Goal: Task Accomplishment & Management: Use online tool/utility

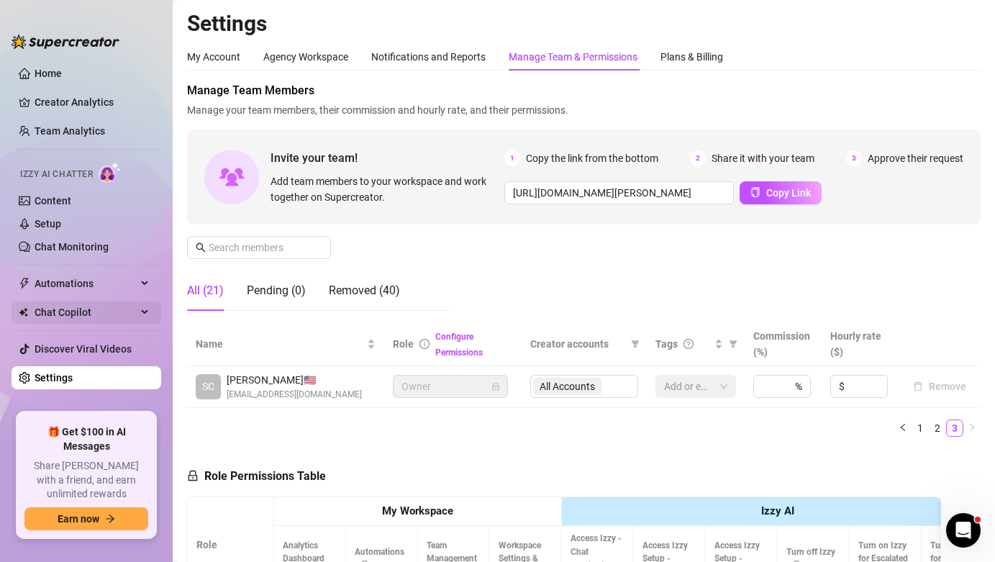
click at [102, 322] on span "Chat Copilot" at bounding box center [86, 312] width 102 height 23
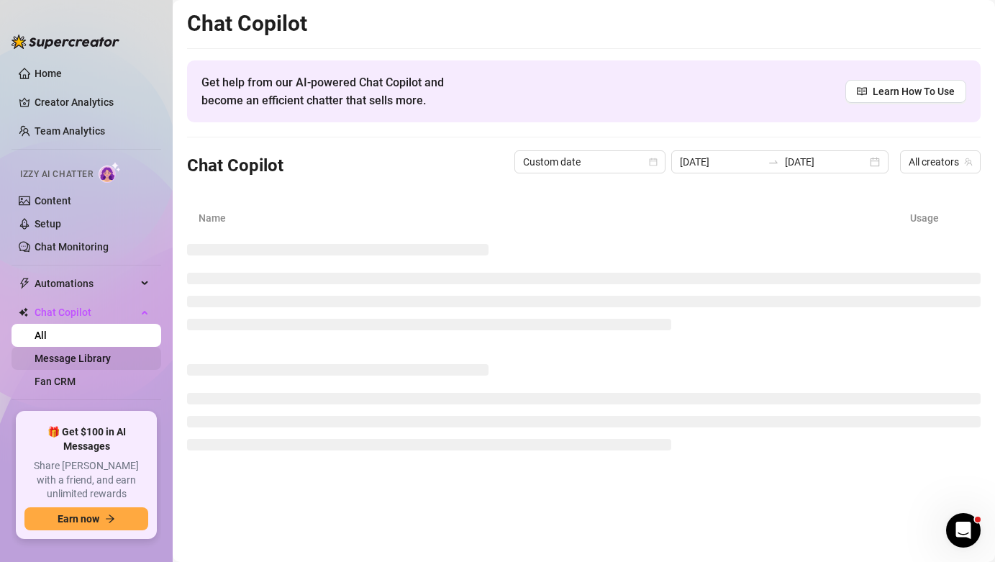
click at [103, 364] on link "Message Library" at bounding box center [73, 358] width 76 height 12
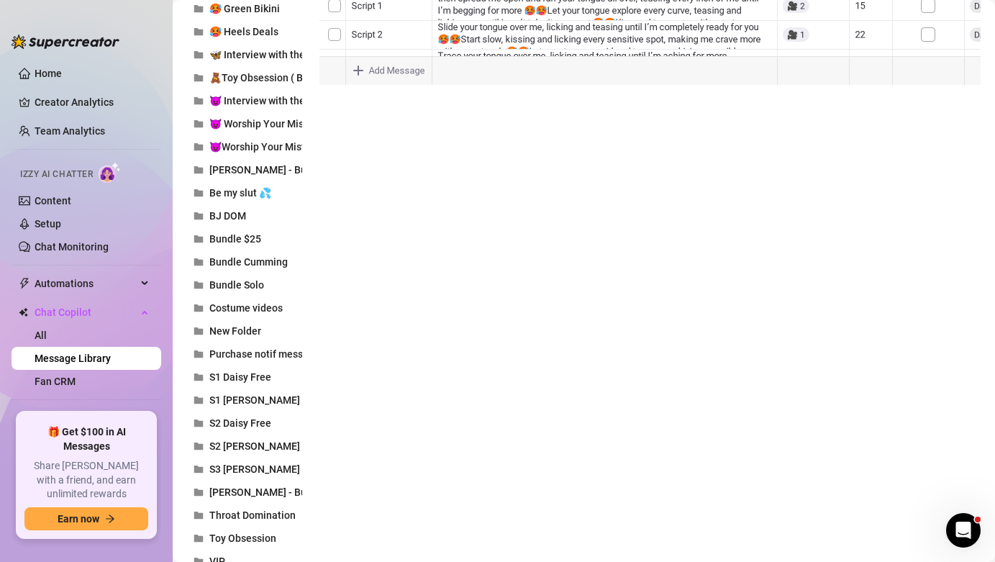
scroll to position [695, 0]
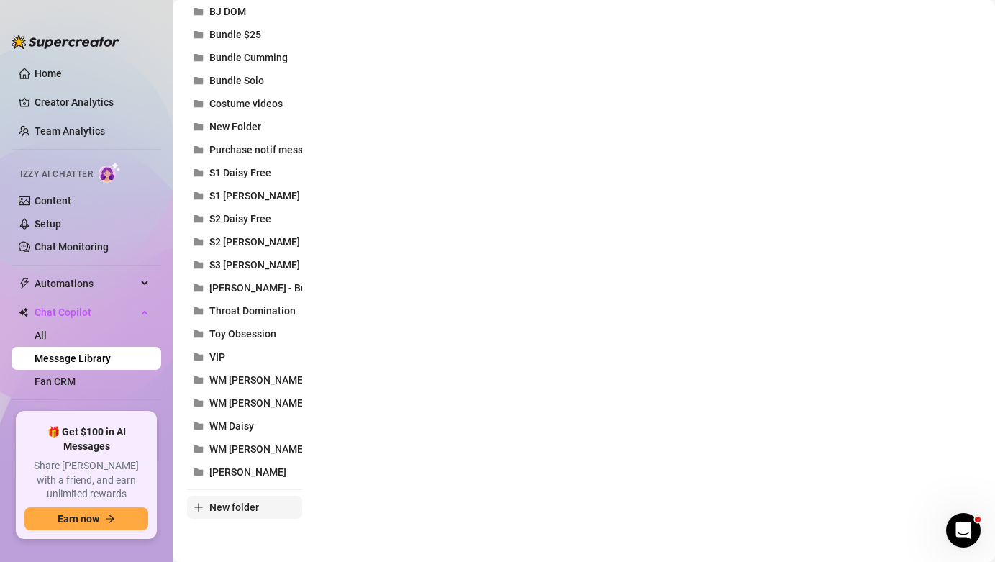
click at [245, 506] on span "New folder" at bounding box center [234, 507] width 50 height 12
click at [275, 492] on input "text" at bounding box center [244, 494] width 115 height 23
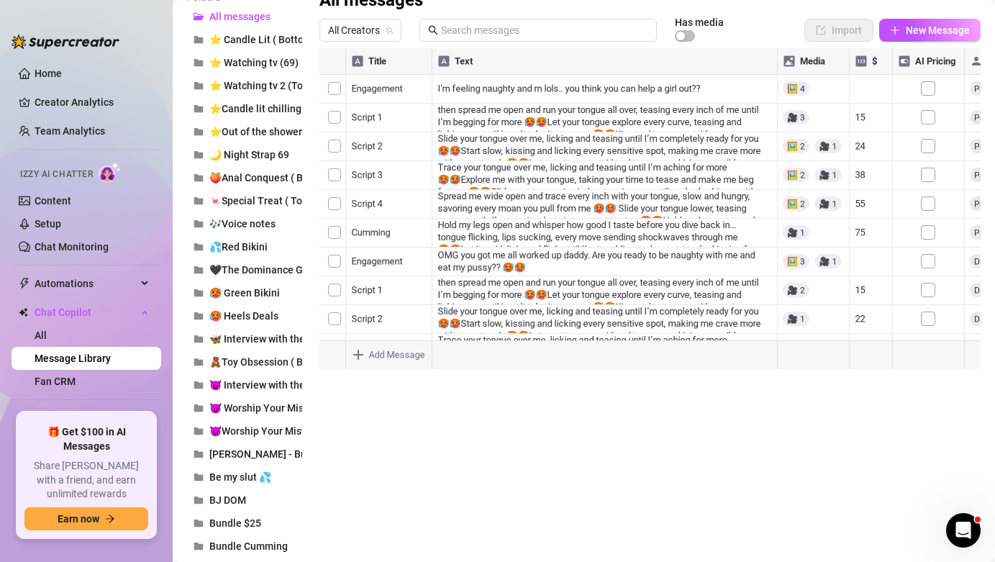
scroll to position [718, 0]
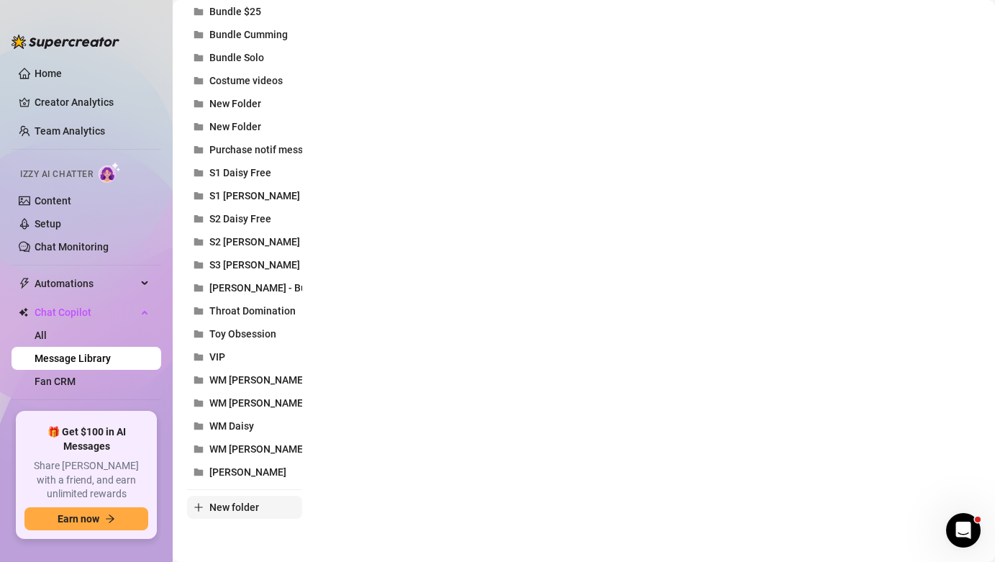
click at [236, 503] on span "New folder" at bounding box center [234, 507] width 50 height 12
click at [244, 503] on input "text" at bounding box center [244, 494] width 115 height 23
type input "🎶 Interview with the creator"
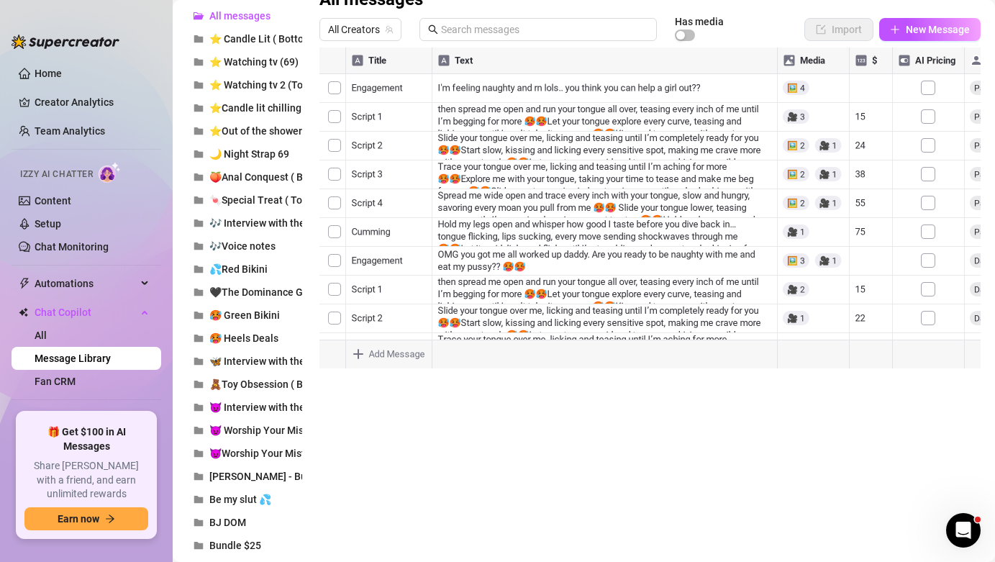
scroll to position [180, 0]
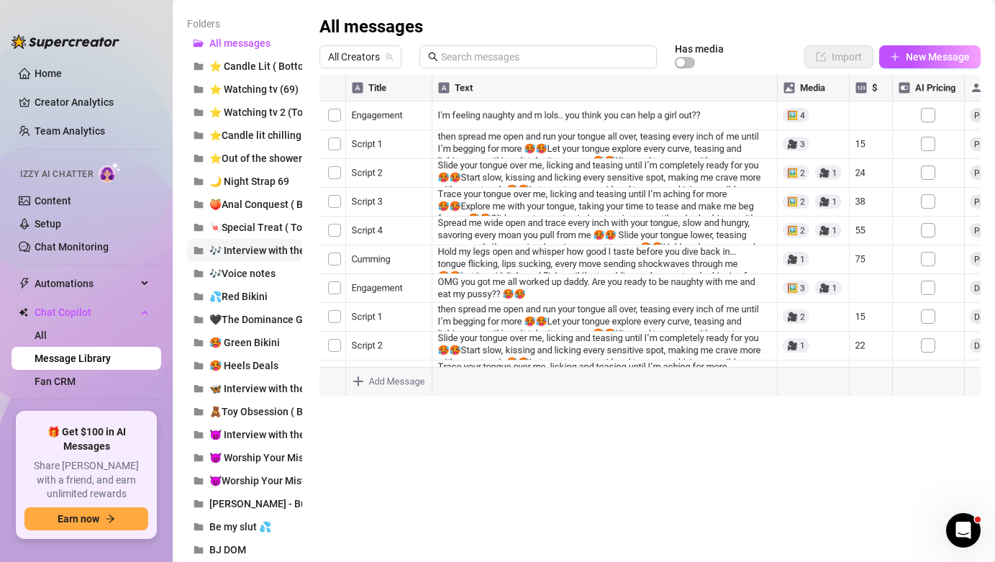
click at [262, 250] on span "🎶 Interview with the creator" at bounding box center [274, 251] width 131 height 12
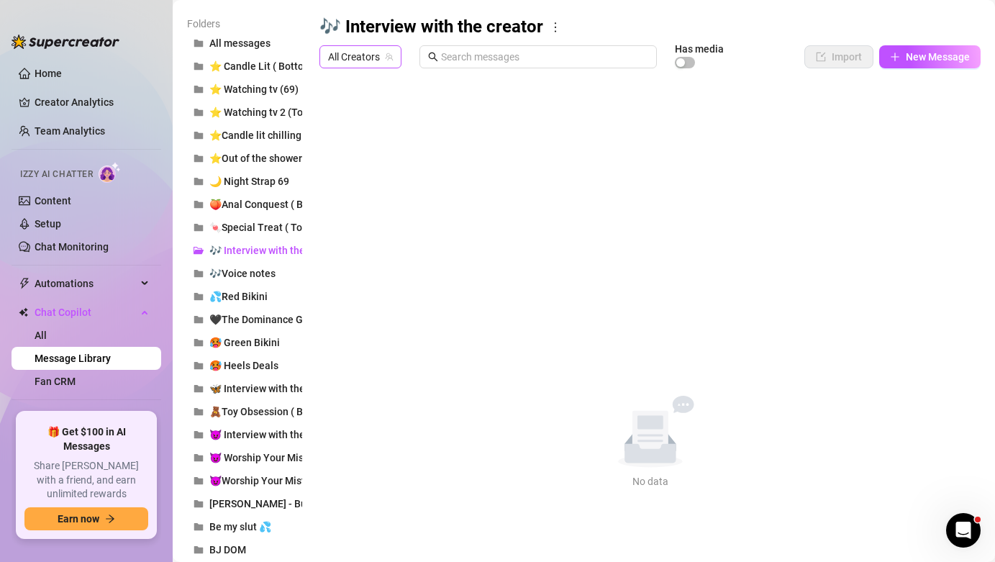
click at [386, 51] on span "All Creators" at bounding box center [360, 57] width 65 height 22
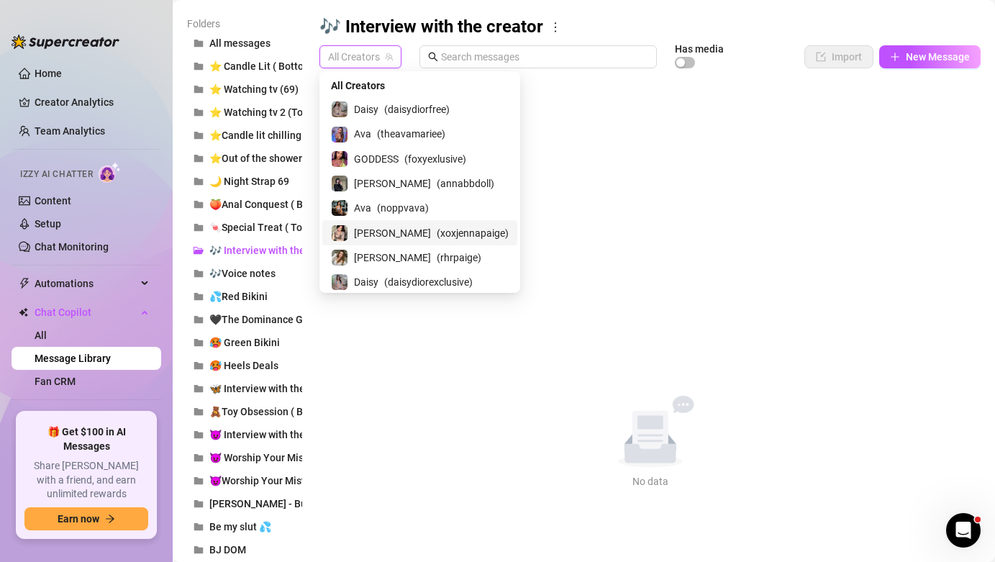
click at [437, 234] on span "( xoxjennapaige )" at bounding box center [473, 233] width 72 height 16
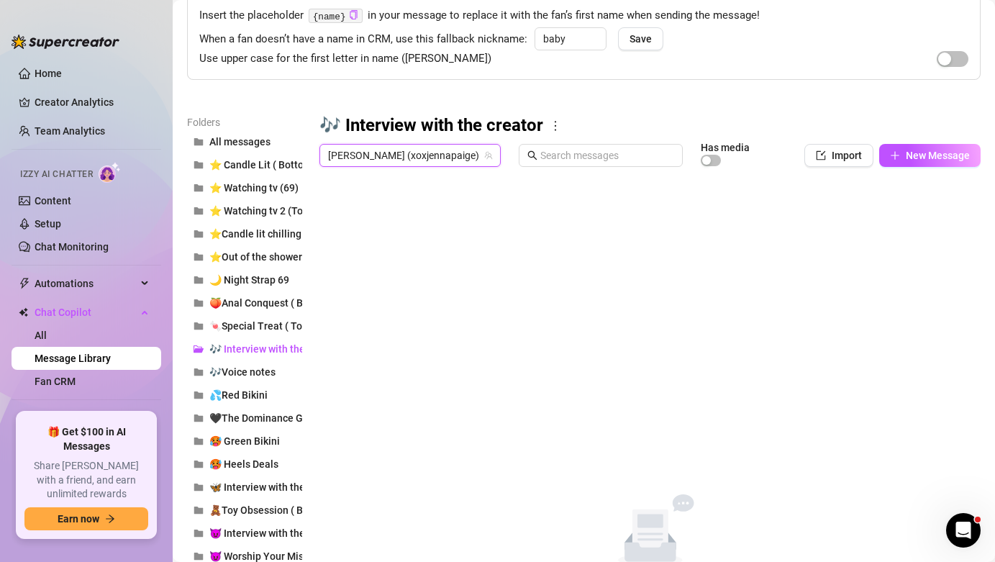
scroll to position [76, 0]
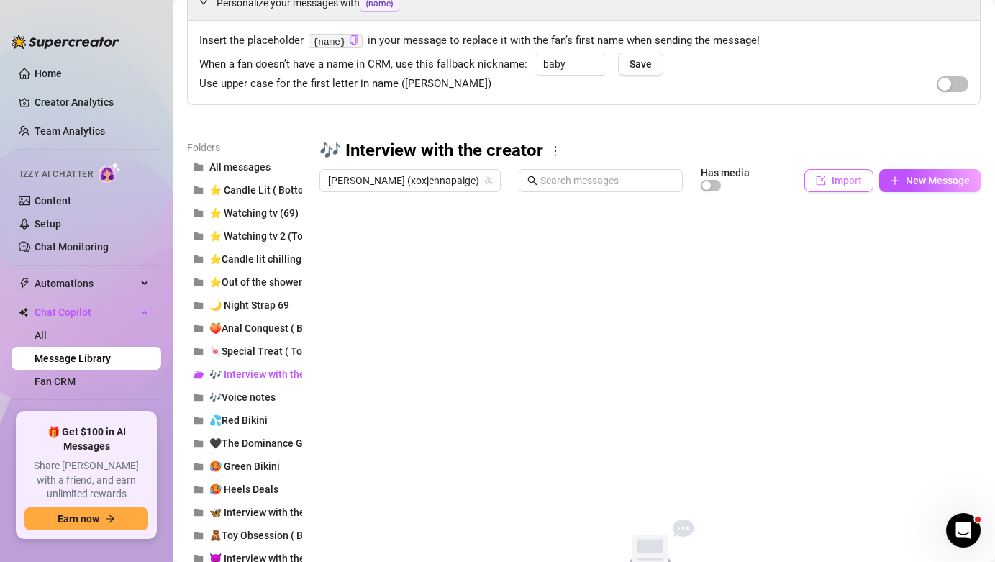
click at [848, 185] on span "Import" at bounding box center [846, 181] width 30 height 12
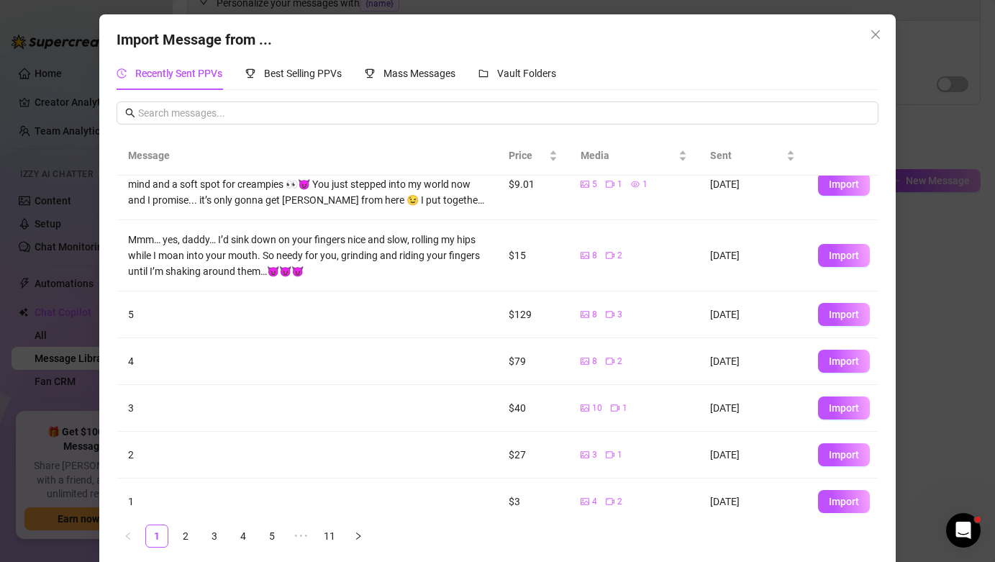
scroll to position [204, 0]
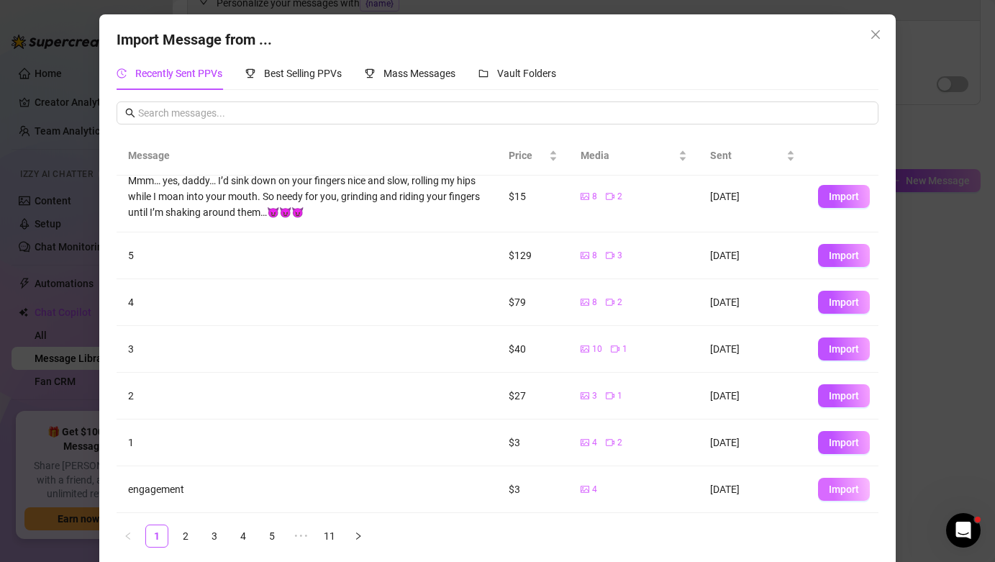
click at [840, 489] on span "Import" at bounding box center [844, 489] width 30 height 12
type textarea "engagement"
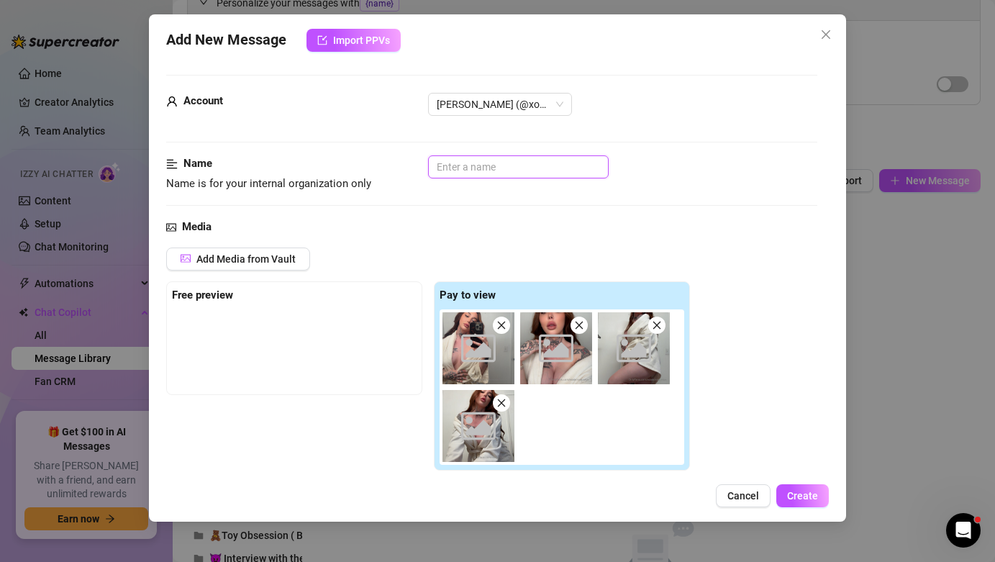
click at [553, 171] on input "text" at bounding box center [518, 166] width 181 height 23
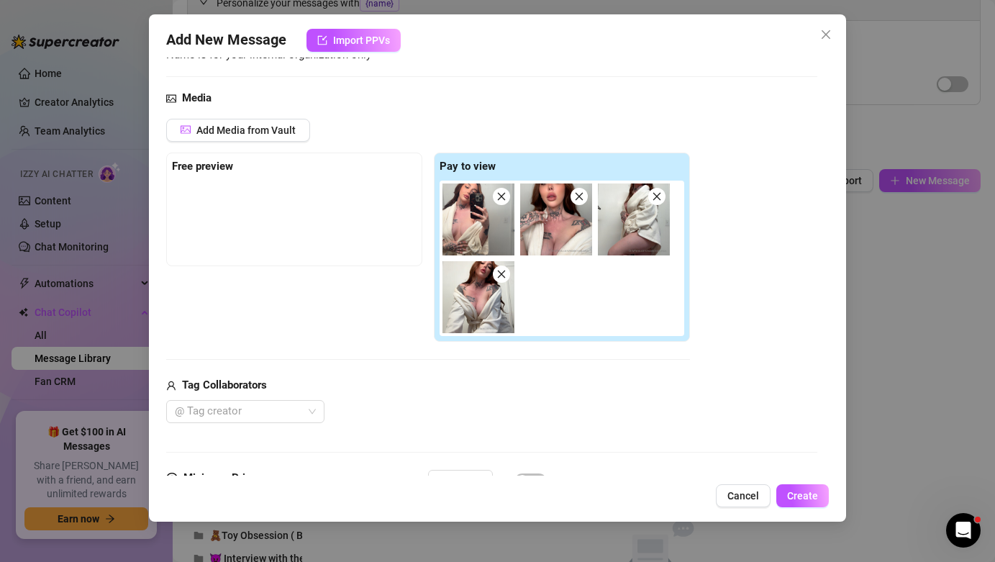
scroll to position [346, 0]
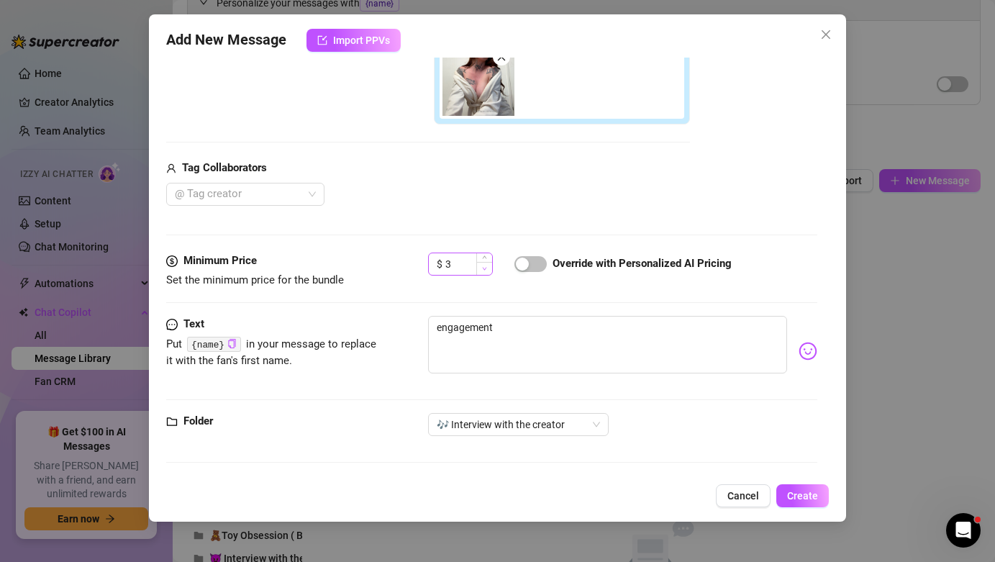
type input "Engagement"
click at [480, 270] on span "Decrease Value" at bounding box center [484, 268] width 16 height 13
type input "0"
click at [480, 270] on span "Decrease Value" at bounding box center [484, 268] width 16 height 13
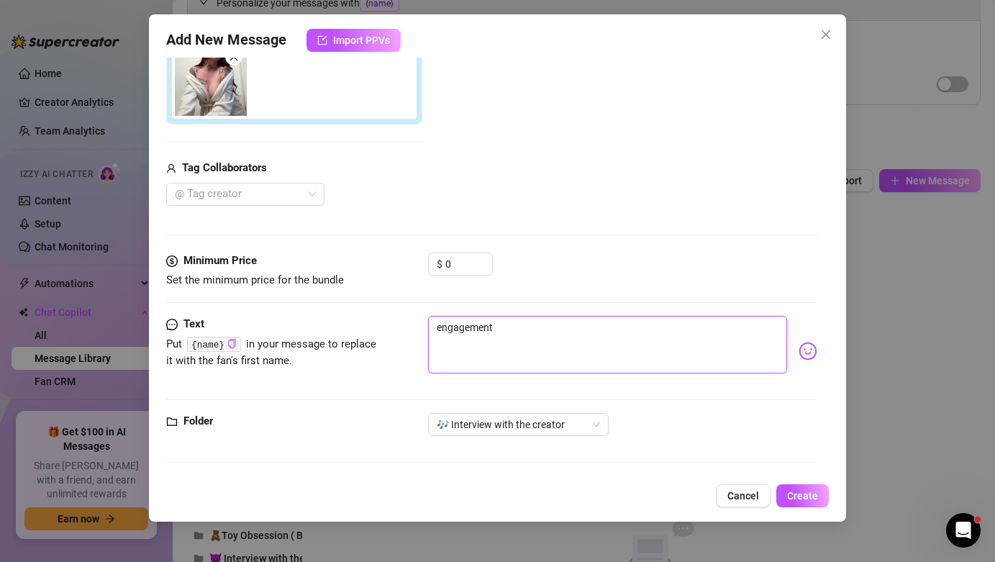
click at [512, 350] on textarea "engagement" at bounding box center [607, 345] width 358 height 58
paste textarea "Look at you — restless and hungry, exactly how I like my playthings. Listen car…"
type textarea "Look at you — restless and hungry, exactly how I like my playthings. Listen car…"
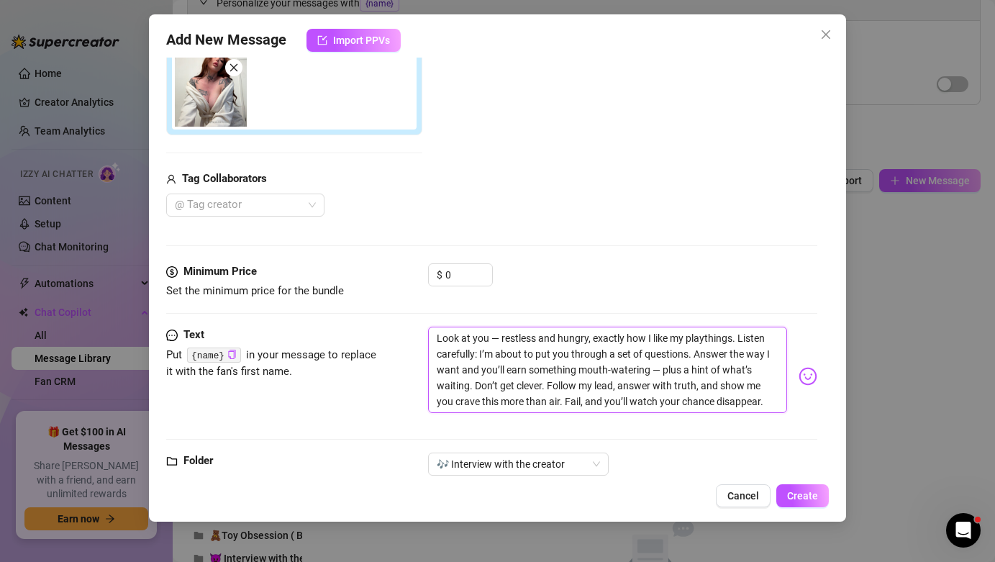
scroll to position [375, 0]
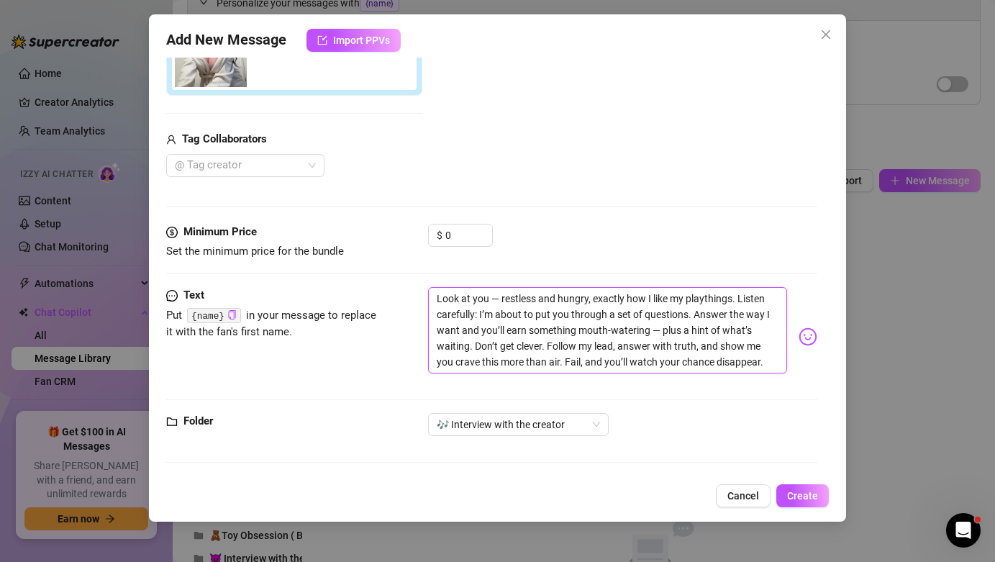
type textarea "Look at you — restless and hungry, exactly how I like my playthings. Listen car…"
click at [584, 313] on textarea "Look at you — restless and hungry, exactly how I like my playthings. Listen car…" at bounding box center [607, 330] width 358 height 86
paste textarea "😈✨"
type textarea "Look at you — restless and hungry, exactly how I like my playthings. Listen car…"
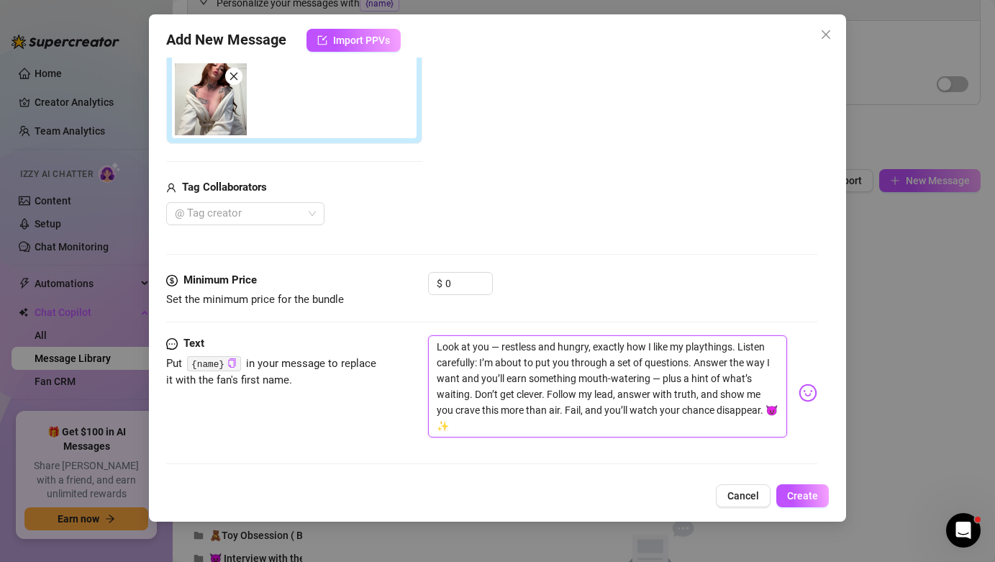
scroll to position [326, 0]
type textarea "Look at you — restless and hungry, exactly how I like my playthings. Listen car…"
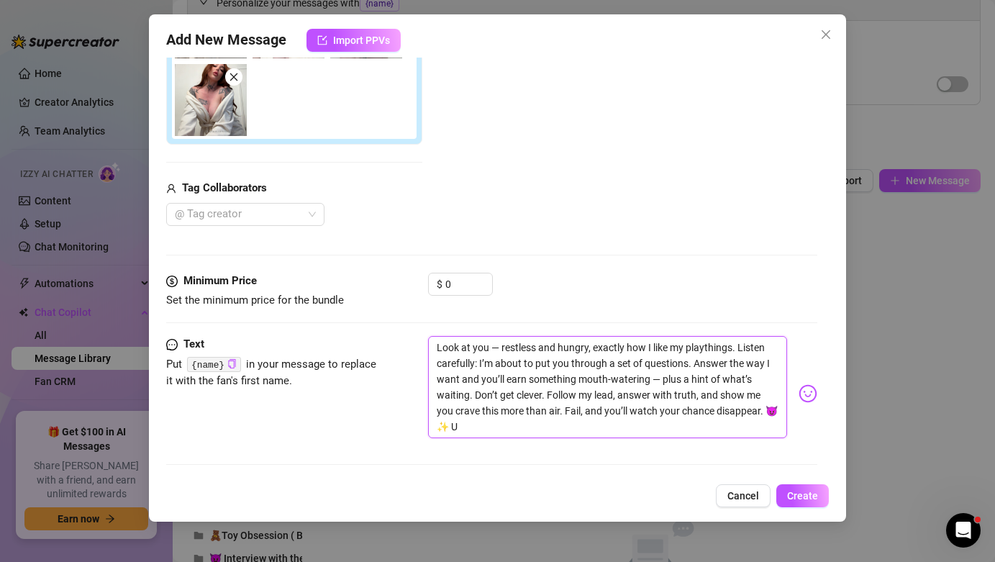
type textarea "Look at you — restless and hungry, exactly how I like my playthings. Listen car…"
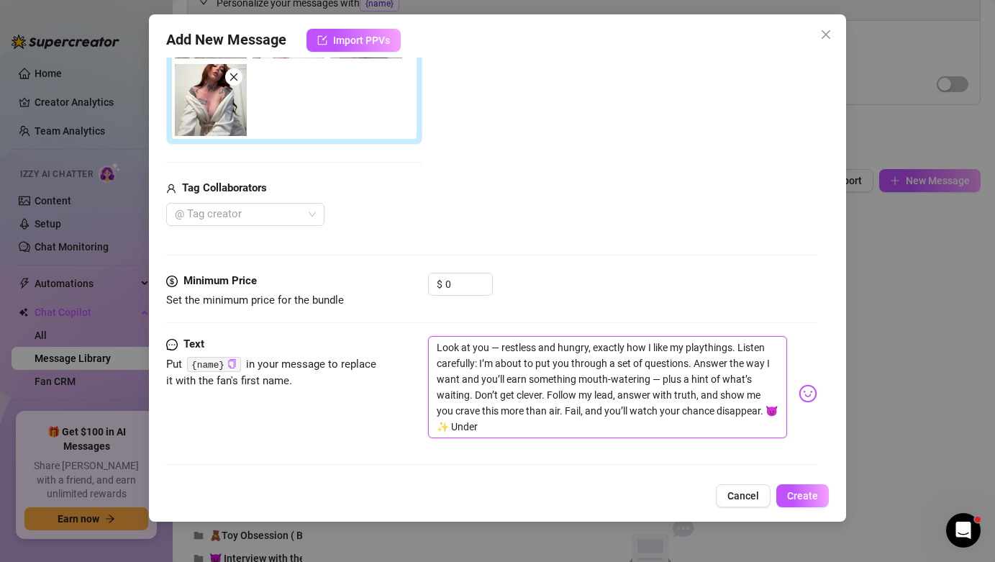
type textarea "Look at you — restless and hungry, exactly how I like my playthings. Listen car…"
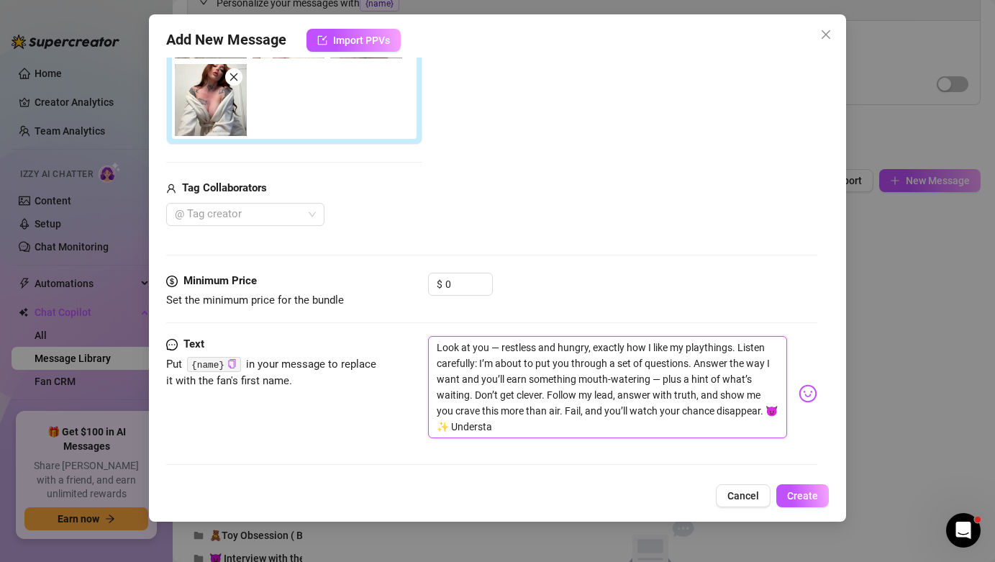
type textarea "Look at you — restless and hungry, exactly how I like my playthings. Listen car…"
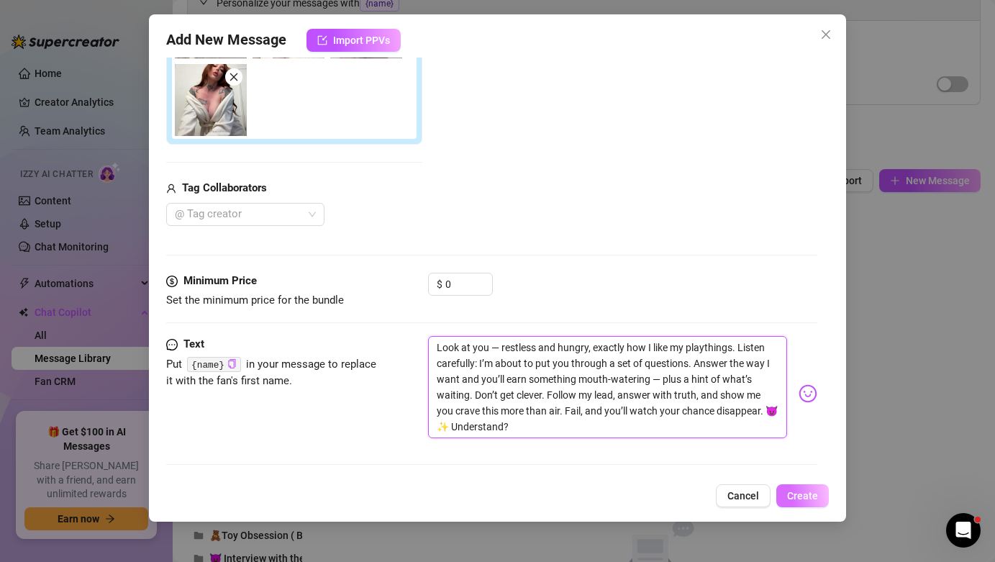
type textarea "Look at you — restless and hungry, exactly how I like my playthings. Listen car…"
click at [809, 500] on span "Create" at bounding box center [802, 496] width 31 height 12
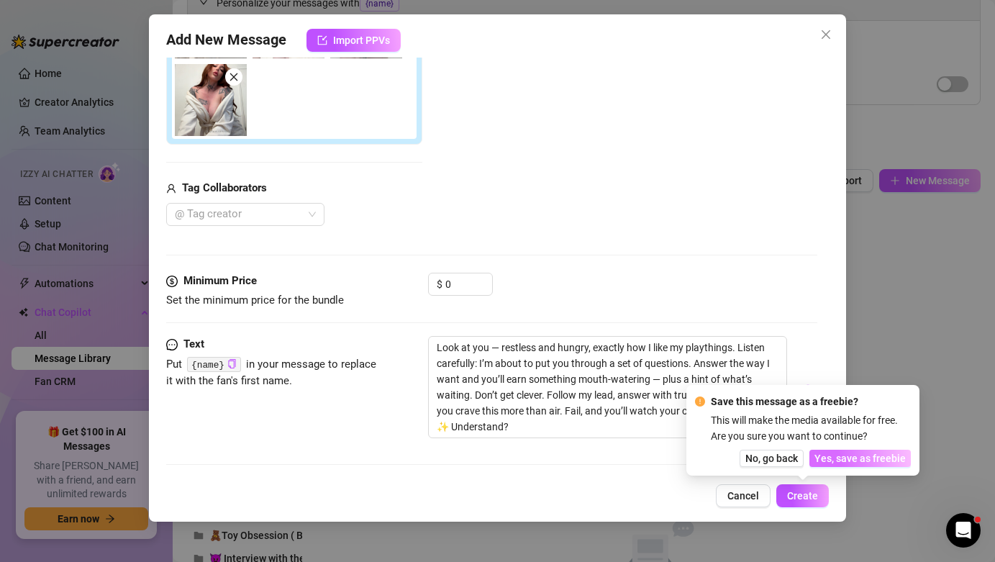
click at [854, 452] on span "Yes, save as freebie" at bounding box center [859, 458] width 91 height 12
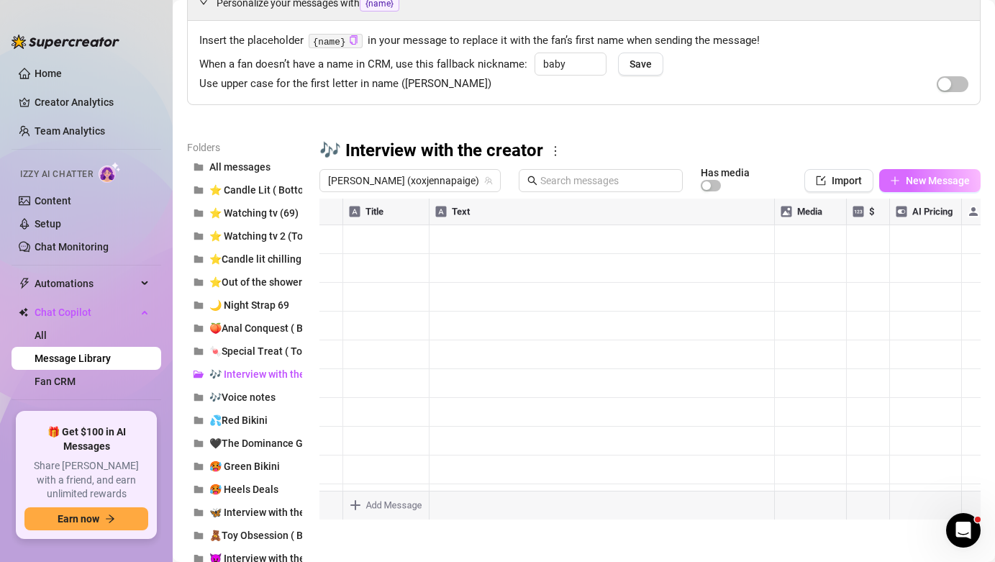
click at [929, 181] on span "New Message" at bounding box center [938, 181] width 64 height 12
type textarea "Type your message here..."
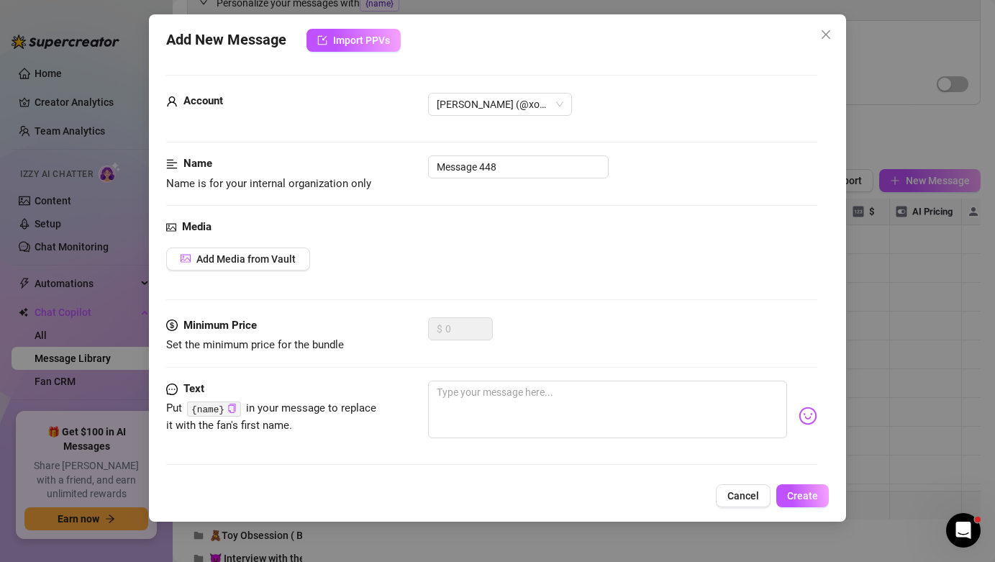
click at [550, 183] on div "Name Name is for your internal organization only Message 448" at bounding box center [491, 173] width 650 height 37
drag, startPoint x: 532, startPoint y: 163, endPoint x: 311, endPoint y: 152, distance: 220.4
click at [311, 152] on form "Account [PERSON_NAME] (@xoxjennapaige) Name Name is for your internal organizat…" at bounding box center [491, 307] width 650 height 465
type input "Bump"
click at [481, 392] on textarea at bounding box center [607, 409] width 358 height 58
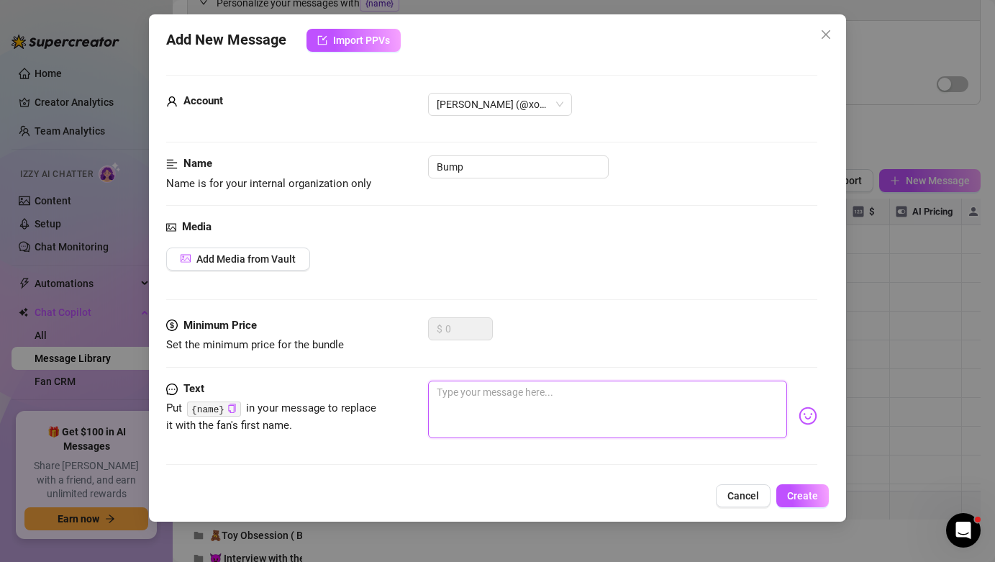
type textarea "T"
type textarea "Th"
type textarea "The"
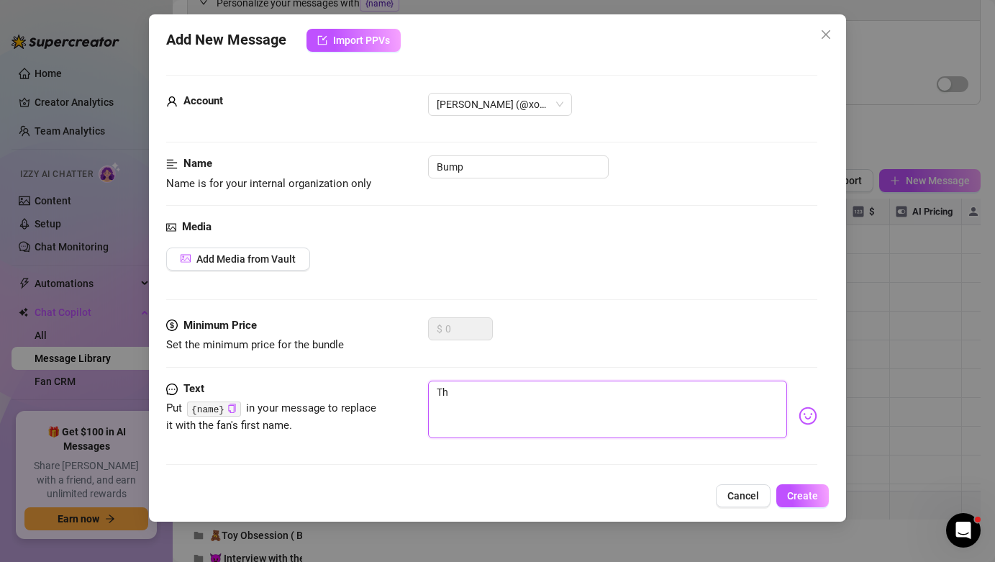
type textarea "The"
type textarea "Then"
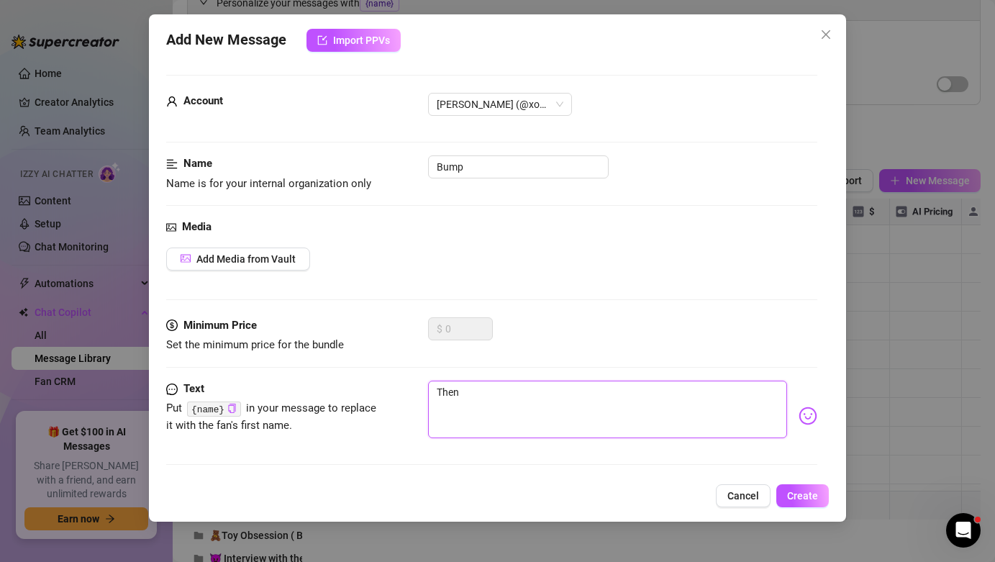
type textarea "Then t"
type textarea "Then te"
type textarea "Then tel"
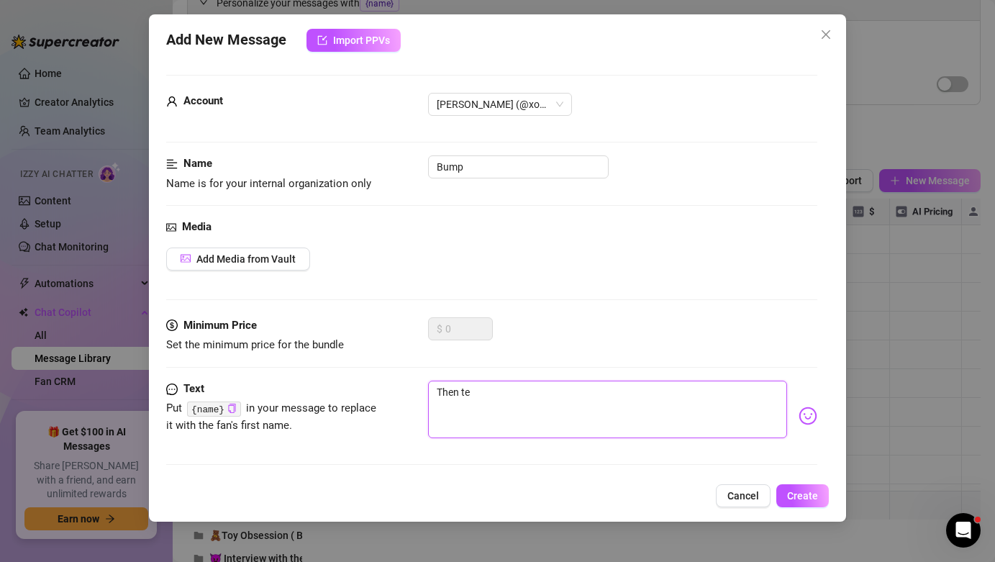
type textarea "Then tel"
type textarea "Then tell"
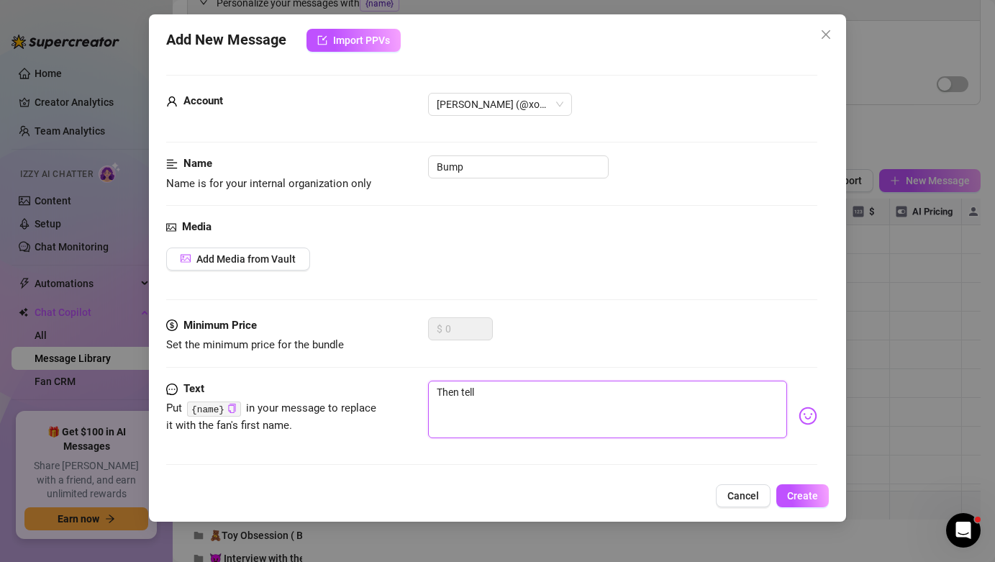
type textarea "Then tell t"
type textarea "Then tell th"
type textarea "Then tell tha"
type textarea "Then tell that"
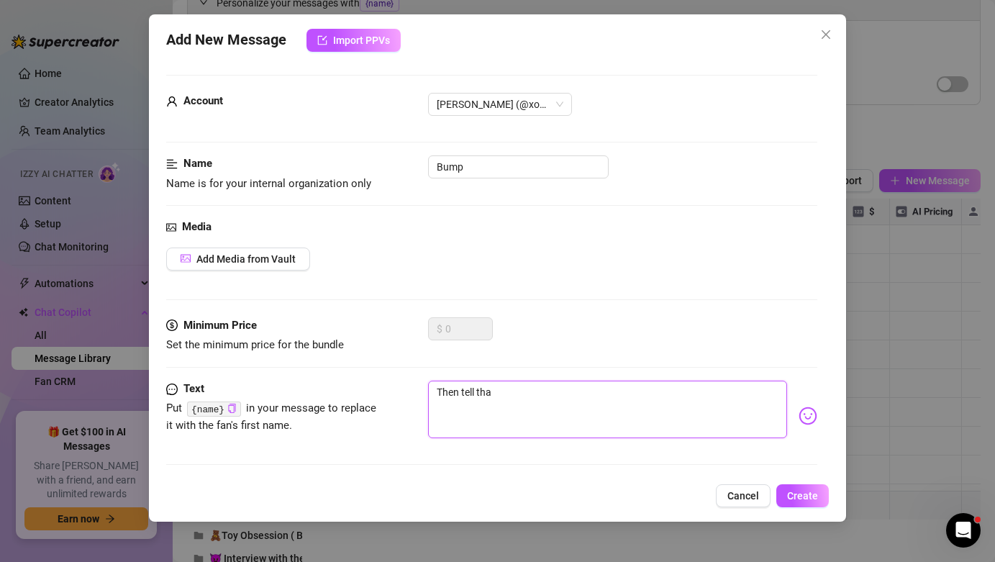
type textarea "Then tell that"
type textarea "Then tell that a"
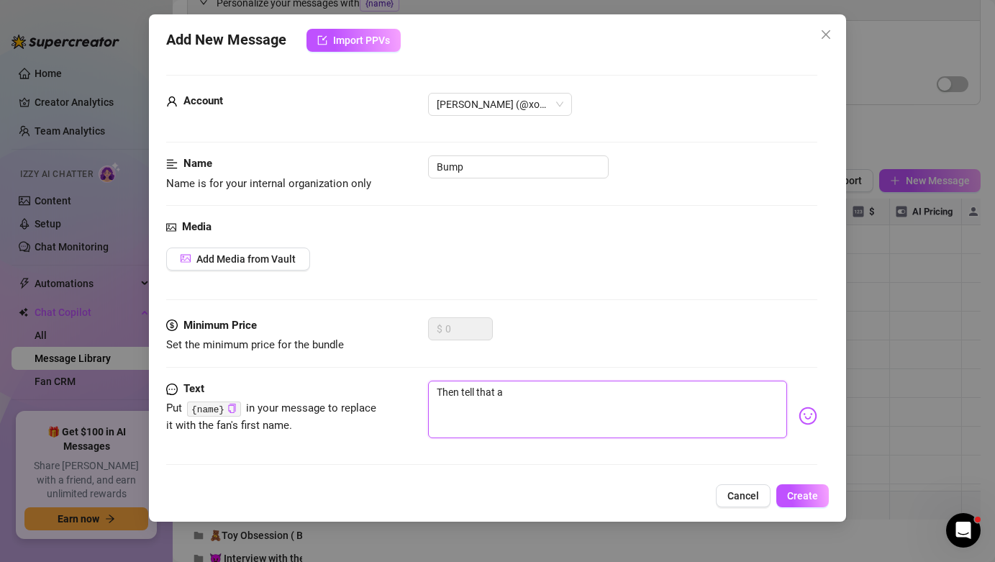
type textarea "Then tell that"
type textarea "Then tell tha"
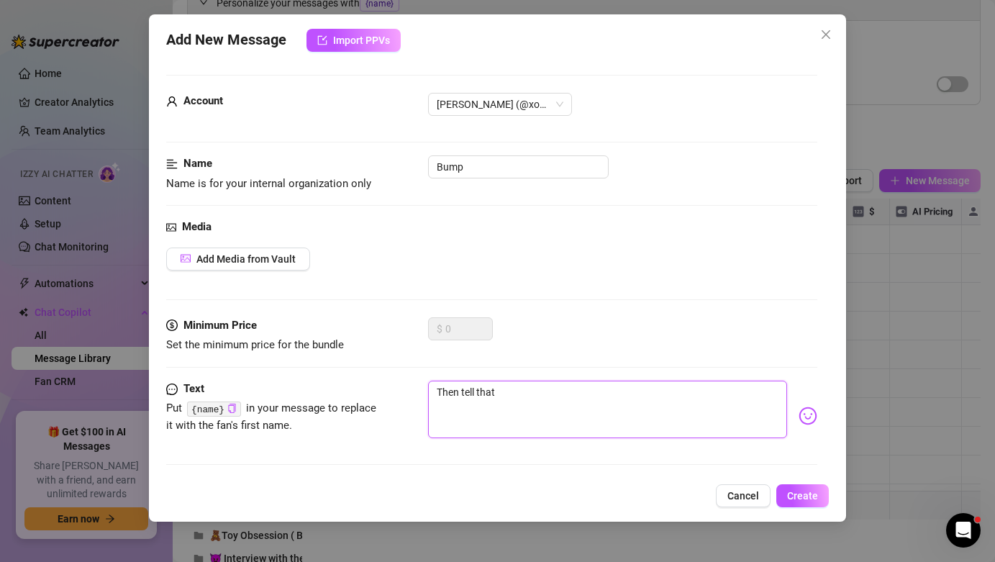
type textarea "Then tell tha"
type textarea "Then tell th"
type textarea "Then tell t"
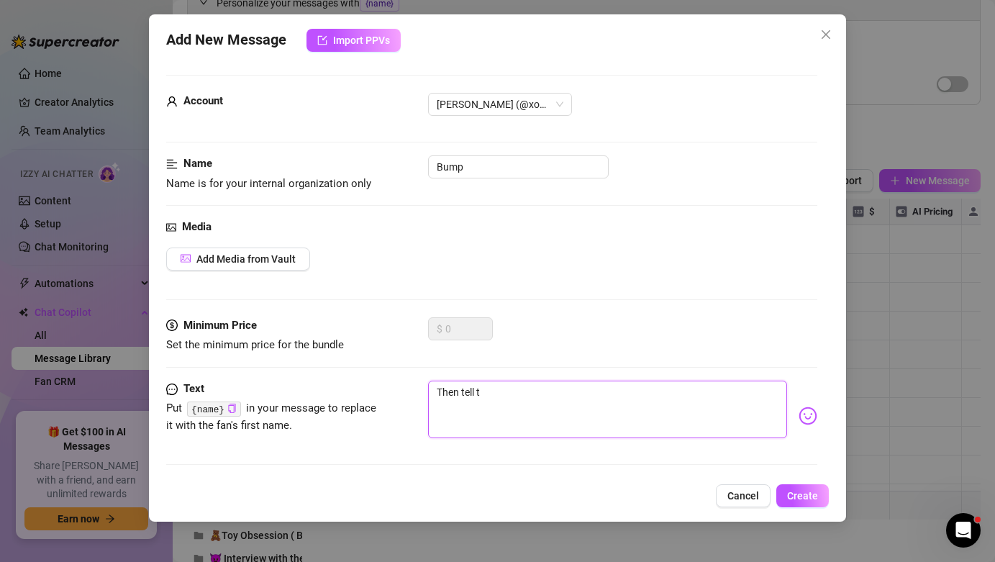
type textarea "Then tell"
type textarea "Then tell m"
type textarea "Then tell me"
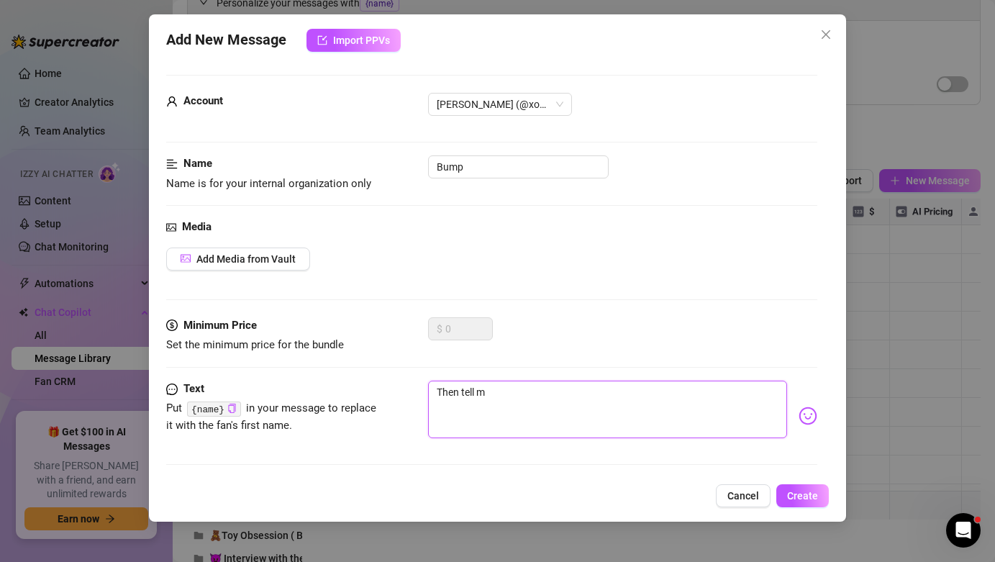
type textarea "Then tell me"
type textarea "Then tell me t"
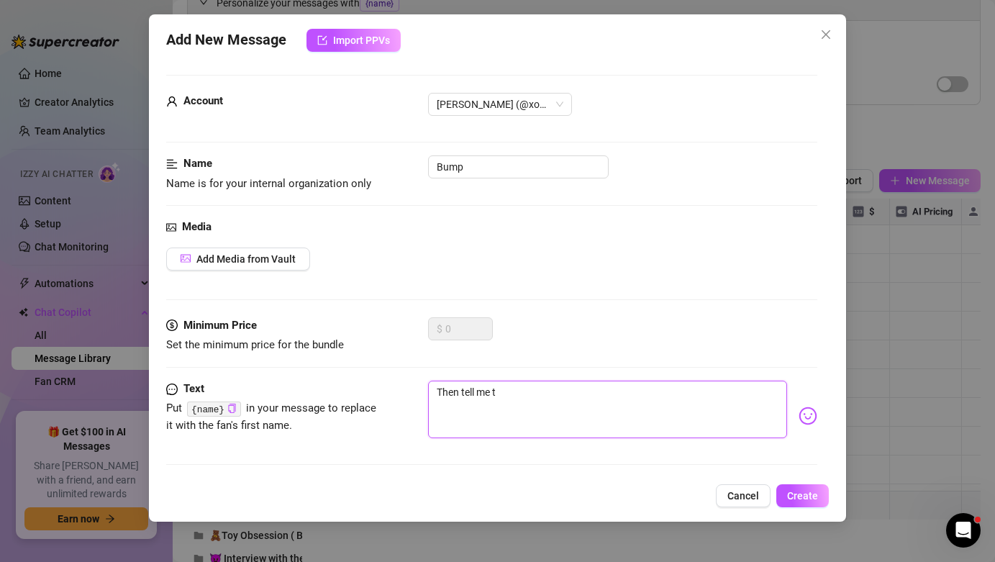
type textarea "Then tell me th"
type textarea "Then tell me tha"
type textarea "Then tell me that"
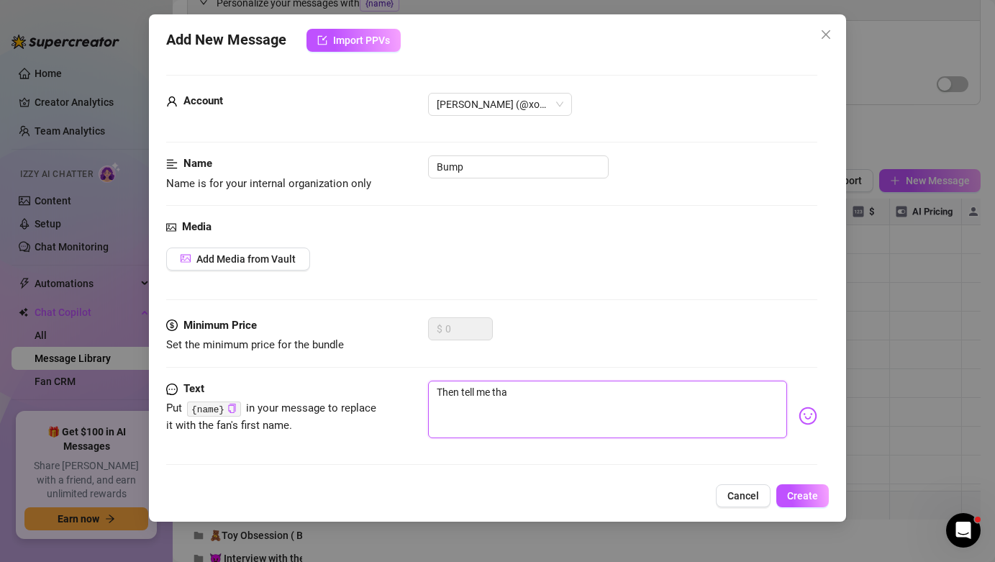
type textarea "Then tell me that"
type textarea "Then tell me that y"
type textarea "Then tell me that yo"
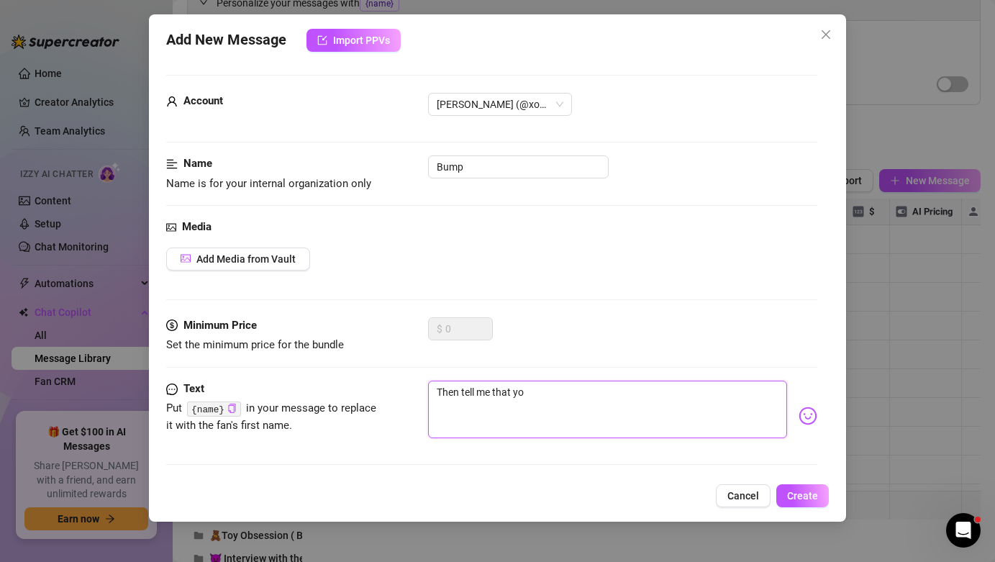
type textarea "Then tell me that you"
type textarea "Then tell me that you a"
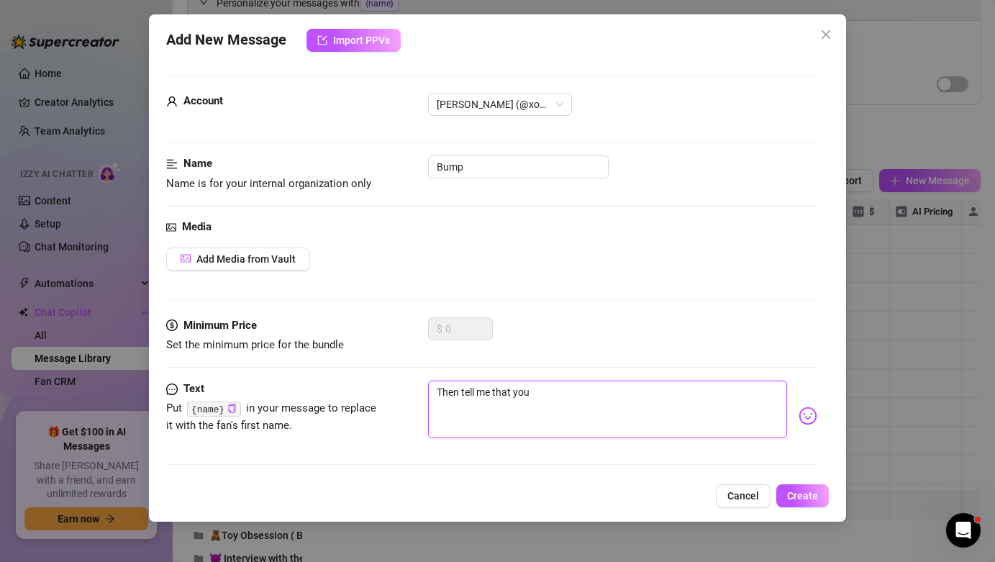
type textarea "Then tell me that you a"
type textarea "Then tell me that you ar"
type textarea "Then tell me that you are"
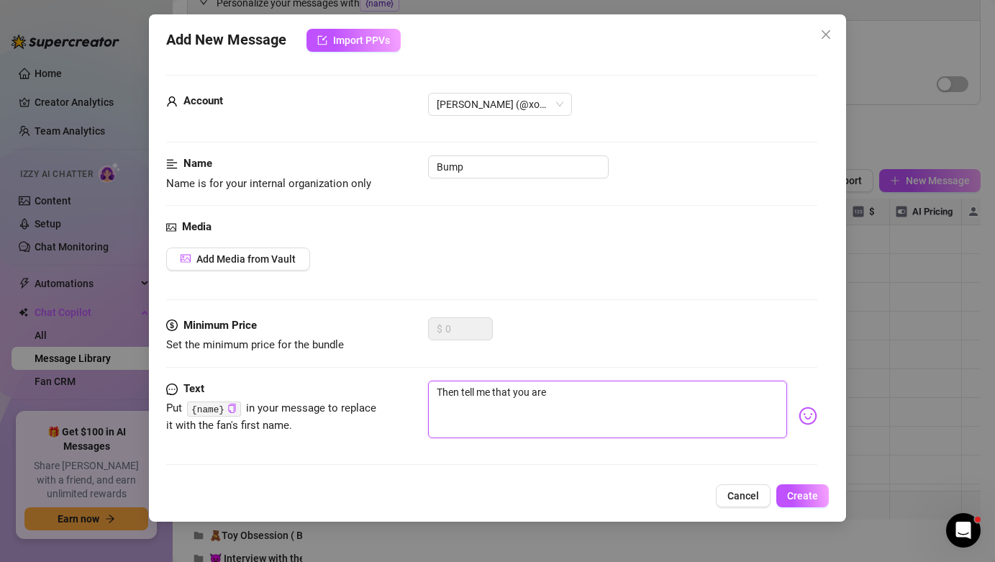
type textarea "Then tell me that you are"
type textarea "Then tell me that you are n"
type textarea "Then tell me that you are no"
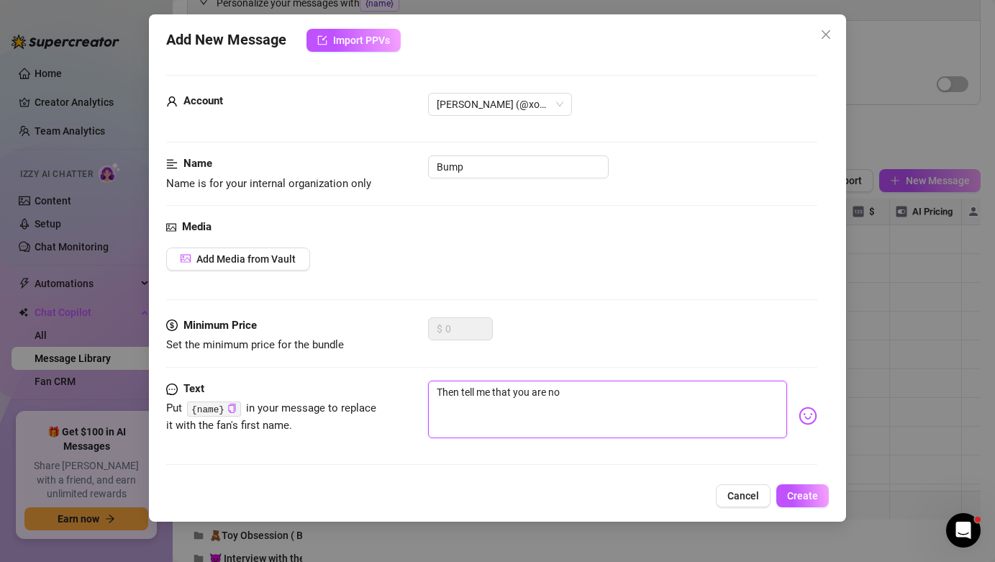
type textarea "Then tell me that you are now"
type textarea "Then tell me that you are now r"
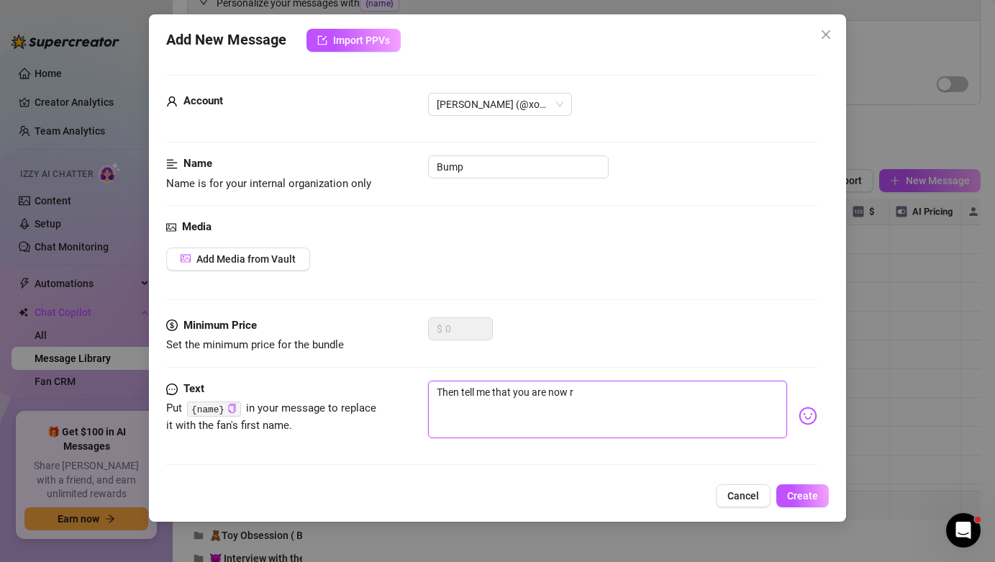
type textarea "Then tell me that you are now re"
type textarea "Then tell me that you are now rea"
type textarea "Then tell me that you are now read"
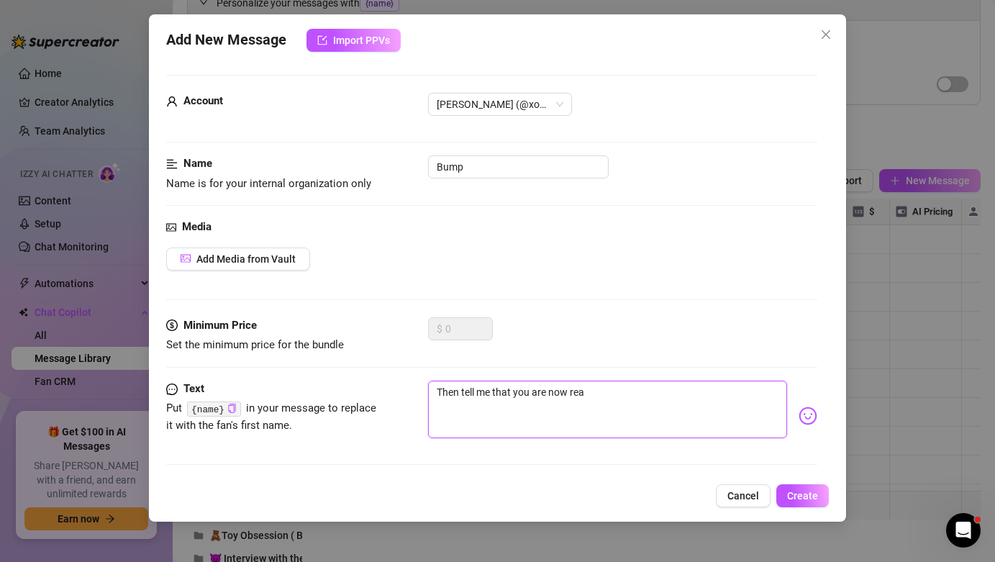
type textarea "Then tell me that you are now read"
type textarea "Then tell me that you are now ready"
type textarea "Then tell me that you are now ready."
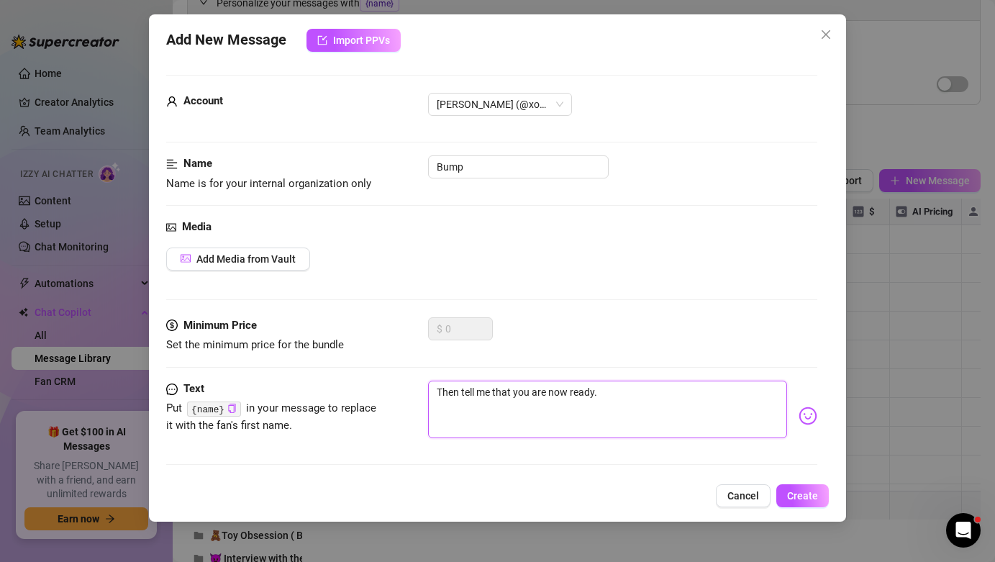
type textarea "Then tell me that you are now ready."
type textarea "Then tell me that you are now ready. S"
type textarea "Then tell me that you are now ready. Sa"
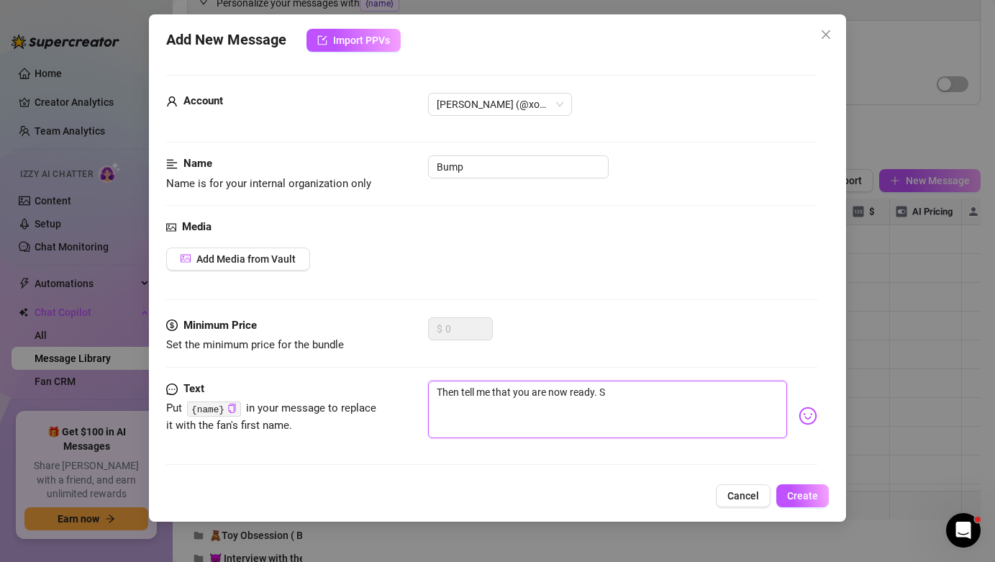
type textarea "Then tell me that you are now ready. Sa"
type textarea "Then tell me that you are now ready. Say"
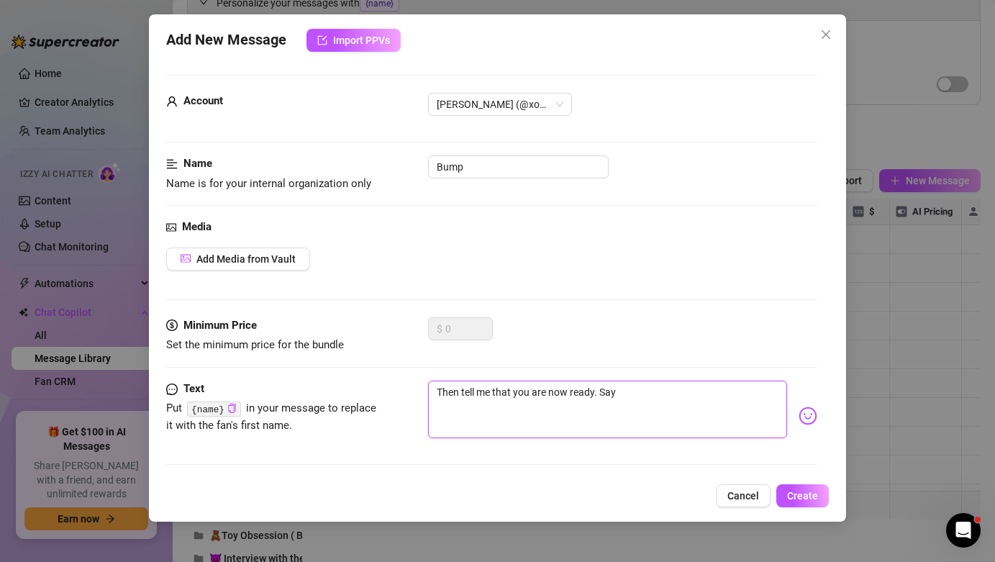
type textarea "Then tell me that you are now ready. Say Y"
type textarea "Then tell me that you are now ready. Say YE"
type textarea "Then tell me that you are now ready. Say YES"
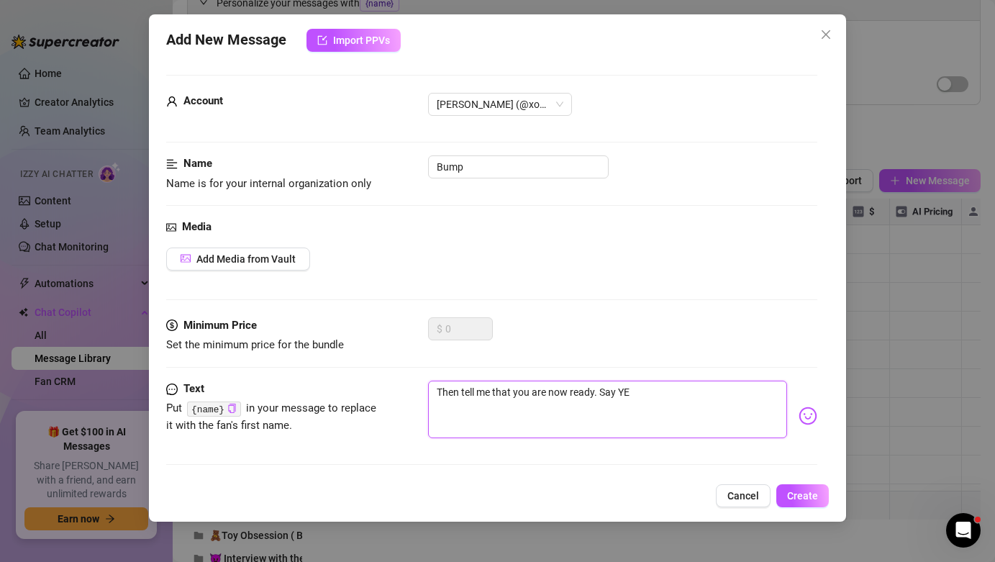
type textarea "Then tell me that you are now ready. Say YES"
type textarea "Then tell me that you are now ready. Say YES M"
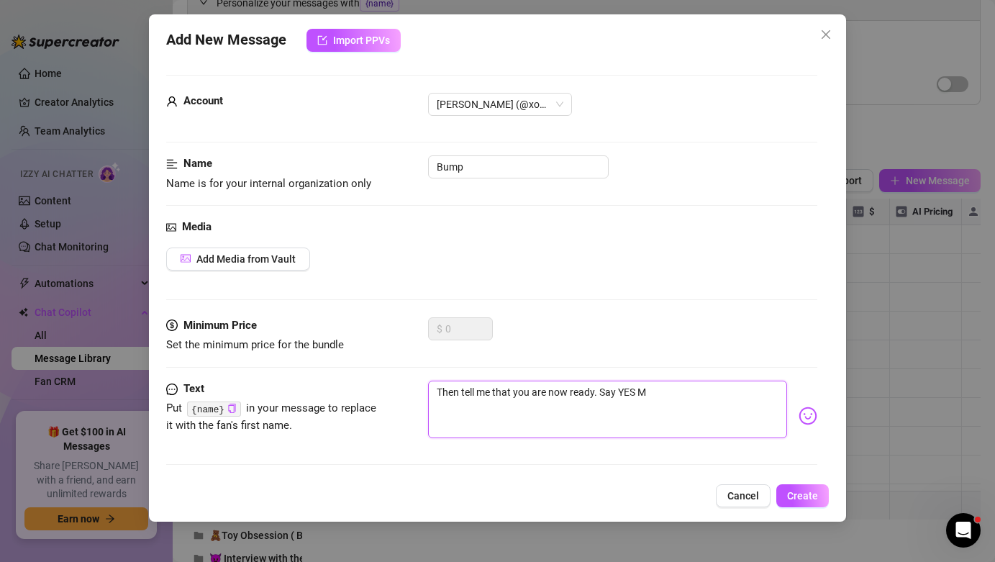
type textarea "Then tell me that you are now ready. Say YES MO"
type textarea "Then tell me that you are now ready. Say YES MOM"
type textarea "Then tell me that you are now ready. Say YES MOMM"
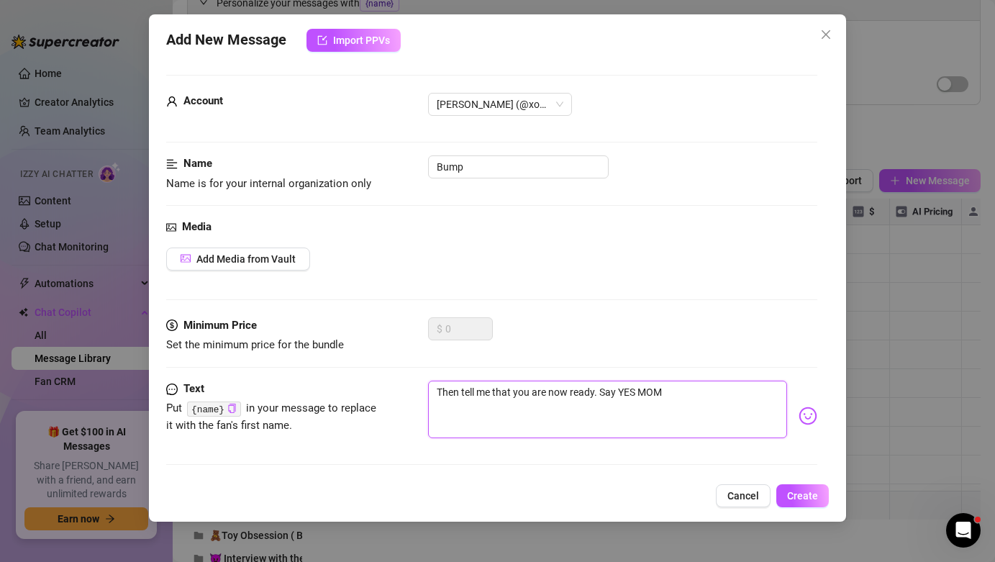
type textarea "Then tell me that you are now ready. Say YES MOMM"
type textarea "Then tell me that you are now ready. Say YES MOMMY"
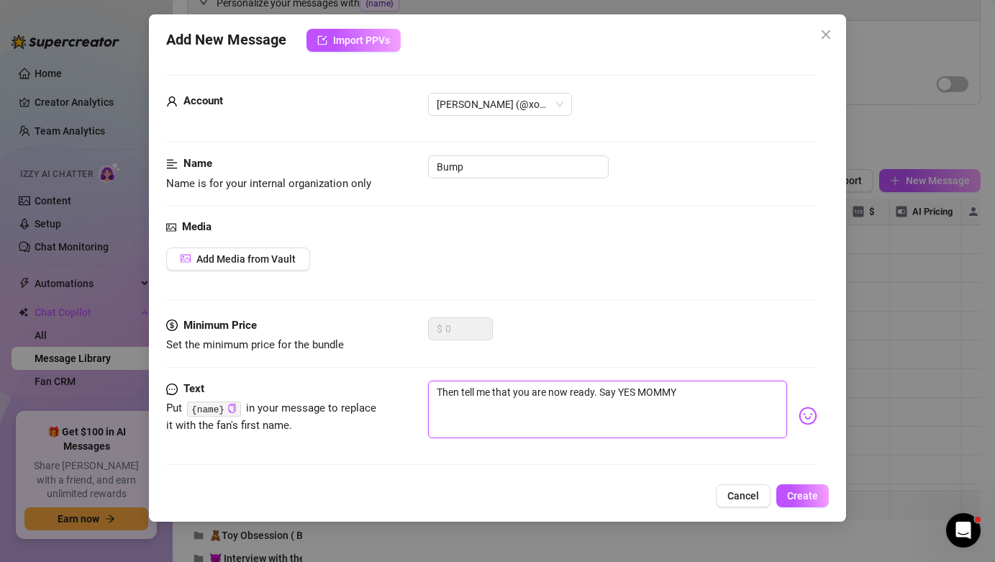
type textarea "Then tell me that you are now ready. Say YES MOMMY 😈"
click at [805, 503] on button "Create" at bounding box center [802, 495] width 53 height 23
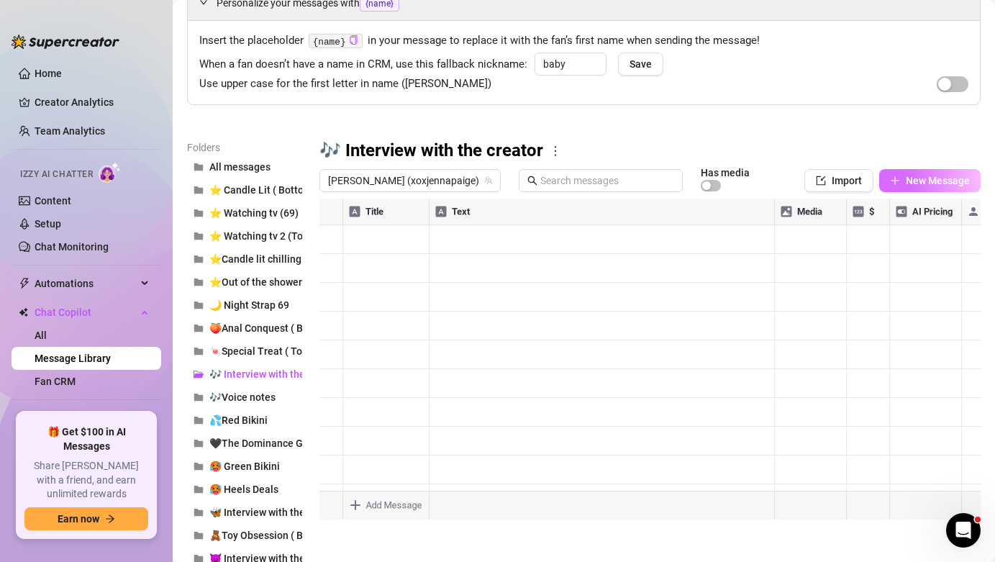
click at [932, 188] on button "New Message" at bounding box center [929, 180] width 101 height 23
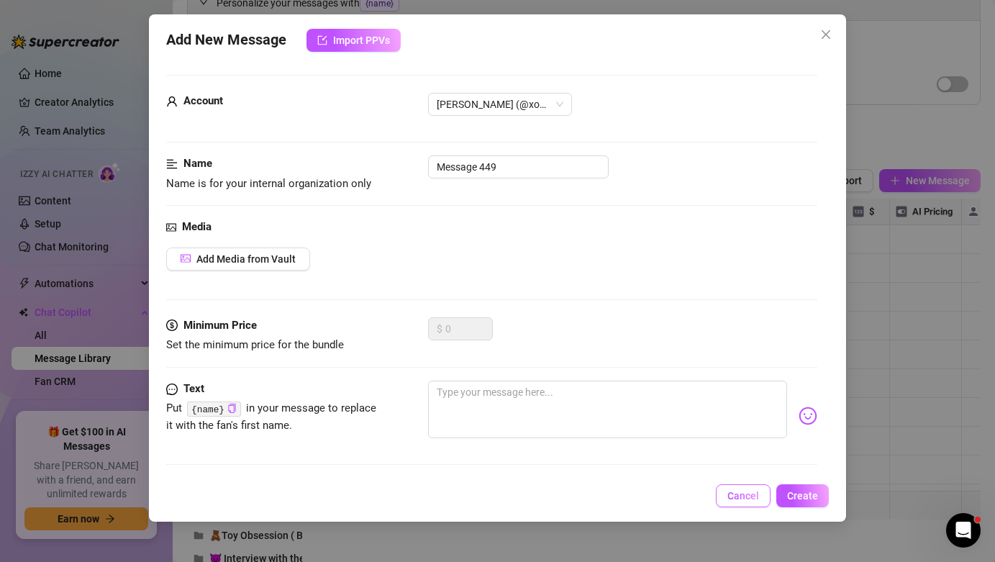
click at [752, 494] on span "Cancel" at bounding box center [743, 496] width 32 height 12
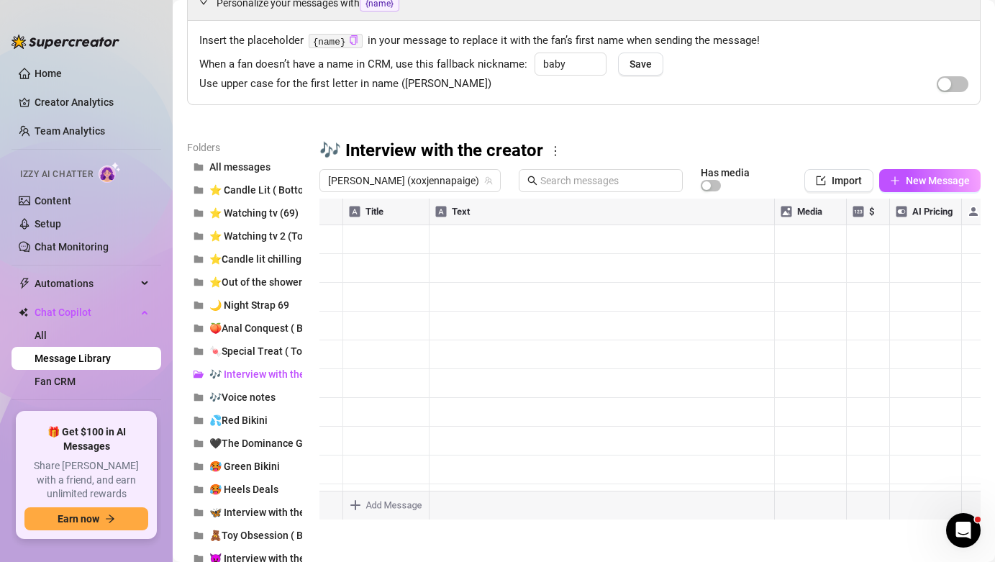
click at [857, 166] on div "🎶 Interview with the creator [PERSON_NAME] (xoxjennapaige) Has media Import New…" at bounding box center [649, 330] width 661 height 380
click at [854, 180] on span "Import" at bounding box center [846, 181] width 30 height 12
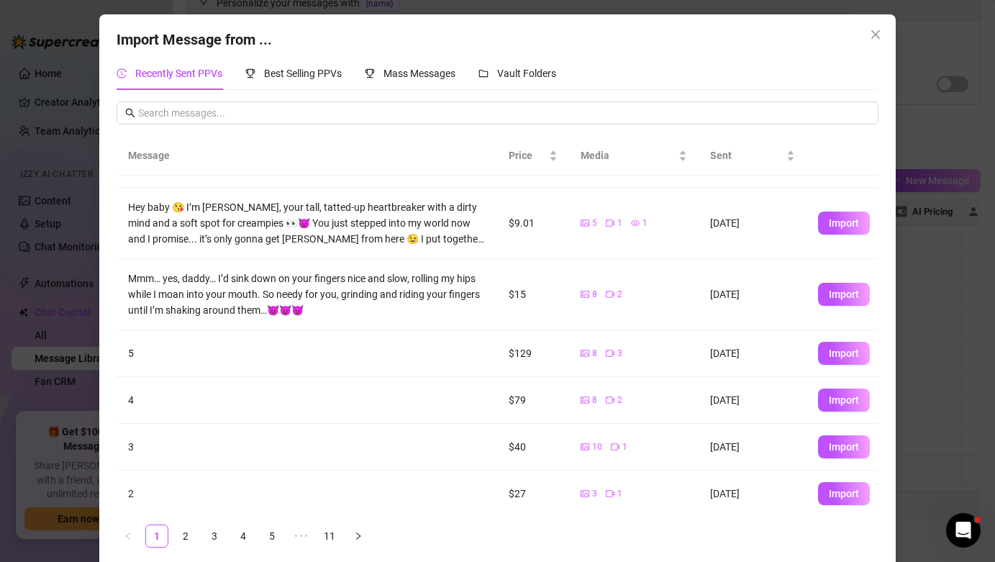
scroll to position [204, 0]
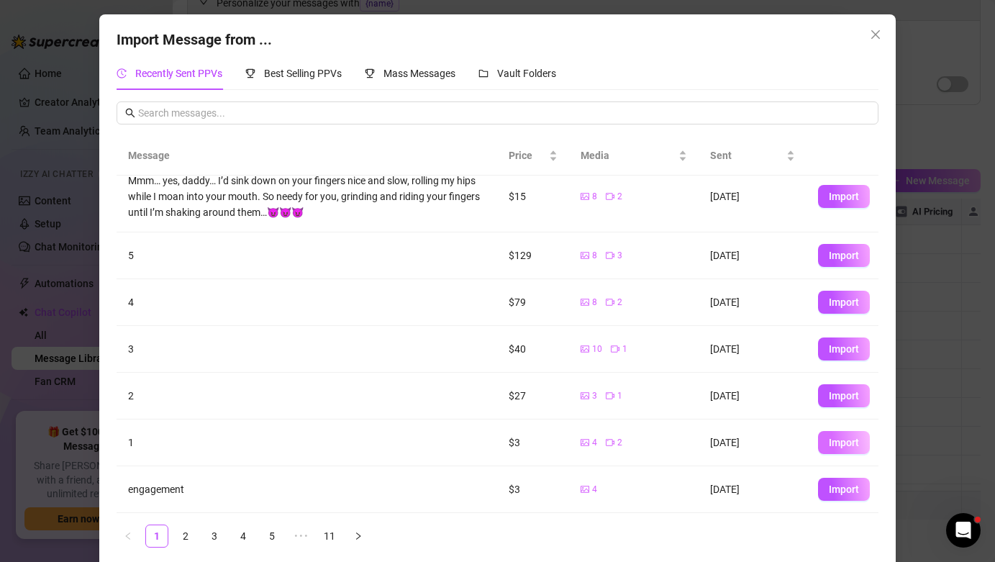
click at [831, 443] on span "Import" at bounding box center [844, 443] width 30 height 12
type textarea "1"
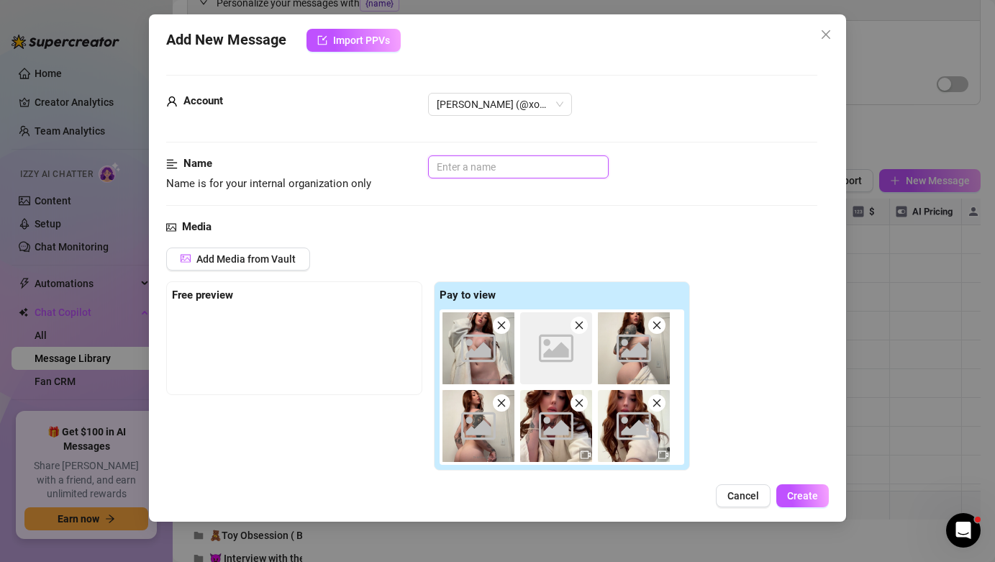
click at [544, 174] on input "text" at bounding box center [518, 166] width 181 height 23
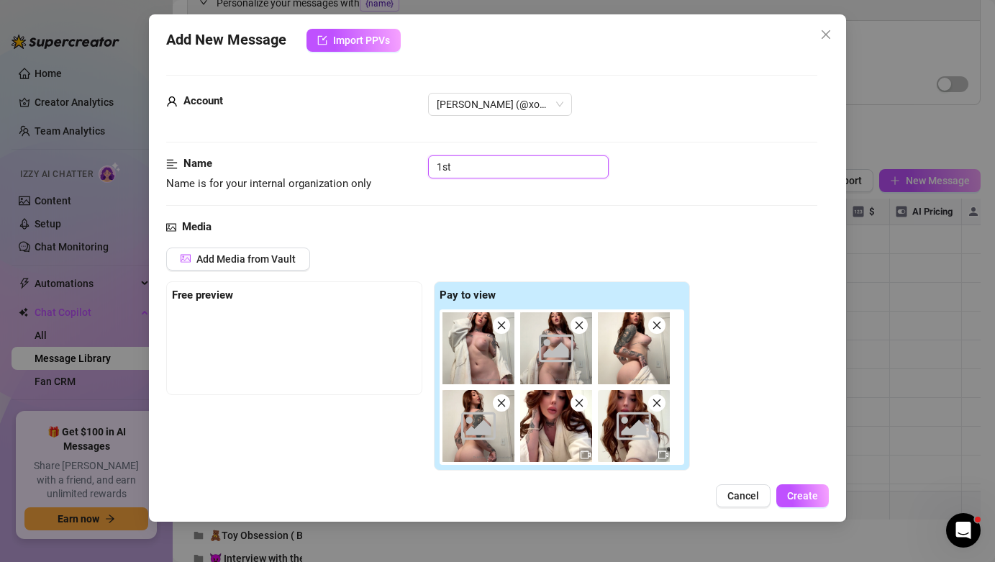
scroll to position [346, 0]
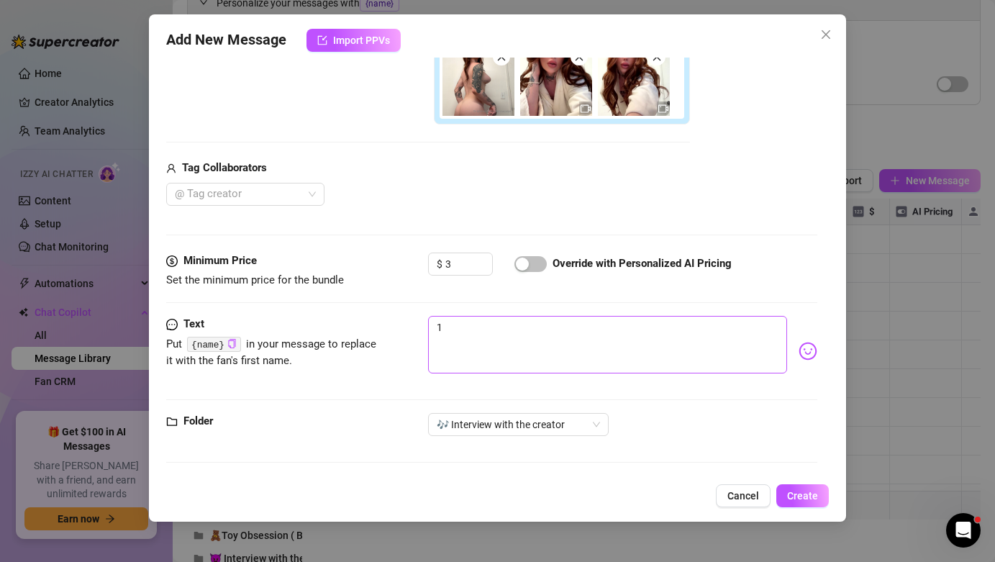
type input "1st"
click at [529, 347] on textarea "1" at bounding box center [607, 345] width 358 height 58
click at [521, 347] on textarea "1" at bounding box center [607, 345] width 358 height 58
paste textarea "I need to see that you’re prepared. Settle into position, slow down, and let it…"
type textarea "I need to see that you’re prepared. Settle into position, slow down, and let it…"
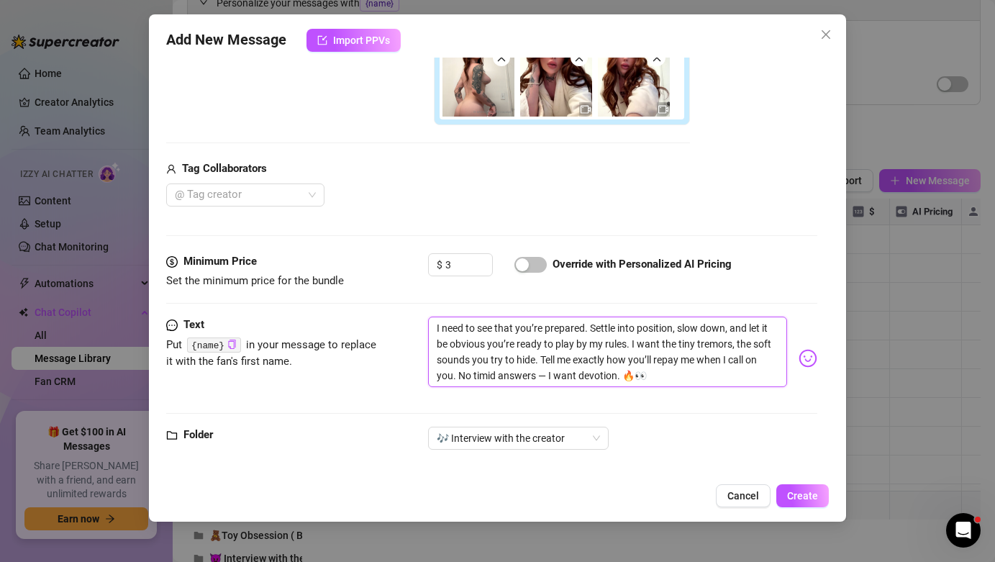
scroll to position [350, 0]
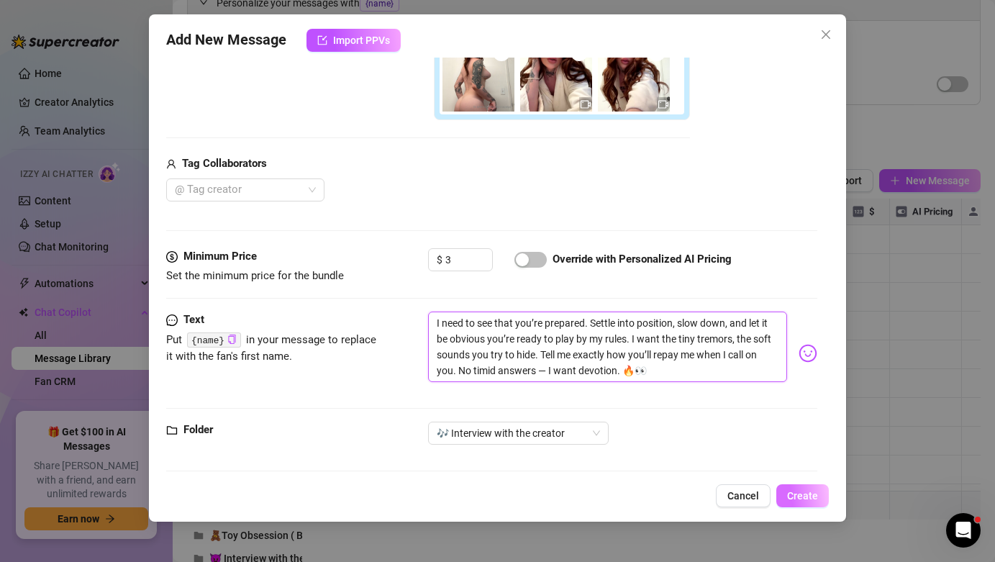
type textarea "I need to see that you’re prepared. Settle into position, slow down, and let it…"
click at [796, 488] on button "Create" at bounding box center [802, 495] width 53 height 23
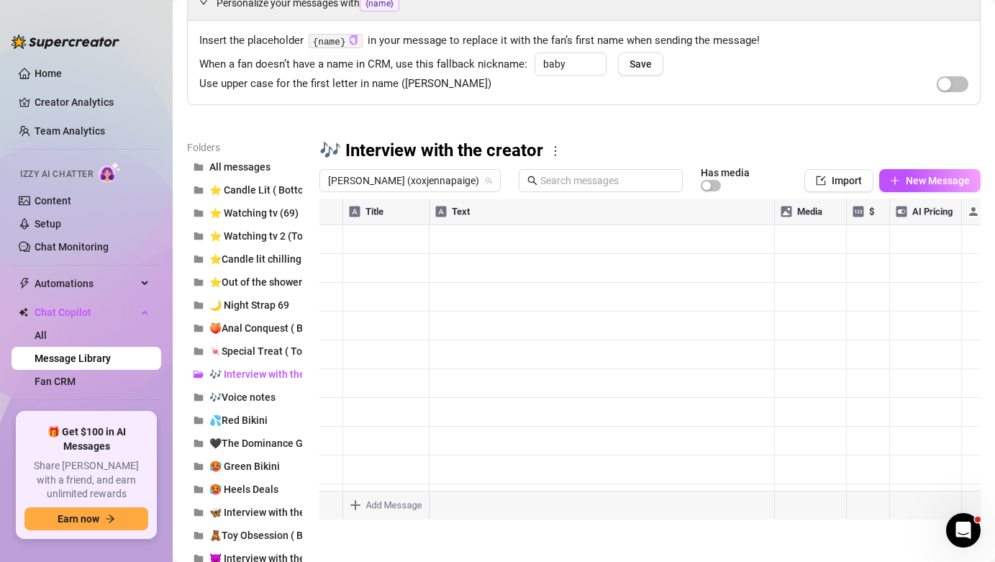
click at [865, 298] on div at bounding box center [649, 359] width 661 height 321
type textarea "16"
click at [805, 386] on div at bounding box center [649, 359] width 661 height 321
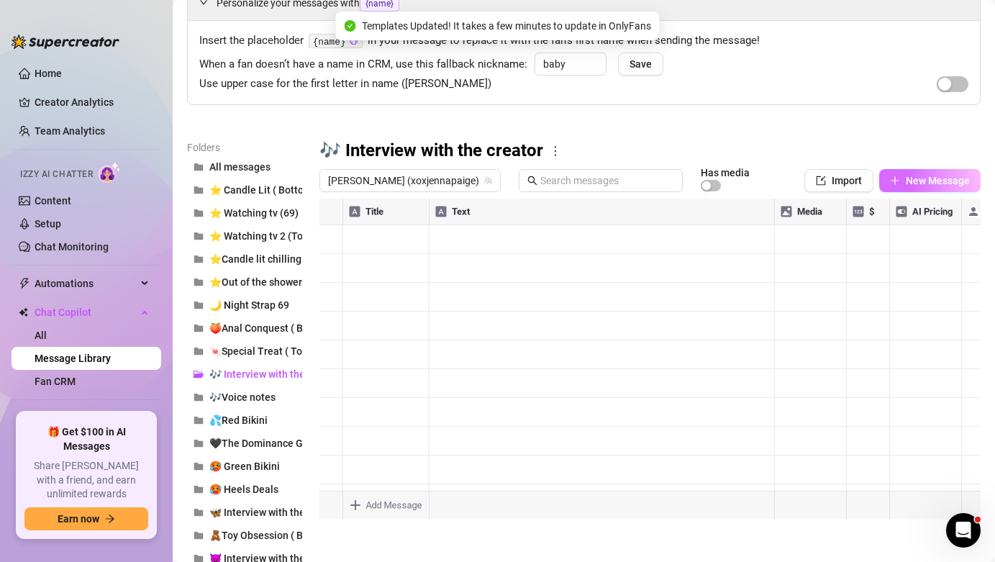
click at [911, 175] on span "New Message" at bounding box center [938, 181] width 64 height 12
type textarea "Type your message here..."
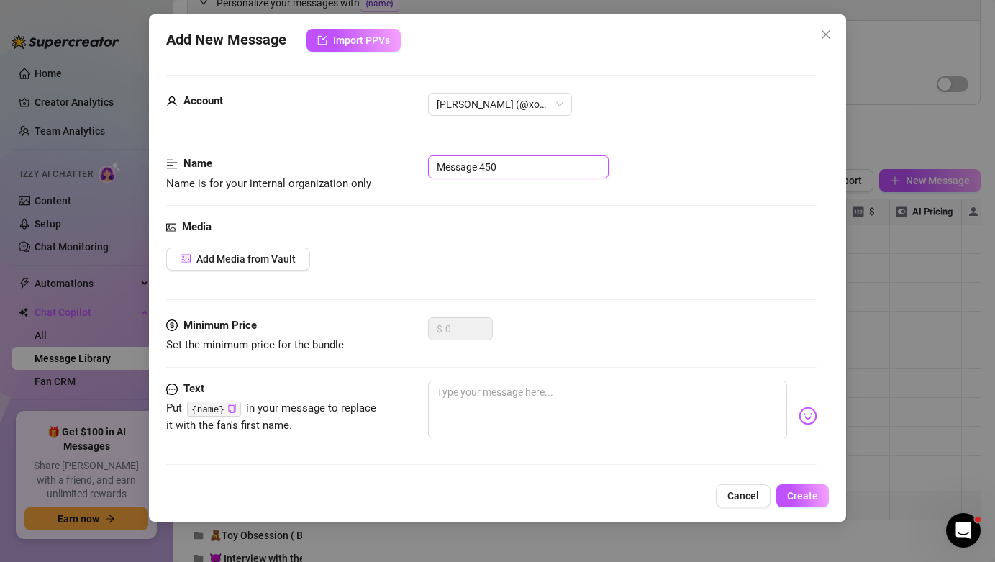
click at [550, 164] on input "Message 450" at bounding box center [518, 166] width 181 height 23
type input "Bump"
click at [579, 426] on textarea at bounding box center [607, 409] width 358 height 58
paste textarea "Unlock this challenge to respond — this is the first trial. Talking is easy; pr…"
type textarea "Unlock this challenge to respond — this is the first trial. Talking is easy; pr…"
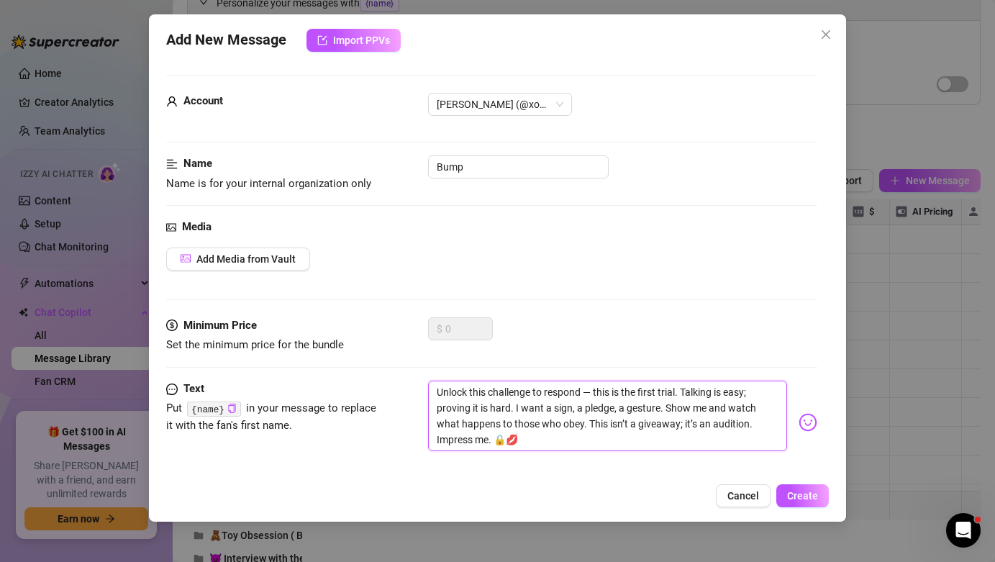
scroll to position [0, 0]
type textarea "Unlock this challenge to respond — this is the first trial. Talking is easy; pr…"
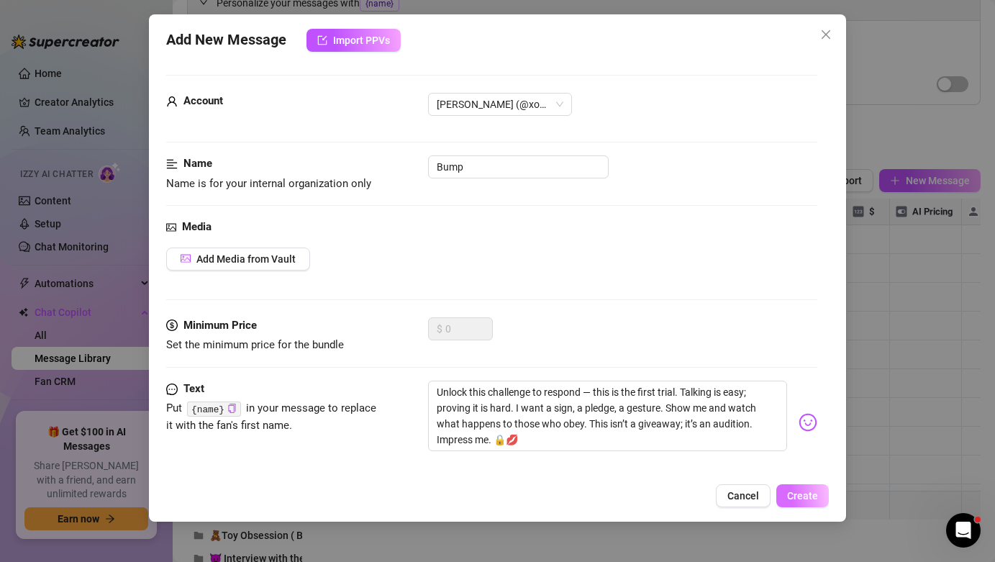
click at [784, 493] on button "Create" at bounding box center [802, 495] width 53 height 23
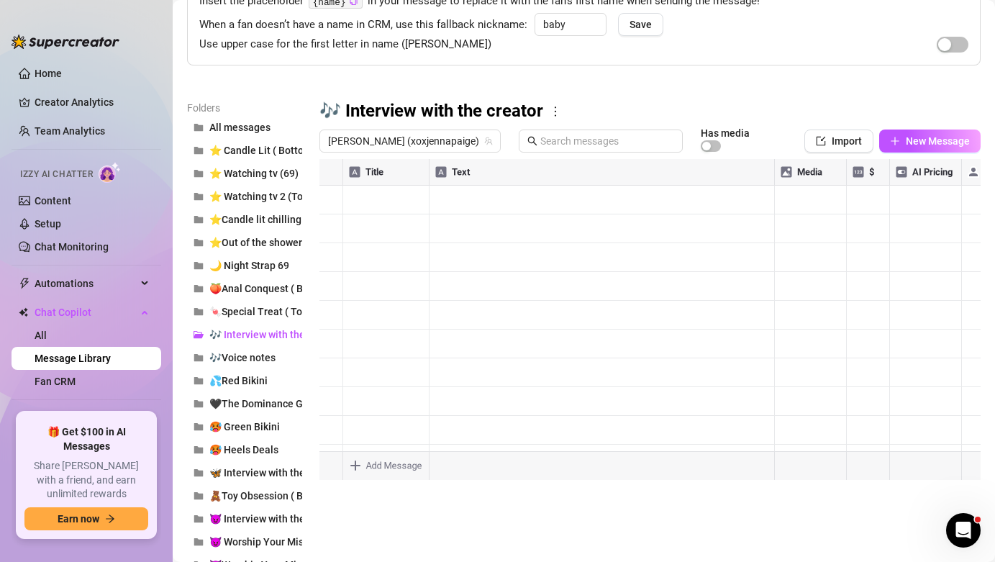
scroll to position [117, 0]
click at [903, 145] on button "New Message" at bounding box center [929, 140] width 101 height 23
type textarea "Type your message here..."
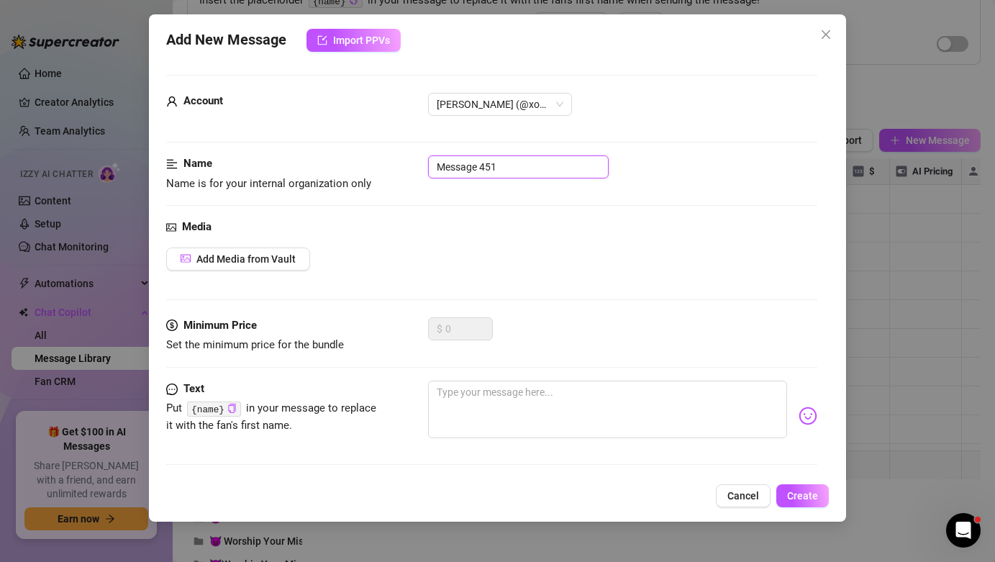
drag, startPoint x: 566, startPoint y: 170, endPoint x: 357, endPoint y: 147, distance: 209.9
click at [357, 147] on form "Account [PERSON_NAME] (@xoxjennapaige) Name Name is for your internal organizat…" at bounding box center [491, 307] width 650 height 465
type input "2nd"
click at [545, 427] on textarea at bounding box center [607, 409] width 358 height 58
click at [745, 503] on button "Cancel" at bounding box center [743, 495] width 55 height 23
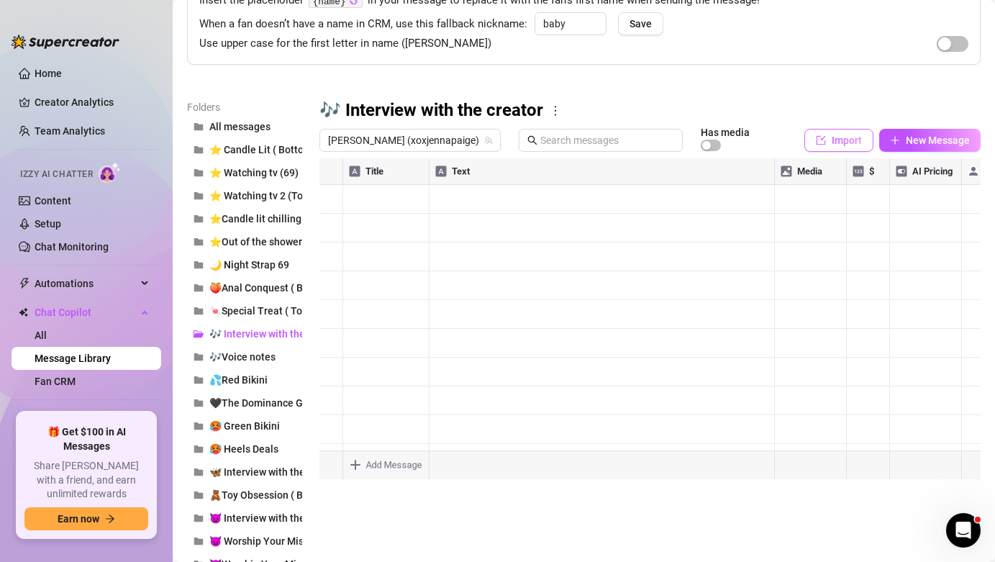
click at [843, 136] on span "Import" at bounding box center [846, 141] width 30 height 12
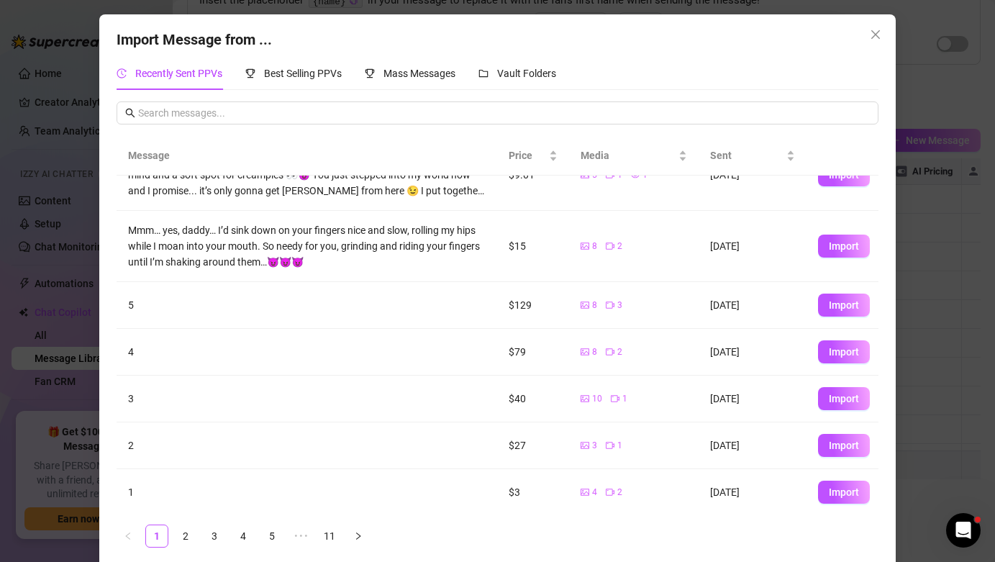
scroll to position [158, 0]
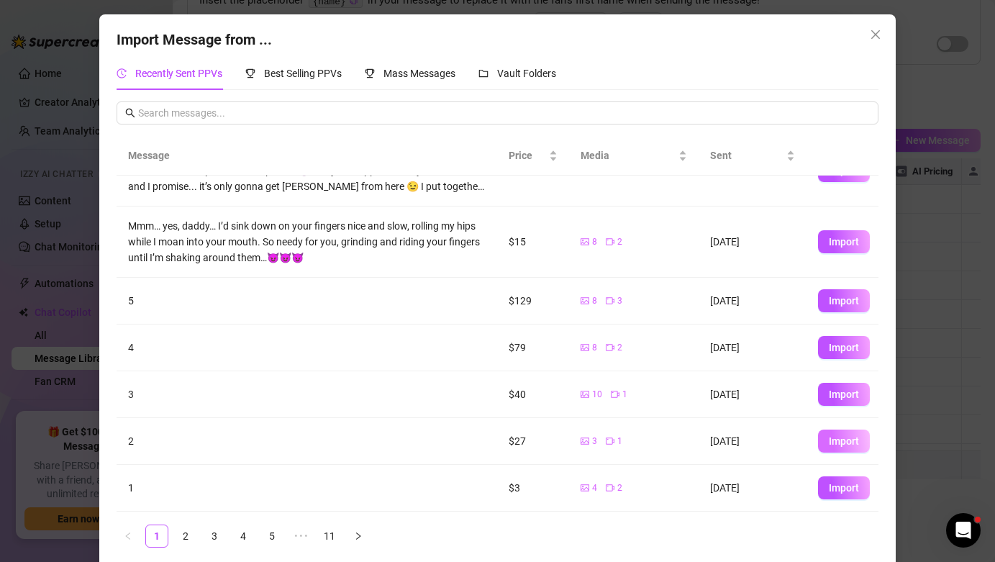
click at [826, 436] on button "Import" at bounding box center [844, 440] width 52 height 23
type textarea "2"
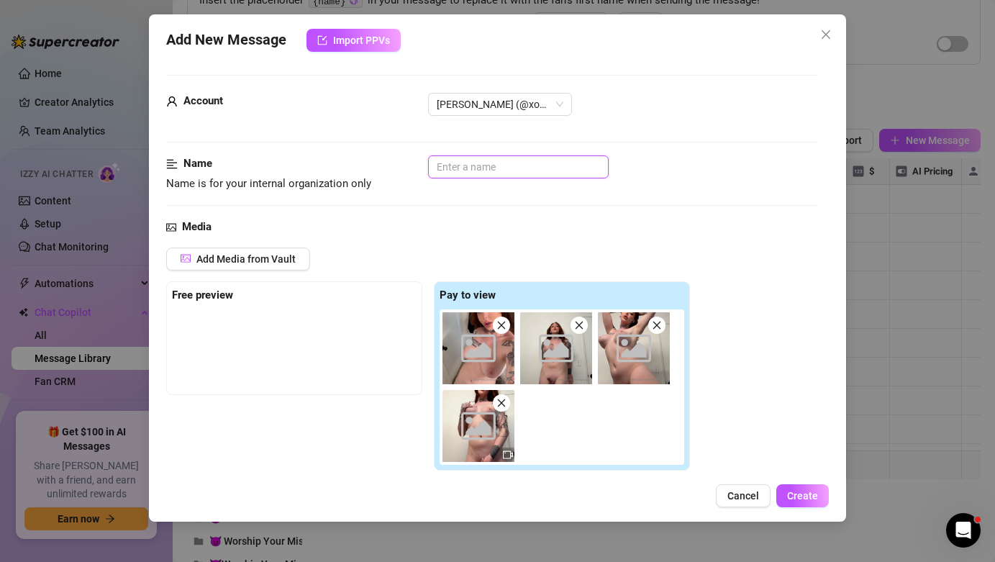
click at [569, 167] on input "text" at bounding box center [518, 166] width 181 height 23
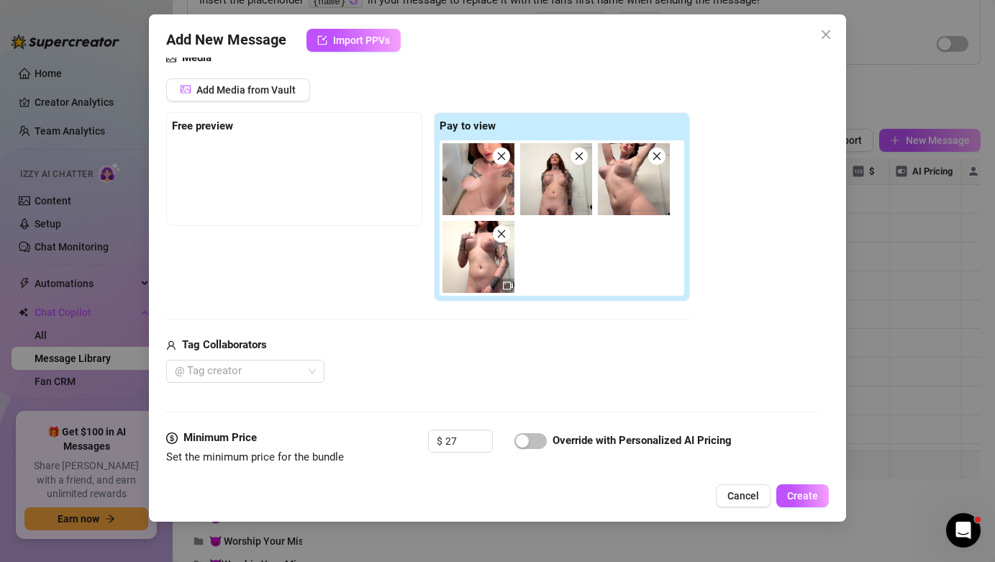
scroll to position [346, 0]
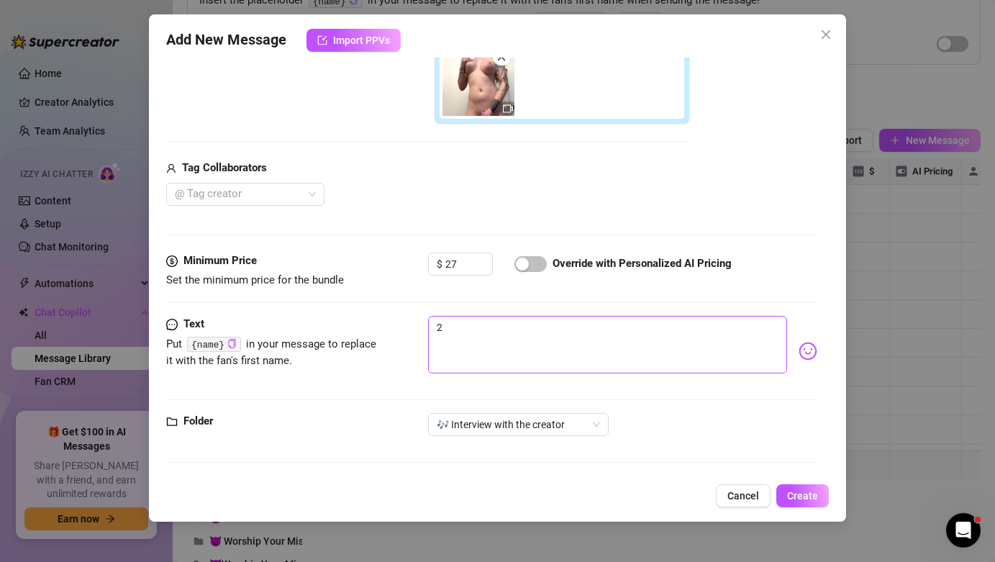
type input "2nd"
click at [579, 340] on textarea "2" at bounding box center [607, 345] width 358 height 58
paste textarea "magine me right in front of you — no noise, no distractions. My gaze pins you, …"
type textarea "magine me right in front of you — no noise, no distractions. My gaze pins you, …"
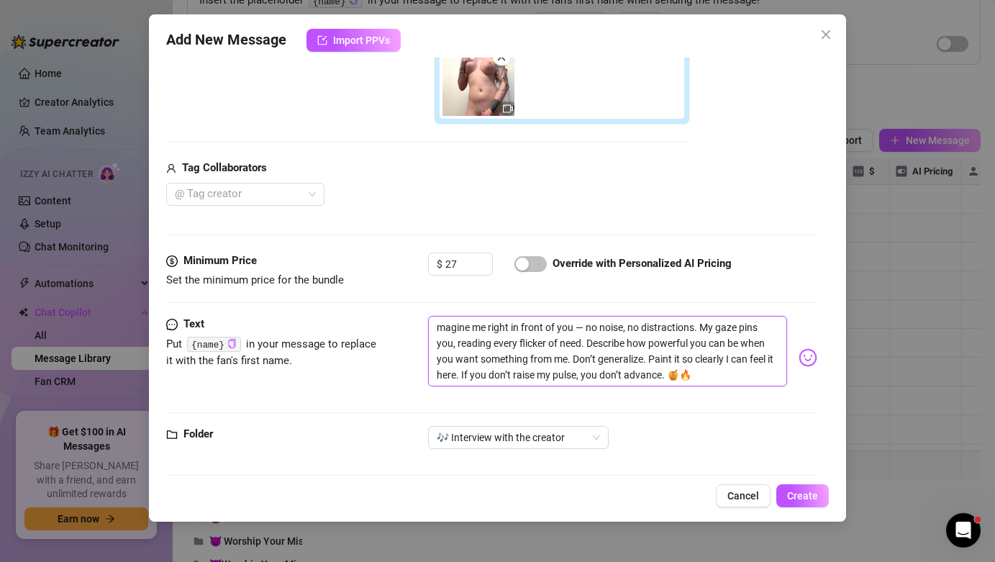
scroll to position [0, 0]
click at [437, 330] on textarea "magine me right in front of you — no noise, no distractions. My gaze pins you, …" at bounding box center [607, 351] width 358 height 70
type textarea "Imagine me right in front of you — no noise, no distractions. My gaze pins you,…"
click at [800, 491] on span "Create" at bounding box center [802, 496] width 31 height 12
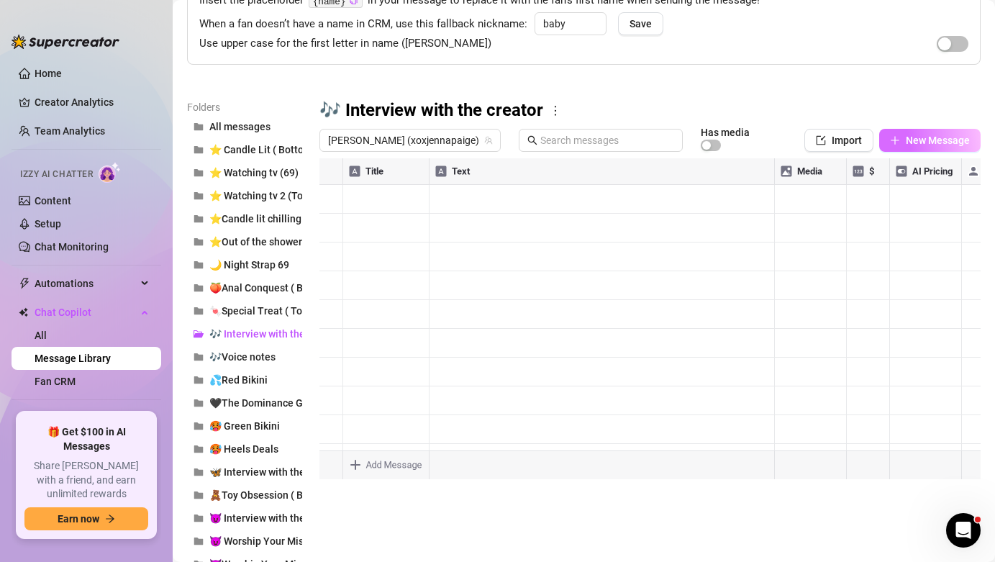
click at [908, 146] on button "New Message" at bounding box center [929, 140] width 101 height 23
type textarea "Type your message here..."
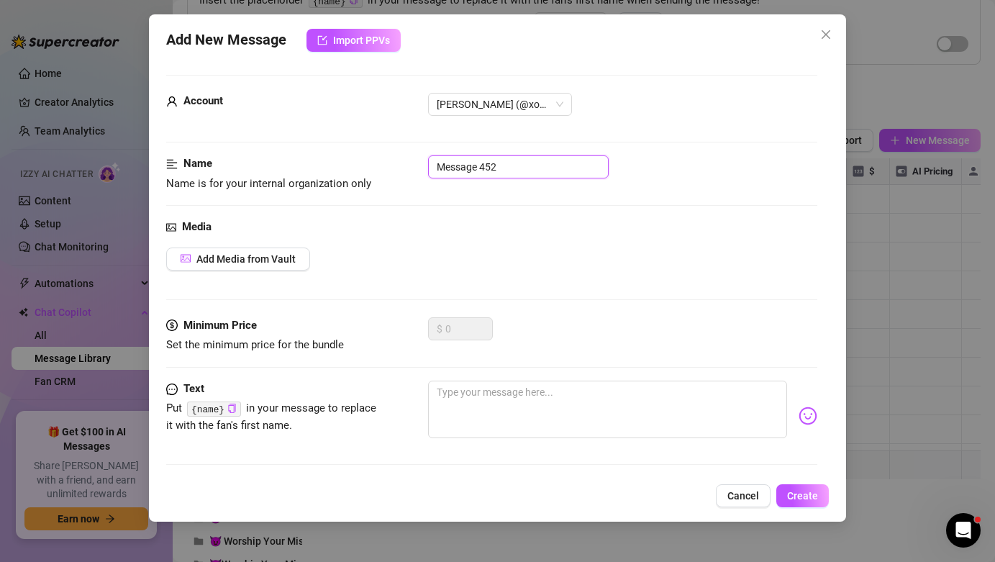
click at [544, 165] on input "Message 452" at bounding box center [518, 166] width 181 height 23
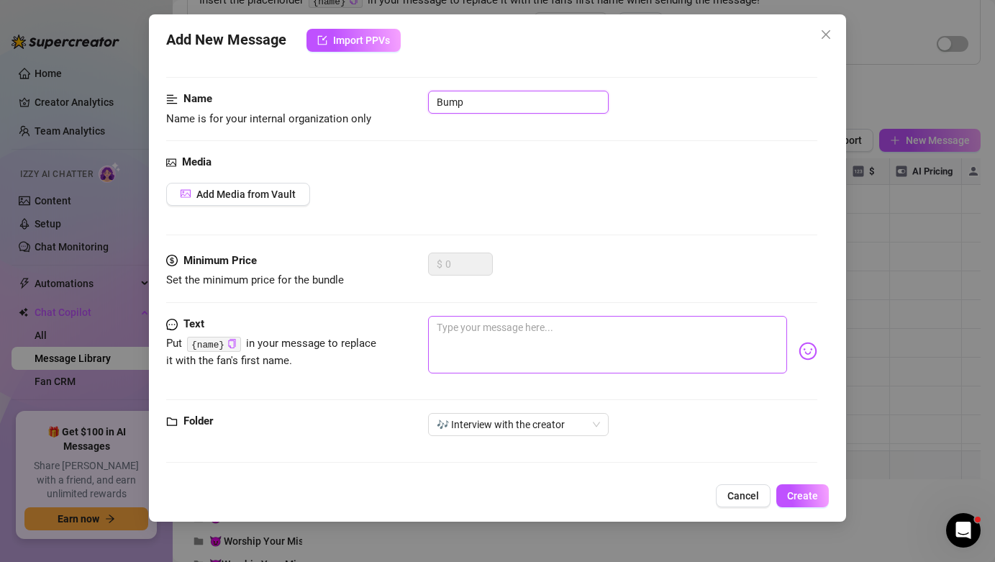
type input "Bump"
click at [567, 338] on textarea at bounding box center [607, 345] width 358 height 58
paste textarea "Breathe. Don’t rush. Don’t give in yet. The ones who control themselves are the…"
type textarea "Breathe. Don’t rush. Don’t give in yet. The ones who control themselves are the…"
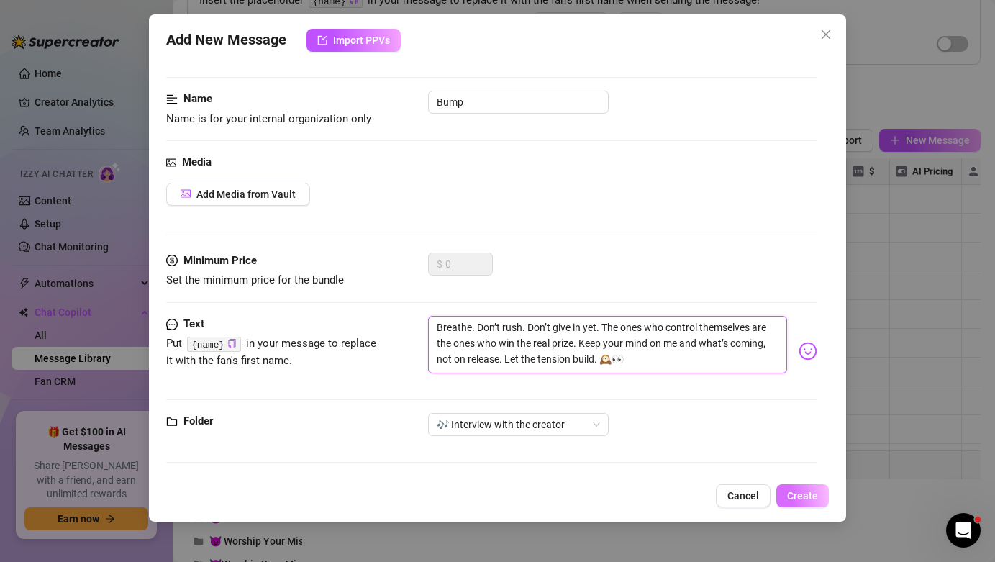
type textarea "Breathe. Don’t rush. Don’t give in yet. The ones who control themselves are the…"
click at [803, 493] on span "Create" at bounding box center [802, 496] width 31 height 12
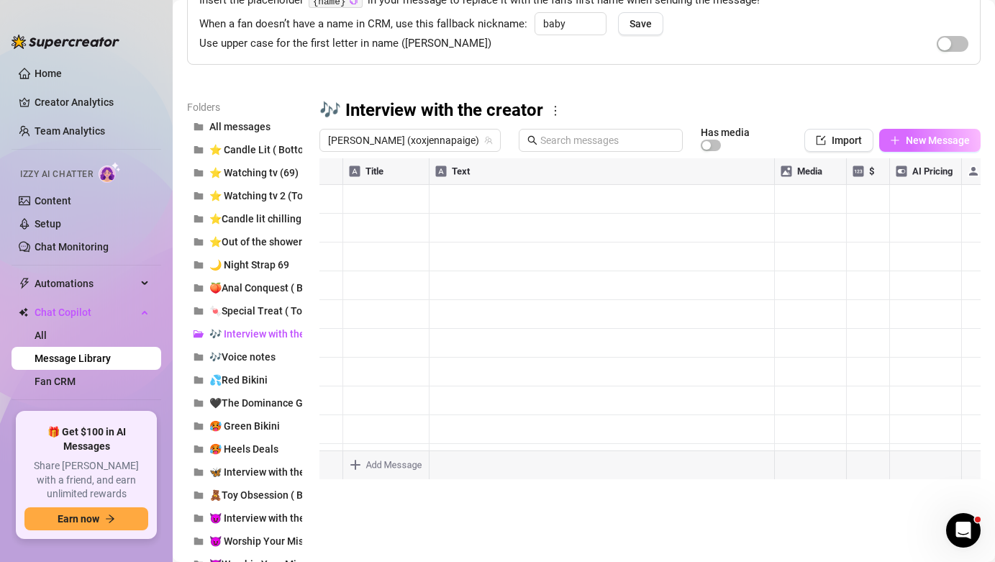
click at [907, 137] on span "New Message" at bounding box center [938, 141] width 64 height 12
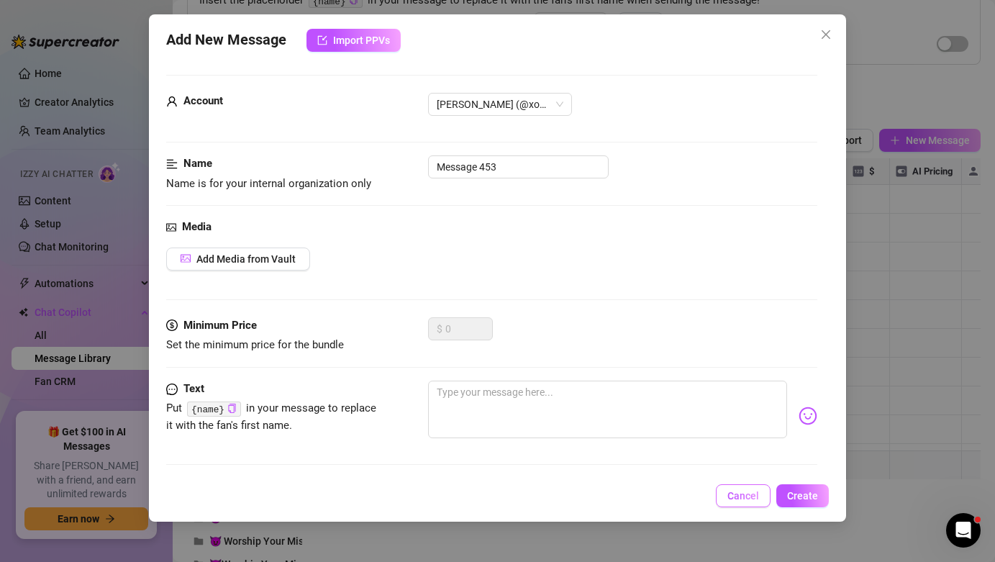
click at [739, 499] on span "Cancel" at bounding box center [743, 496] width 32 height 12
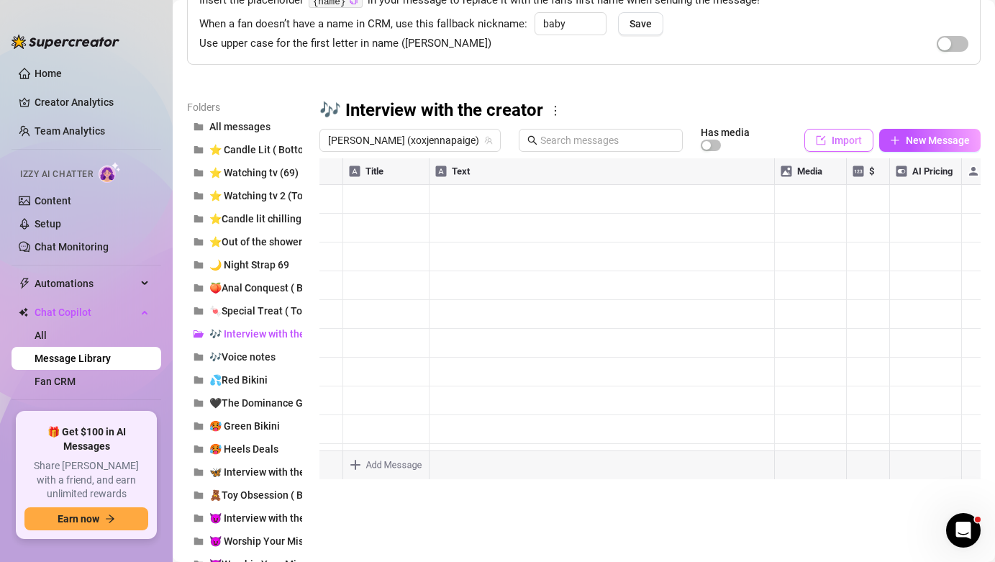
click at [849, 147] on button "Import" at bounding box center [838, 140] width 69 height 23
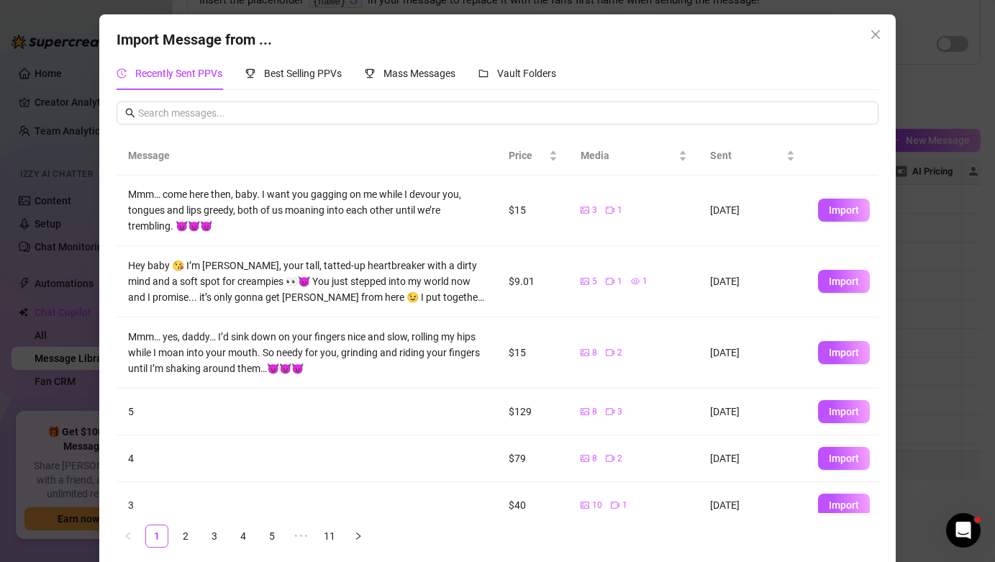
scroll to position [110, 0]
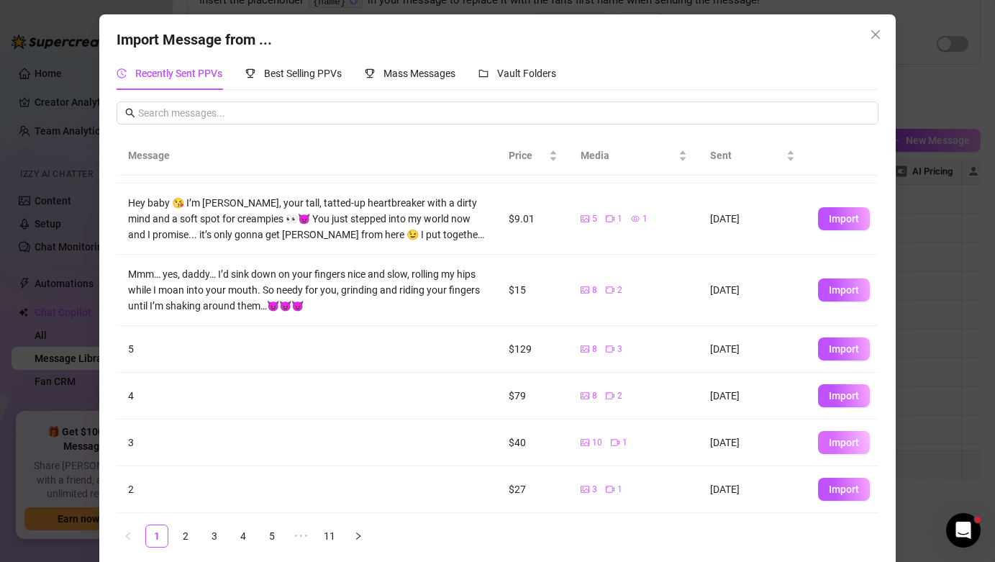
click at [824, 436] on button "Import" at bounding box center [844, 442] width 52 height 23
type textarea "3"
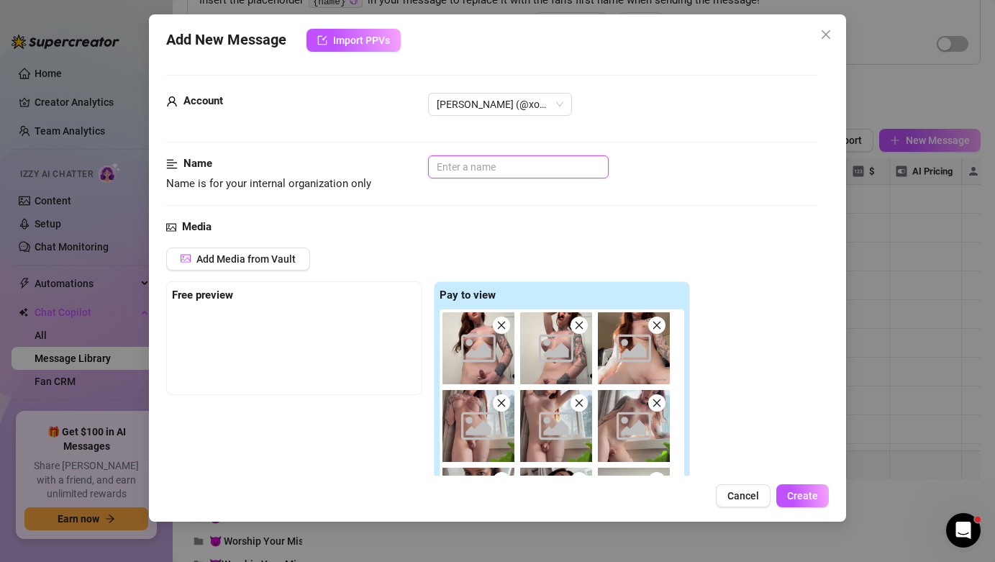
click at [550, 165] on input "text" at bounding box center [518, 166] width 181 height 23
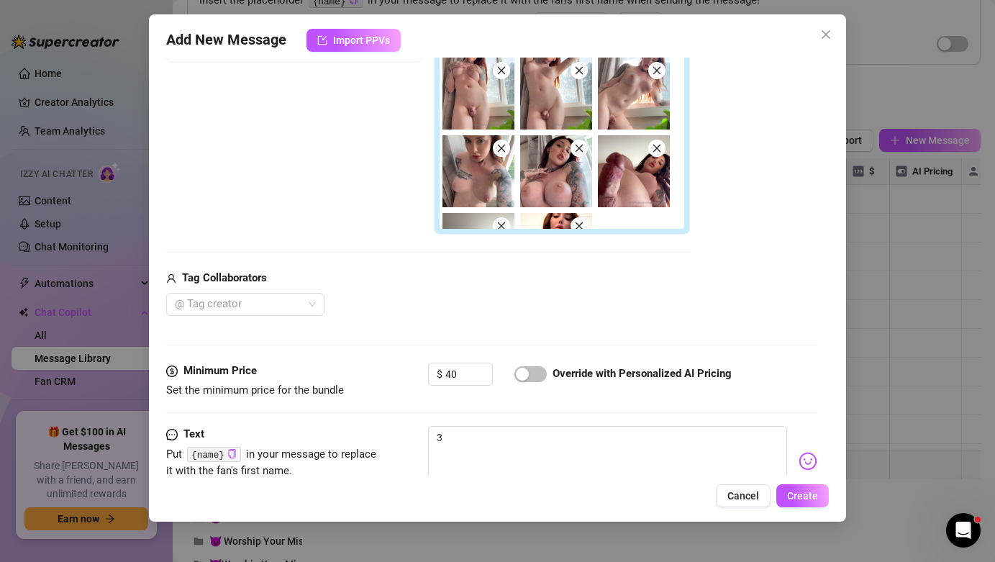
scroll to position [364, 0]
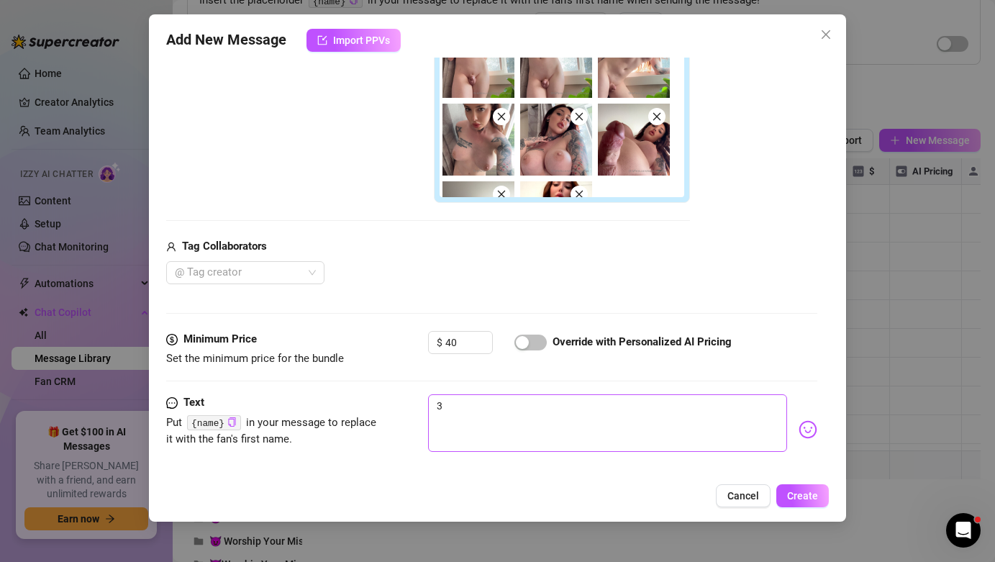
type input "3rd"
click at [560, 405] on textarea "3" at bounding box center [607, 423] width 358 height 58
paste textarea "Now tell me: if I let you lead for a heartbeat, what would you choose? Be preci…"
type textarea "Now tell me: if I let you lead for a heartbeat, what would you choose? Be preci…"
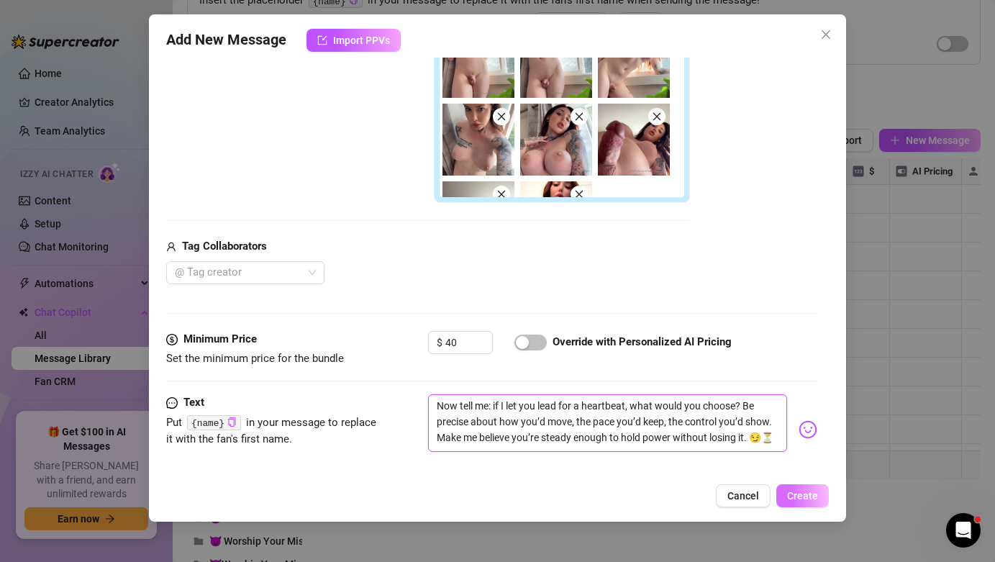
type textarea "Now tell me: if I let you lead for a heartbeat, what would you choose? Be preci…"
click at [788, 491] on span "Create" at bounding box center [802, 496] width 31 height 12
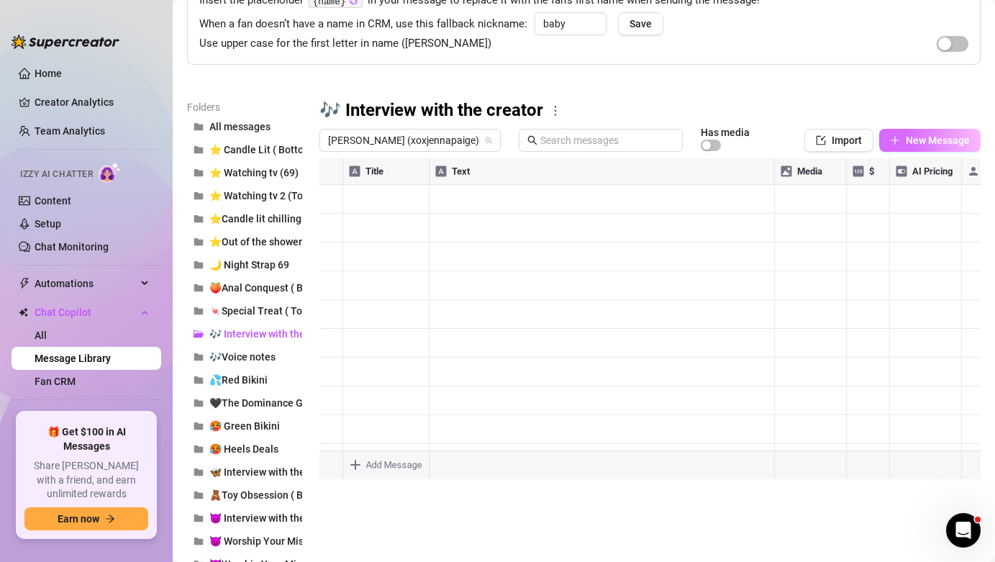
click at [893, 138] on icon "plus" at bounding box center [895, 140] width 10 height 10
type textarea "Type your message here..."
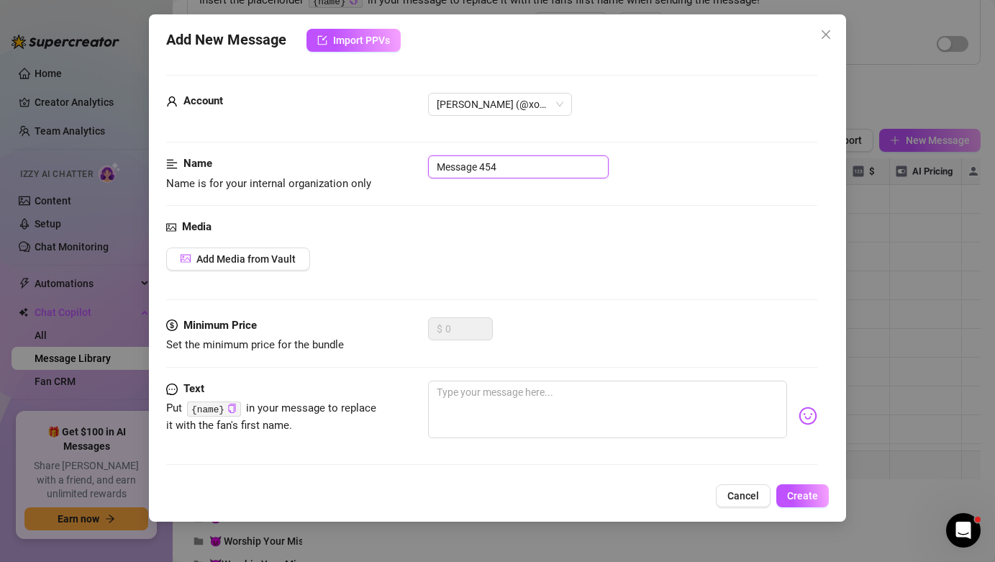
click at [554, 157] on input "Message 454" at bounding box center [518, 166] width 181 height 23
type input "Bump"
click at [493, 404] on textarea at bounding box center [607, 409] width 358 height 58
paste textarea "This is where most fail — they start chasing pleasure and forget the prize. Don…"
type textarea "This is where most fail — they start chasing pleasure and forget the prize. Don…"
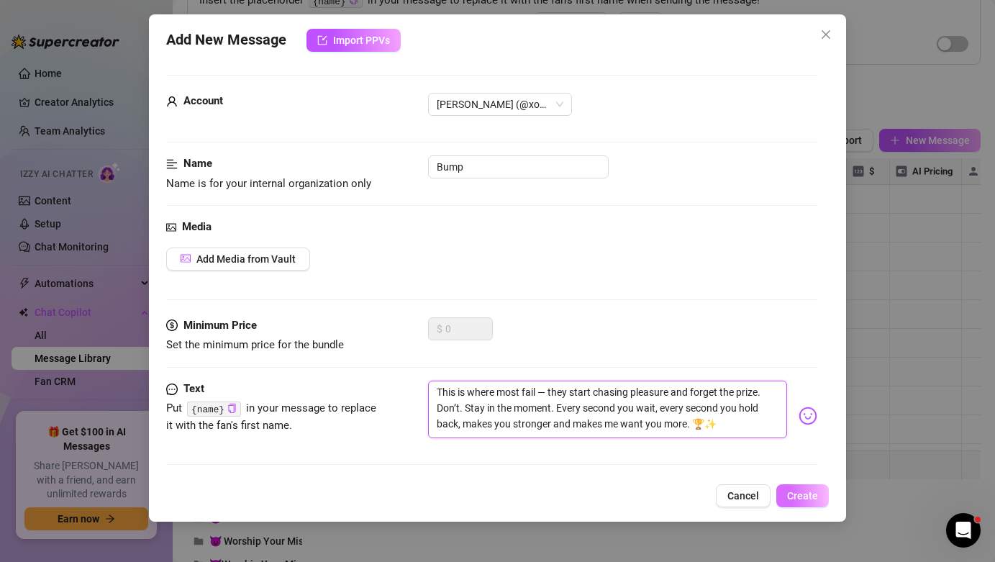
type textarea "This is where most fail — they start chasing pleasure and forget the prize. Don…"
click at [798, 491] on span "Create" at bounding box center [802, 496] width 31 height 12
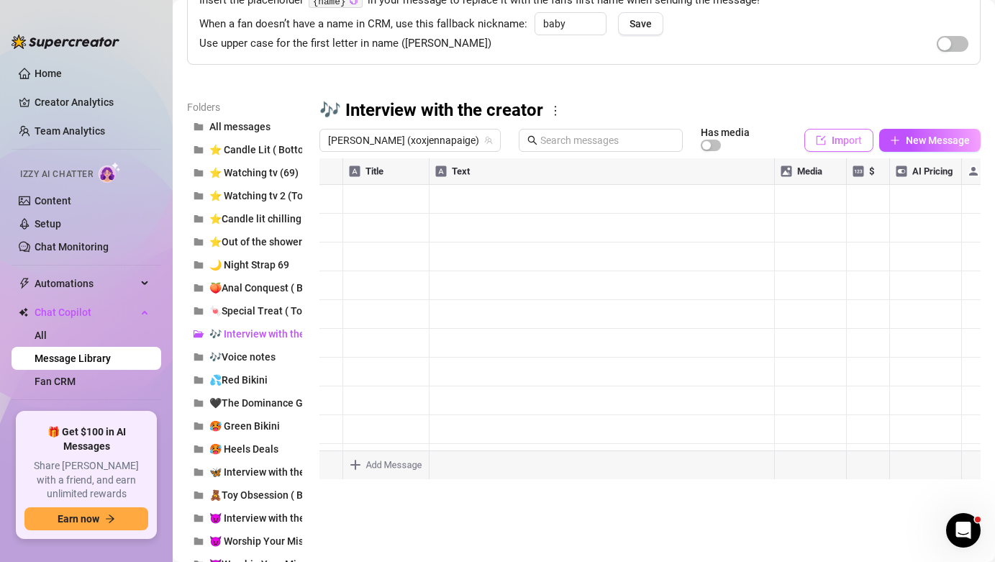
click at [849, 145] on span "Import" at bounding box center [846, 141] width 30 height 12
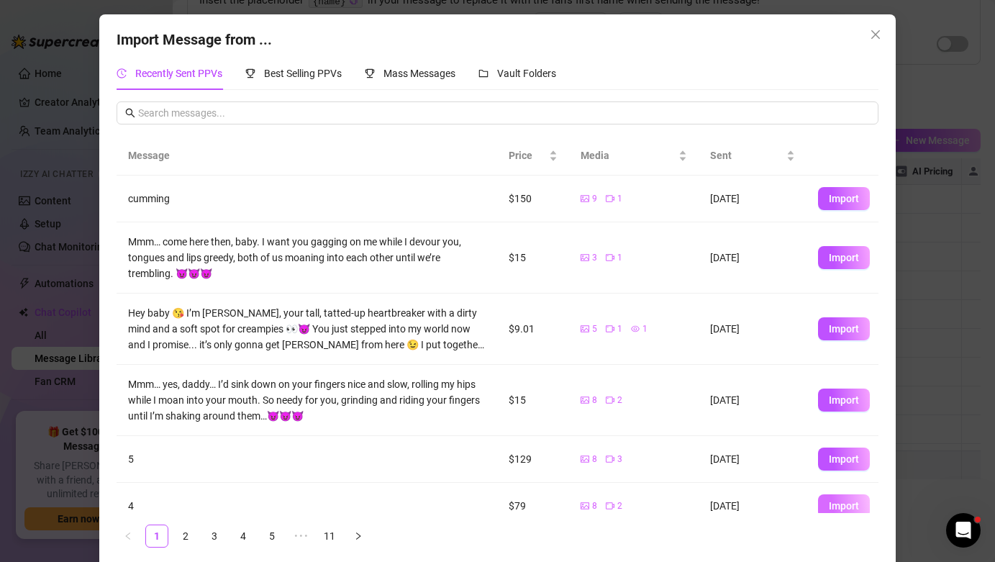
click at [843, 496] on button "Import" at bounding box center [844, 505] width 52 height 23
type textarea "4"
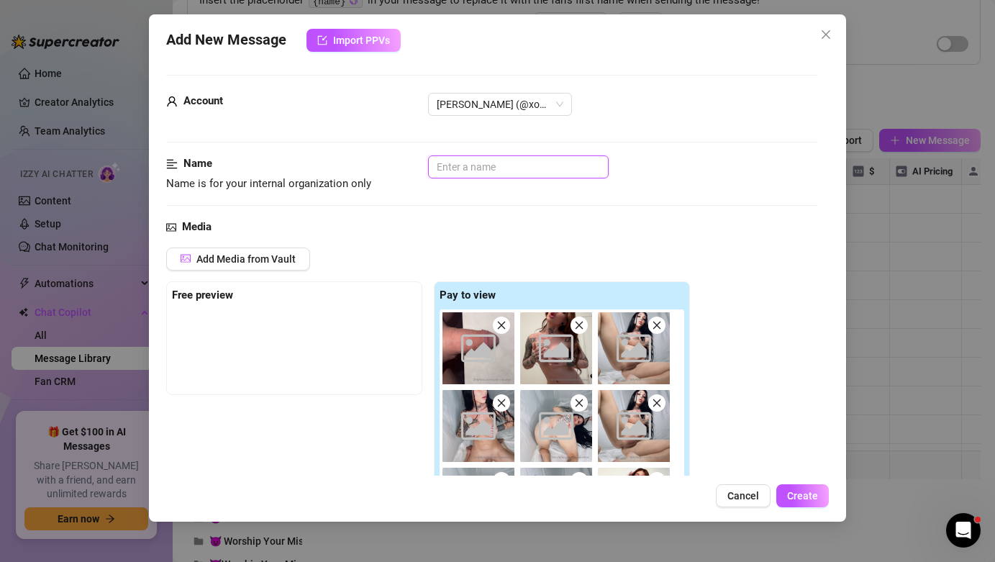
click at [527, 167] on input "text" at bounding box center [518, 166] width 181 height 23
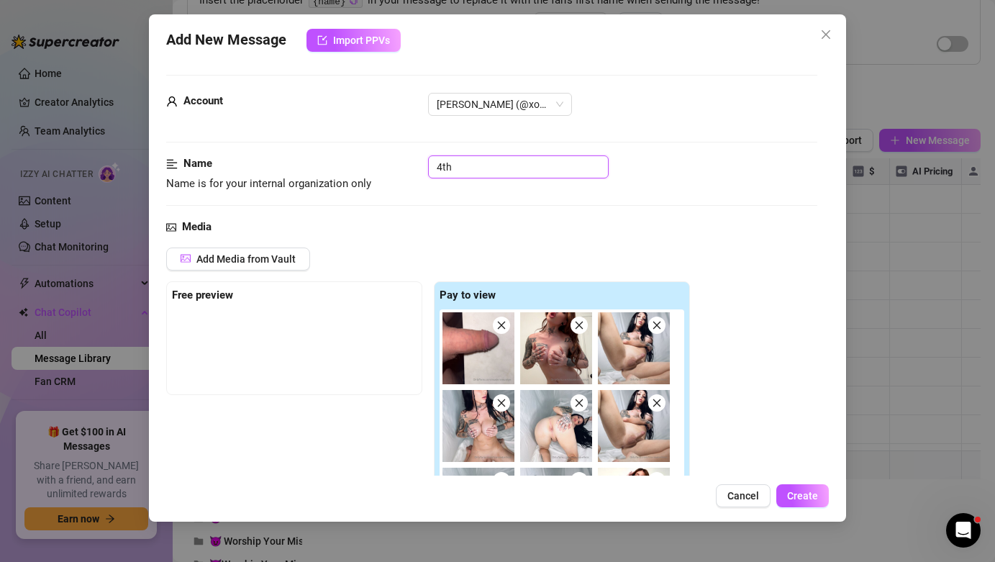
type input "4th"
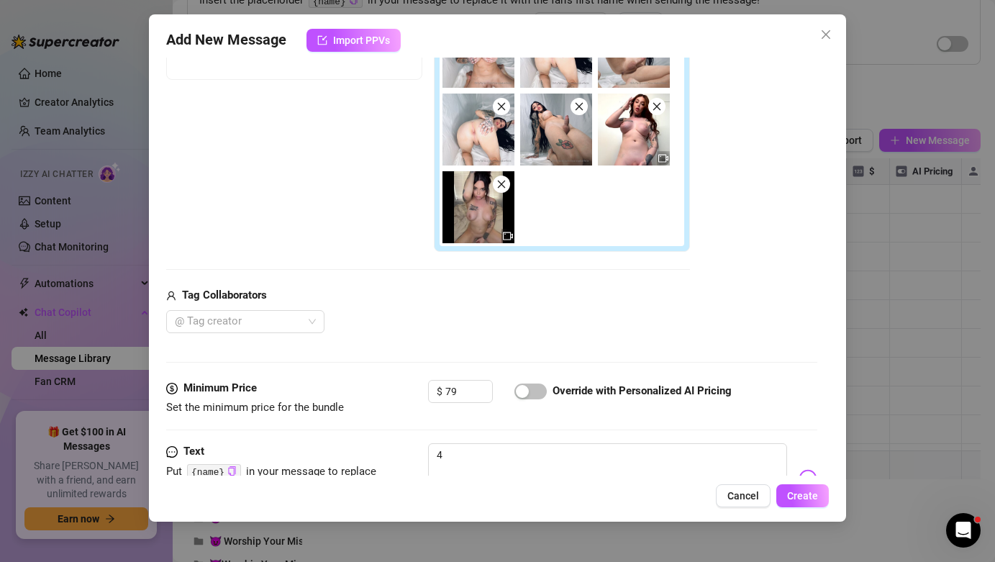
scroll to position [442, 0]
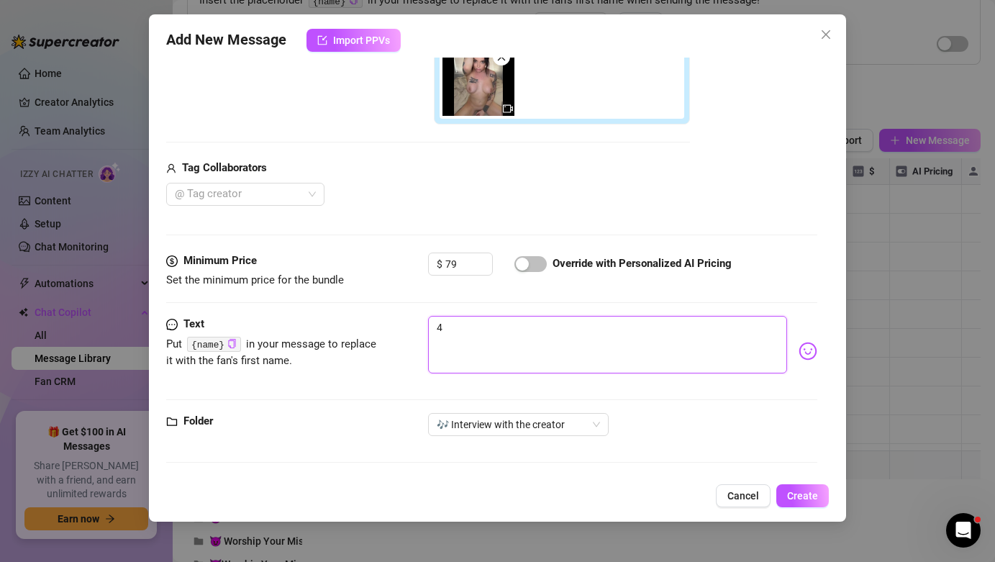
click at [622, 349] on textarea "4" at bounding box center [607, 345] width 358 height 58
paste textarea "You’re close. I can feel it. But don’t let go. Keep that edge tight; don’t cros…"
type textarea "You’re close. I can feel it. But don’t let go. Keep that edge tight; don’t cros…"
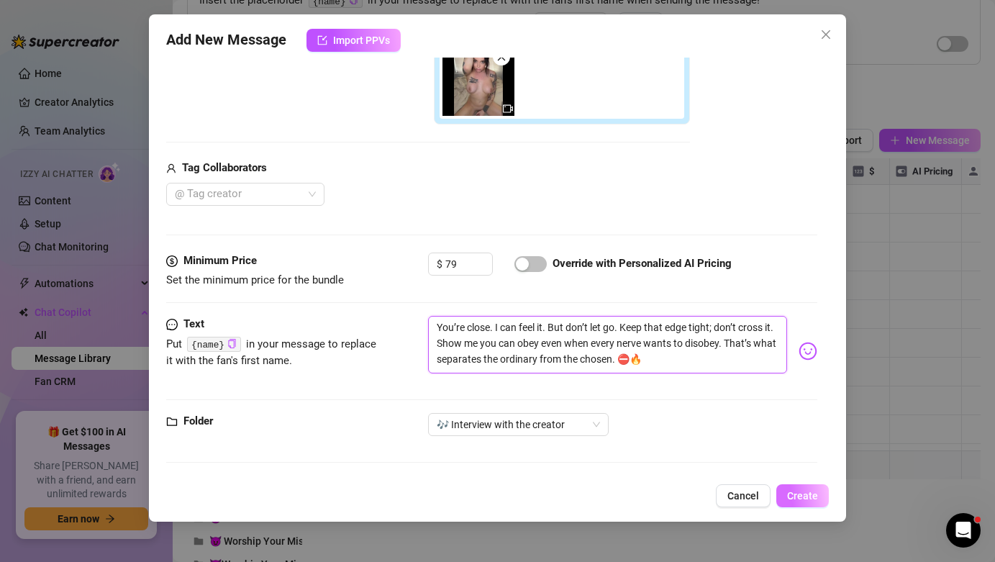
type textarea "You’re close. I can feel it. But don’t let go. Keep that edge tight; don’t cros…"
click at [794, 491] on span "Create" at bounding box center [802, 496] width 31 height 12
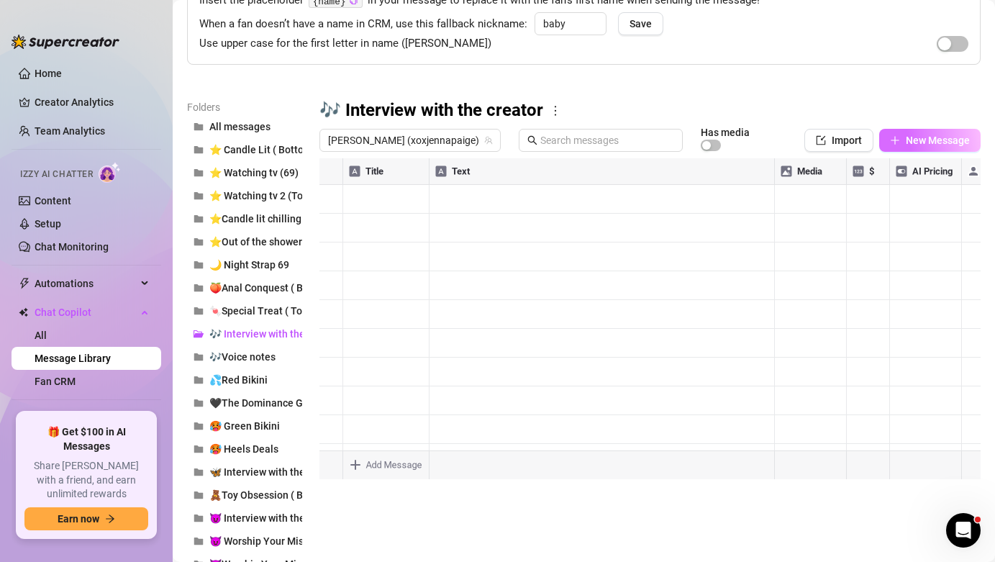
click at [922, 142] on span "New Message" at bounding box center [938, 141] width 64 height 12
type textarea "Type your message here..."
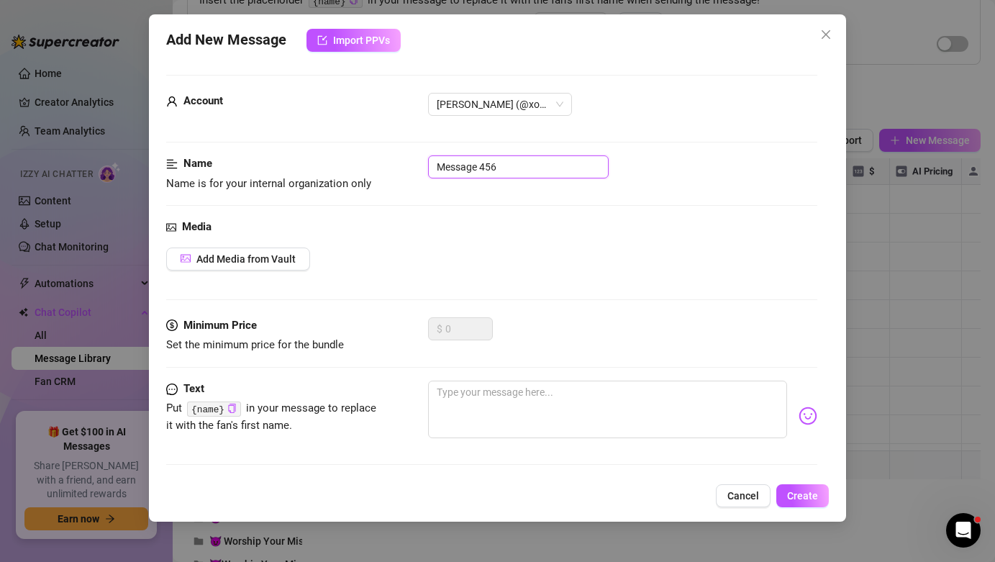
click at [547, 170] on input "Message 456" at bounding box center [518, 166] width 181 height 23
type input "Bump"
click at [592, 409] on textarea at bounding box center [607, 409] width 358 height 58
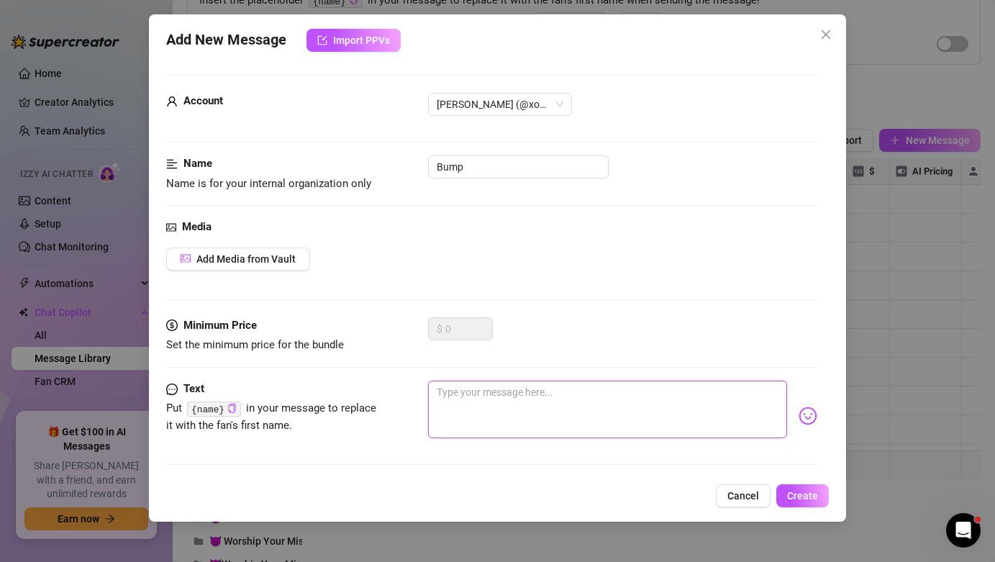
paste textarea "Only the worthy get rewarded. Tell me where you imagine the finale, and why you…"
type textarea "Only the worthy get rewarded. Tell me where you imagine the finale, and why you…"
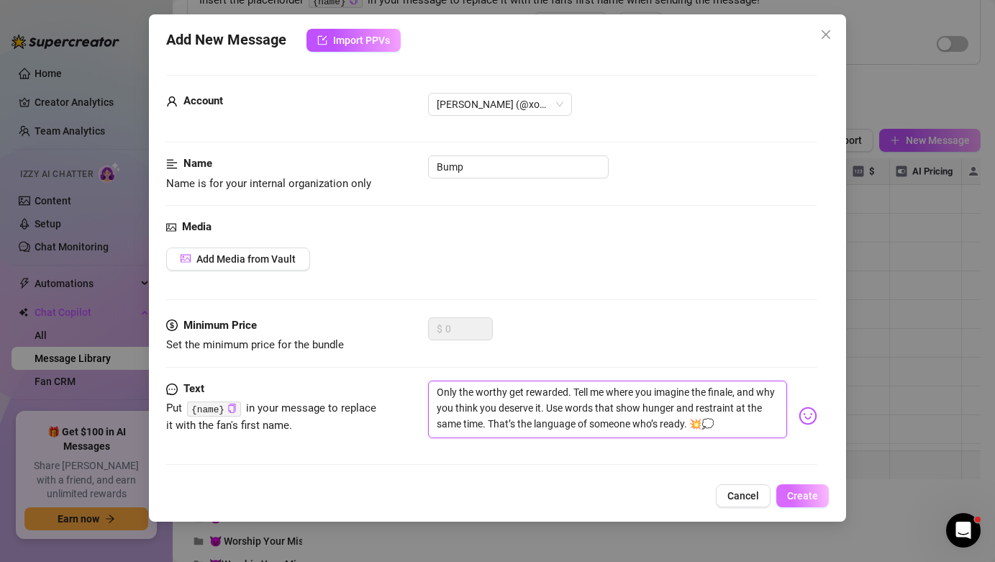
type textarea "Only the worthy get rewarded. Tell me where you imagine the finale, and why you…"
click at [793, 486] on button "Create" at bounding box center [802, 495] width 53 height 23
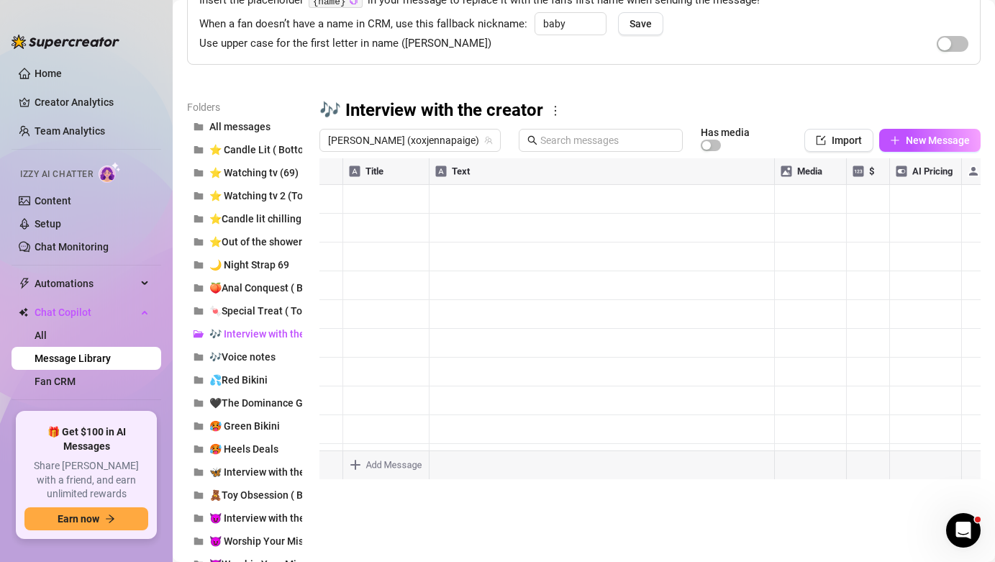
scroll to position [58, 0]
click at [694, 404] on div at bounding box center [649, 318] width 661 height 321
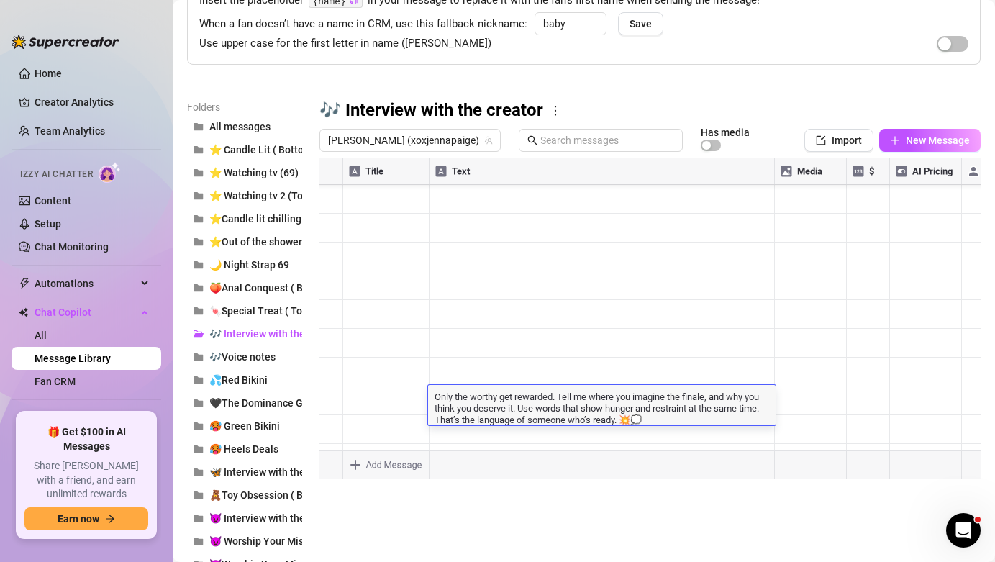
click at [679, 410] on textarea "Only the worthy get rewarded. Tell me where you imagine the finale, and why you…" at bounding box center [601, 407] width 347 height 36
type textarea "Only the worthy get rewarded. Tell me where you imagine the finale, and why you…"
click at [773, 478] on body "Home Creator Analytics Team Analytics Izzy AI Chatter Content Setup Chat Monito…" at bounding box center [497, 281] width 995 height 562
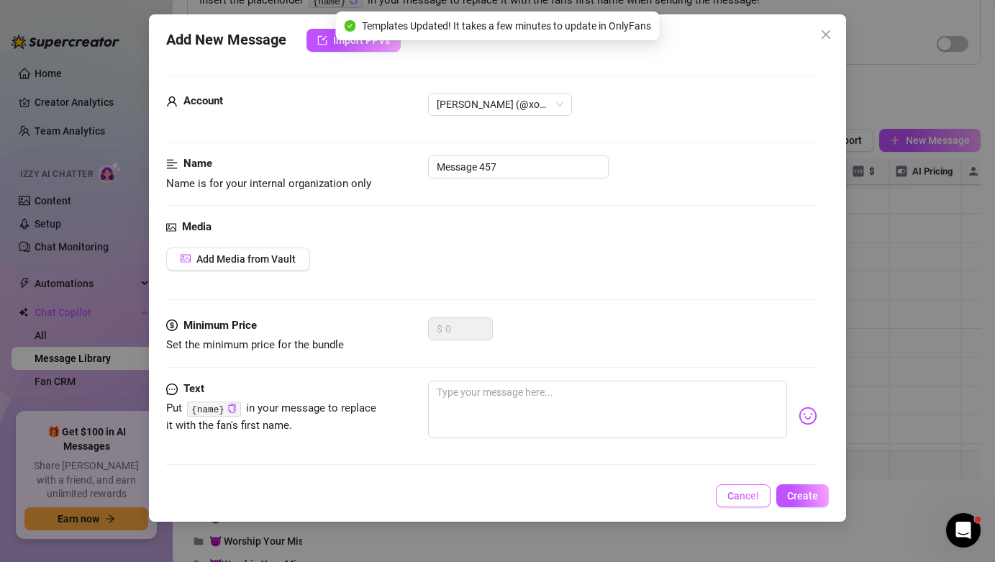
click at [762, 490] on button "Cancel" at bounding box center [743, 495] width 55 height 23
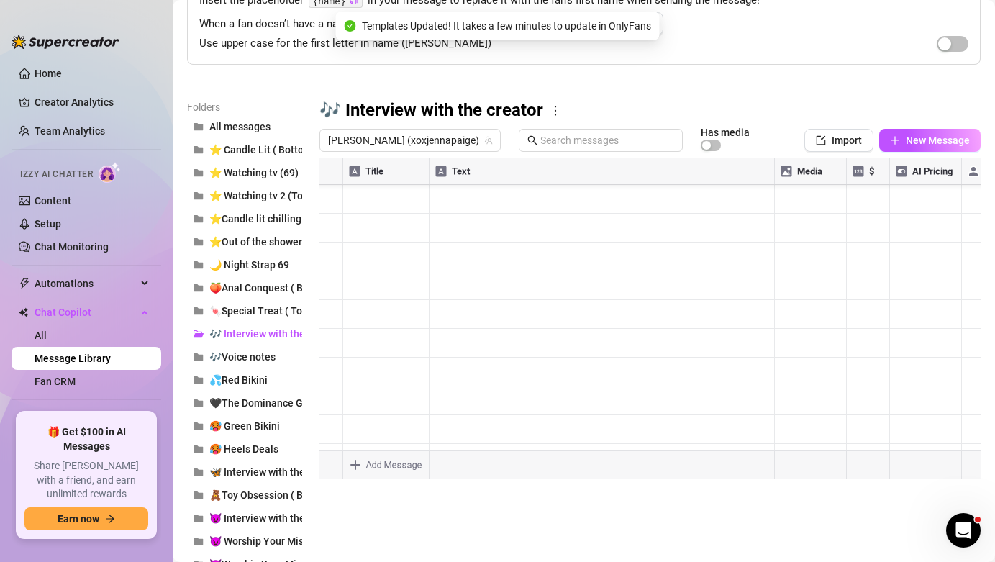
click at [936, 135] on span "New Message" at bounding box center [938, 141] width 64 height 12
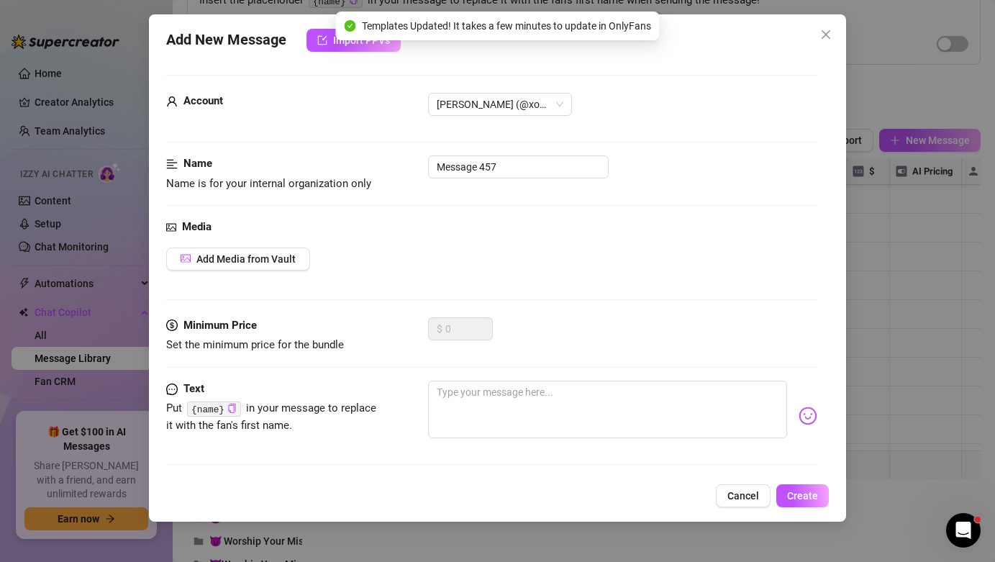
click at [893, 98] on div "Add New Message Import PPVs Account [PERSON_NAME] (@xoxjennapaige) Name Name is…" at bounding box center [497, 281] width 995 height 562
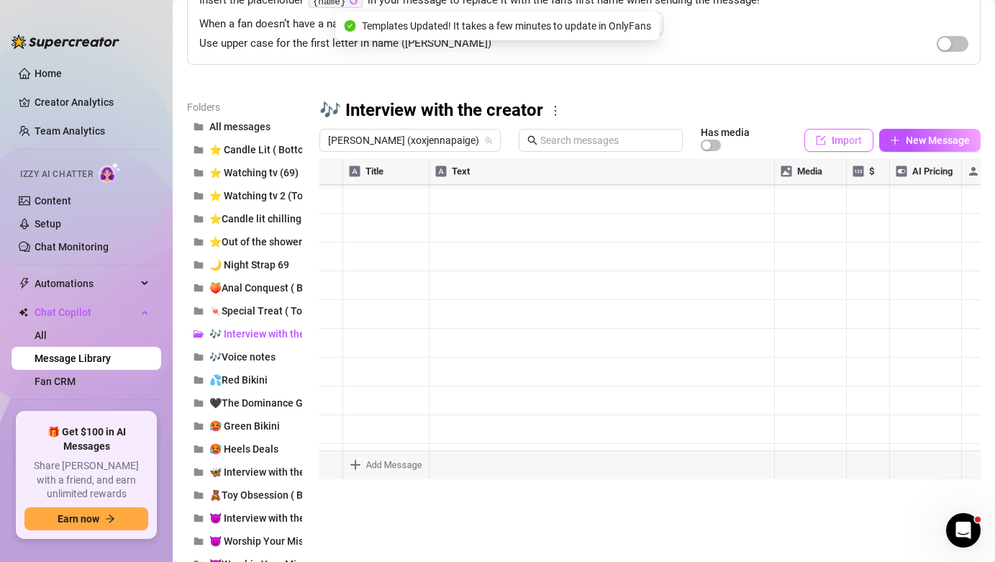
click at [859, 132] on button "Import" at bounding box center [838, 140] width 69 height 23
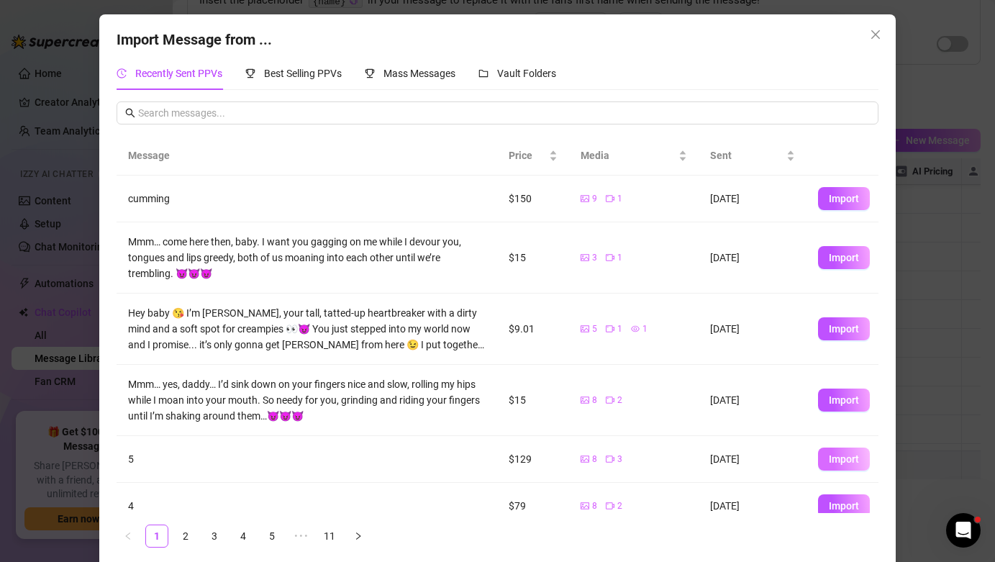
click at [842, 460] on span "Import" at bounding box center [844, 459] width 30 height 12
type textarea "5"
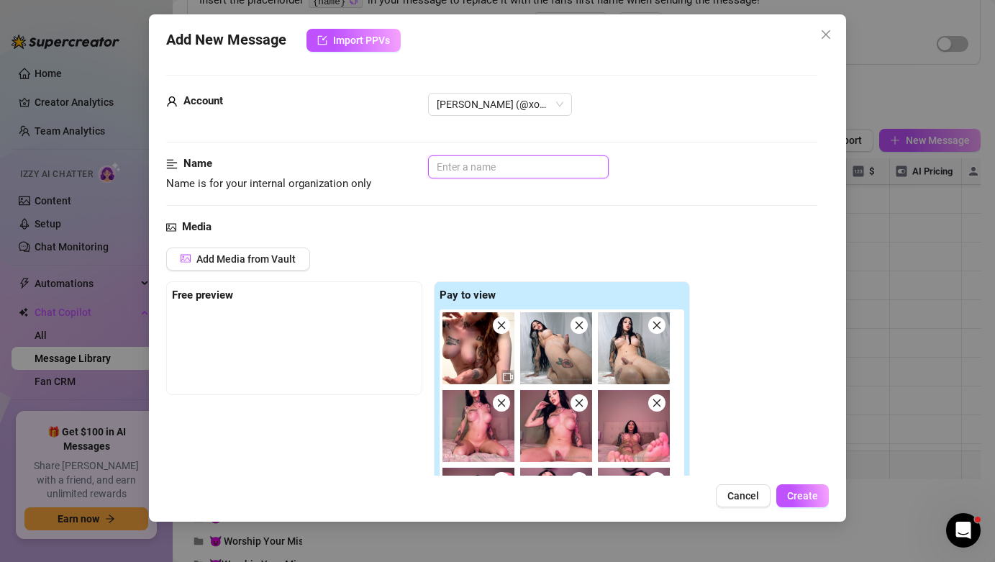
click at [560, 168] on input "text" at bounding box center [518, 166] width 181 height 23
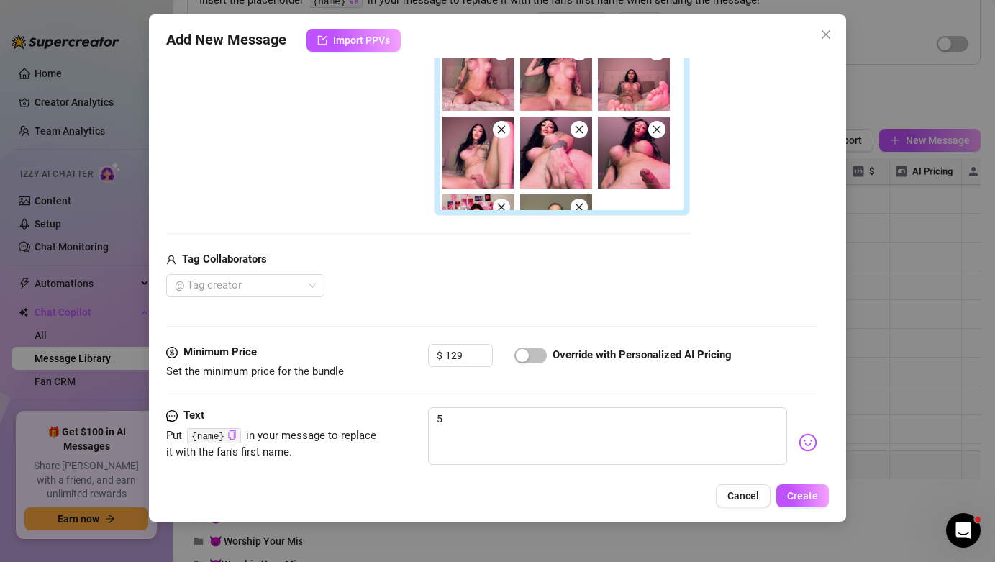
scroll to position [388, 0]
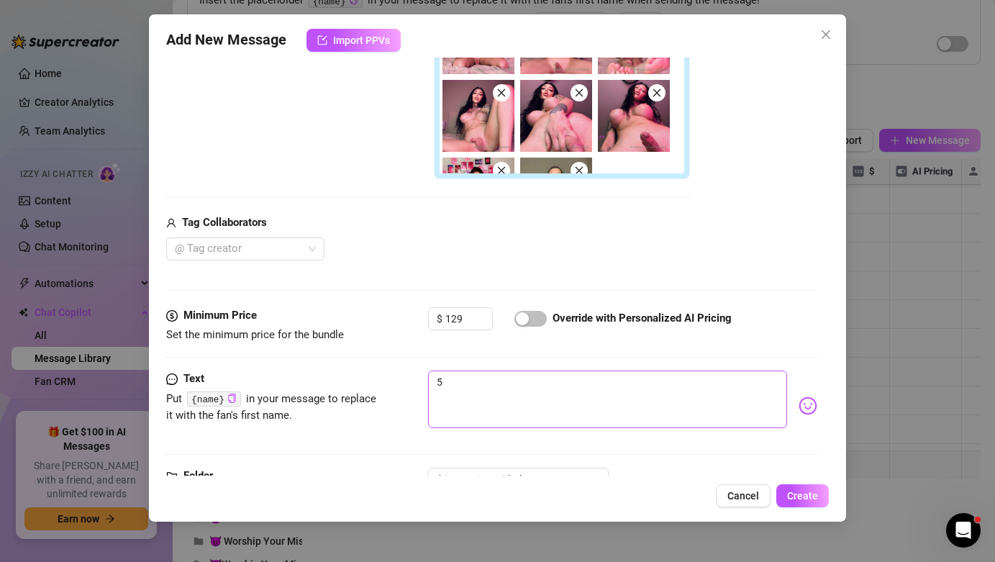
type input "5th"
click at [572, 417] on textarea "5" at bounding box center [607, 399] width 358 height 58
paste textarea "Don’t just answer — escalate. Show me timing, control, hunger. Send me a sign y…"
type textarea "Don’t just answer — escalate. Show me timing, control, hunger. Send me a sign y…"
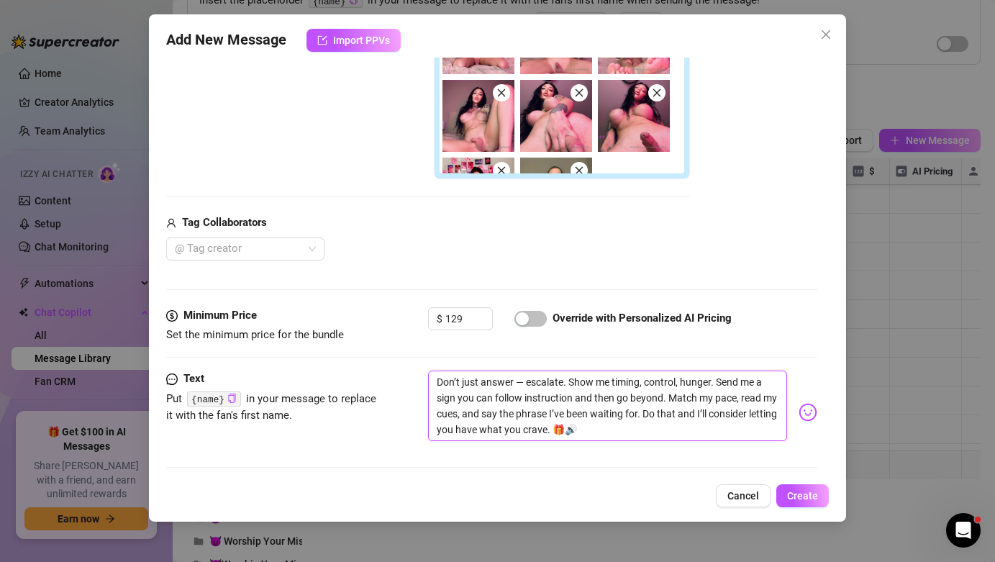
scroll to position [0, 0]
type textarea "Don’t just answer — escalate. Show me timing, control, hunger. Send me a sign y…"
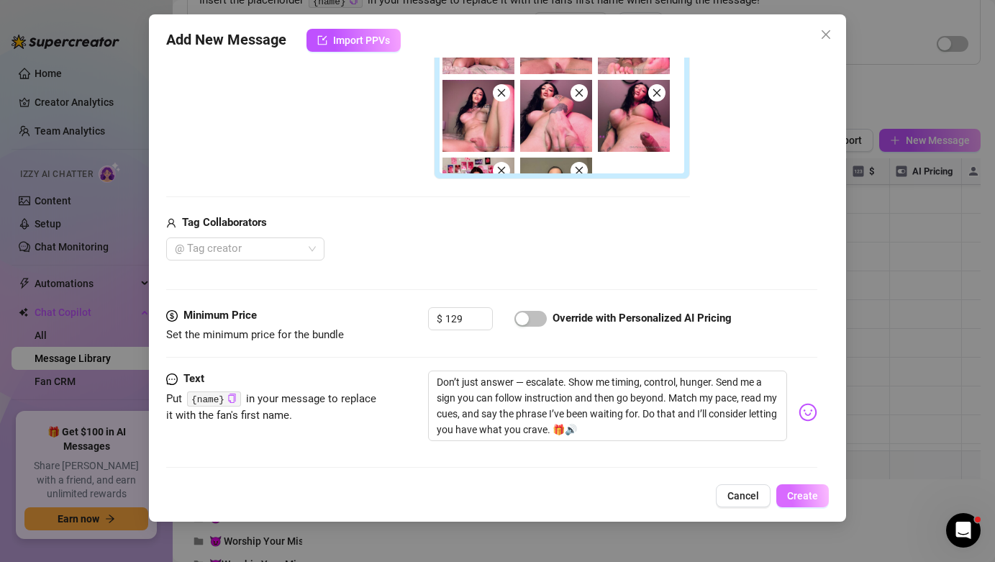
click at [808, 489] on button "Create" at bounding box center [802, 495] width 53 height 23
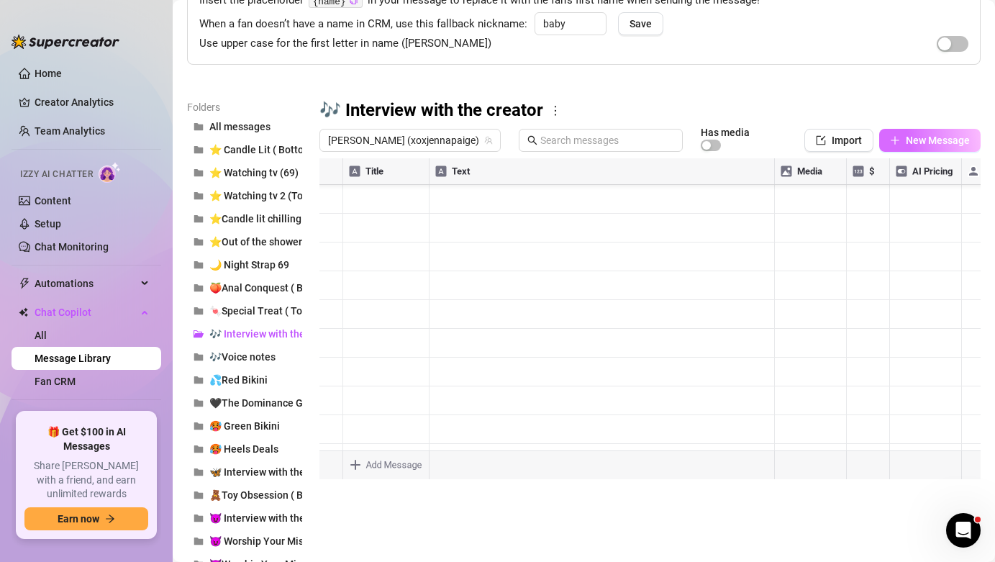
click at [911, 143] on span "New Message" at bounding box center [938, 141] width 64 height 12
type textarea "Type your message here..."
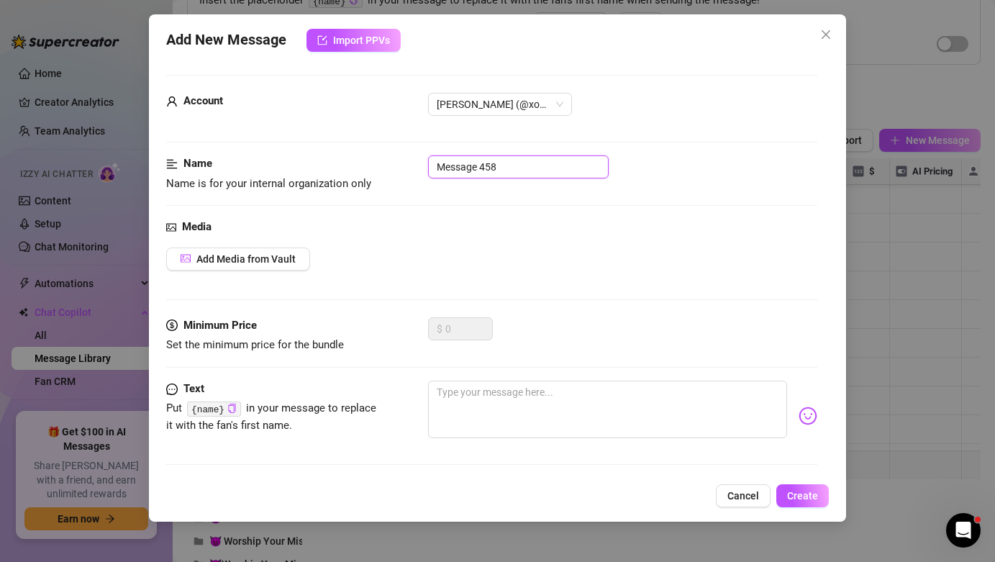
click at [480, 163] on input "Message 458" at bounding box center [518, 166] width 181 height 23
type input "Bump"
click at [598, 410] on textarea at bounding box center [607, 409] width 358 height 58
paste textarea "Still with me? Good. Don’t release yet. Breathe through it. Keep your attention…"
type textarea "Still with me? Good. Don’t release yet. Breathe through it. Keep your attention…"
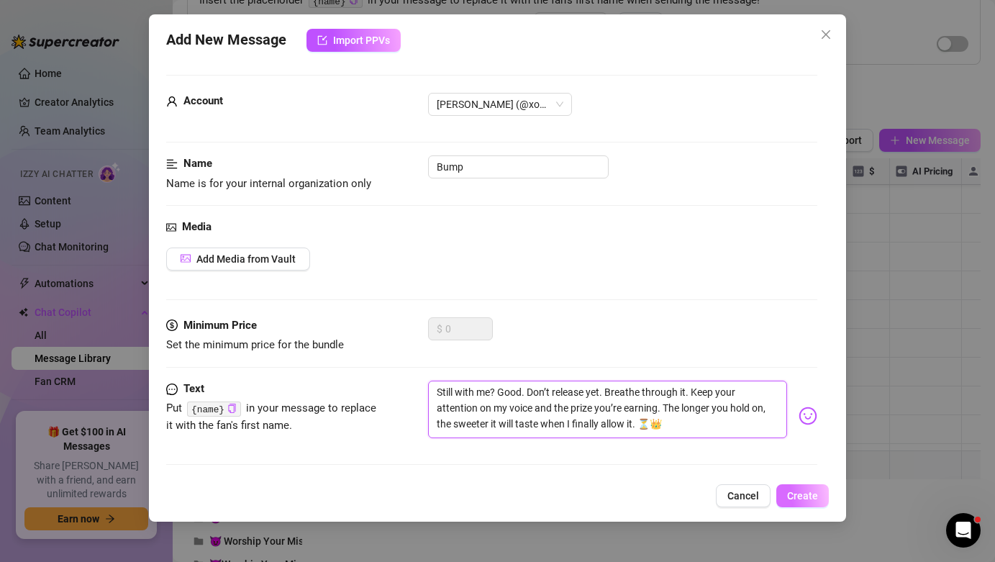
type textarea "Still with me? Good. Don’t release yet. Breathe through it. Keep your attention…"
click at [804, 493] on span "Create" at bounding box center [802, 496] width 31 height 12
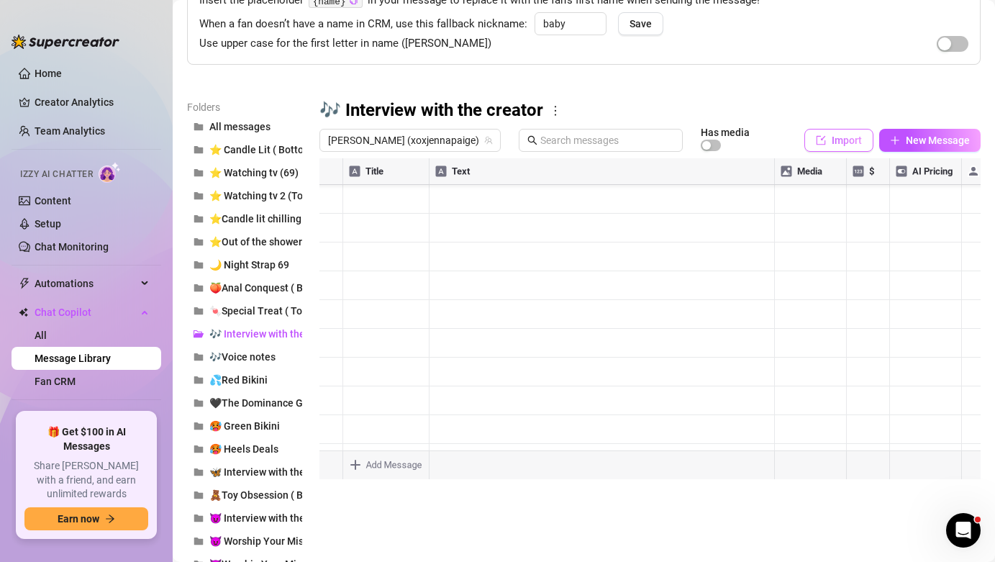
click at [860, 133] on button "Import" at bounding box center [838, 140] width 69 height 23
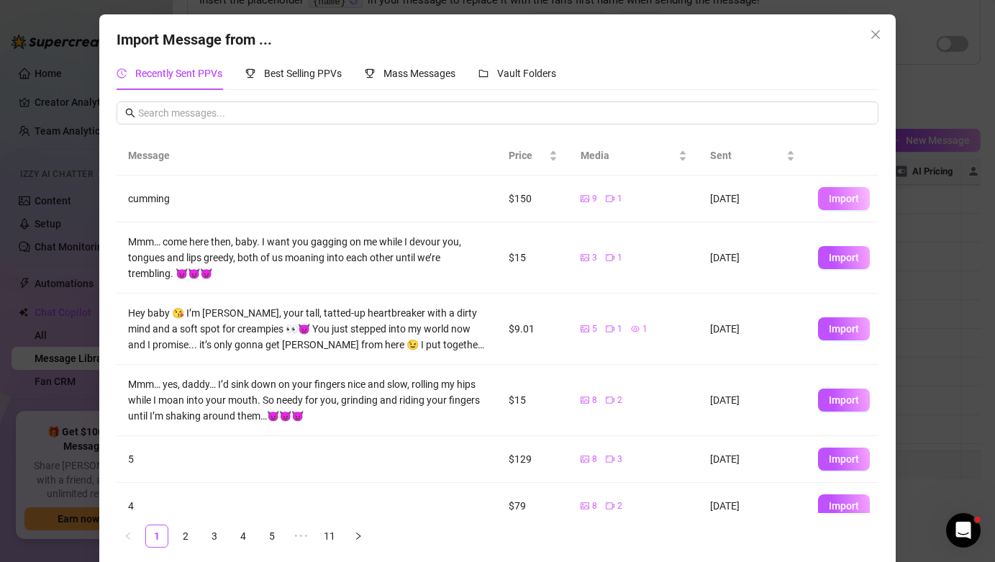
click at [829, 202] on span "Import" at bounding box center [844, 199] width 30 height 12
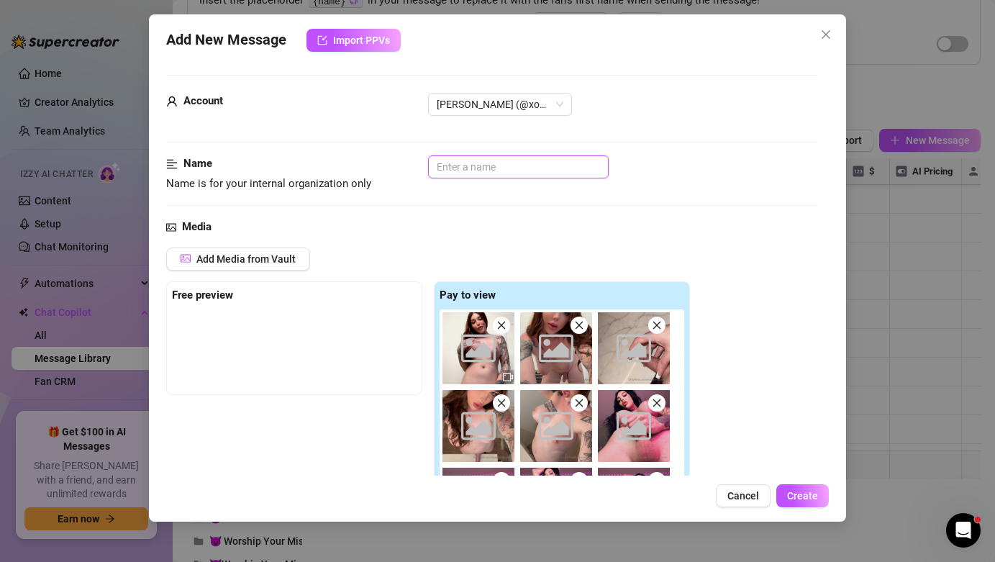
click at [579, 168] on input "text" at bounding box center [518, 166] width 181 height 23
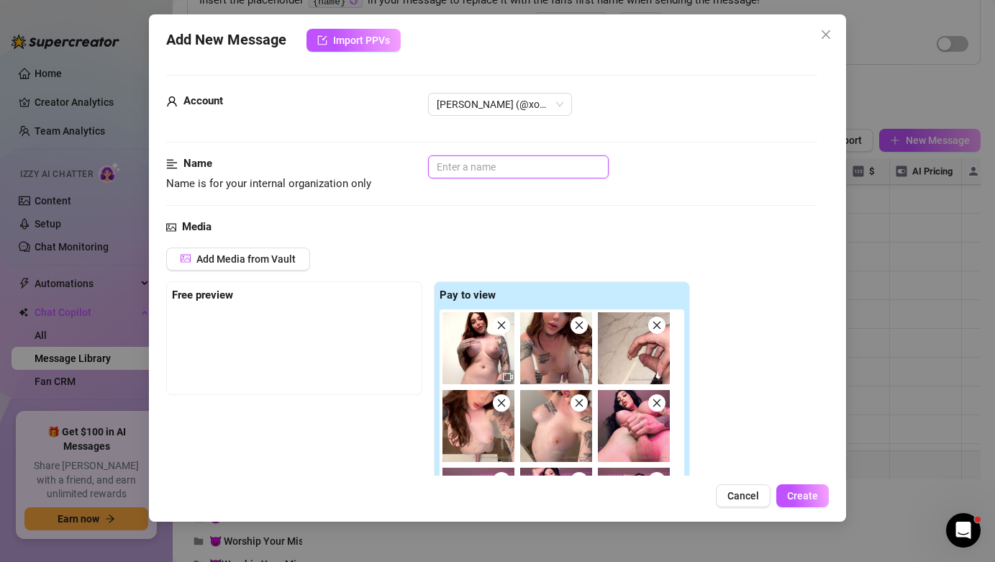
click at [579, 168] on input "text" at bounding box center [518, 166] width 181 height 23
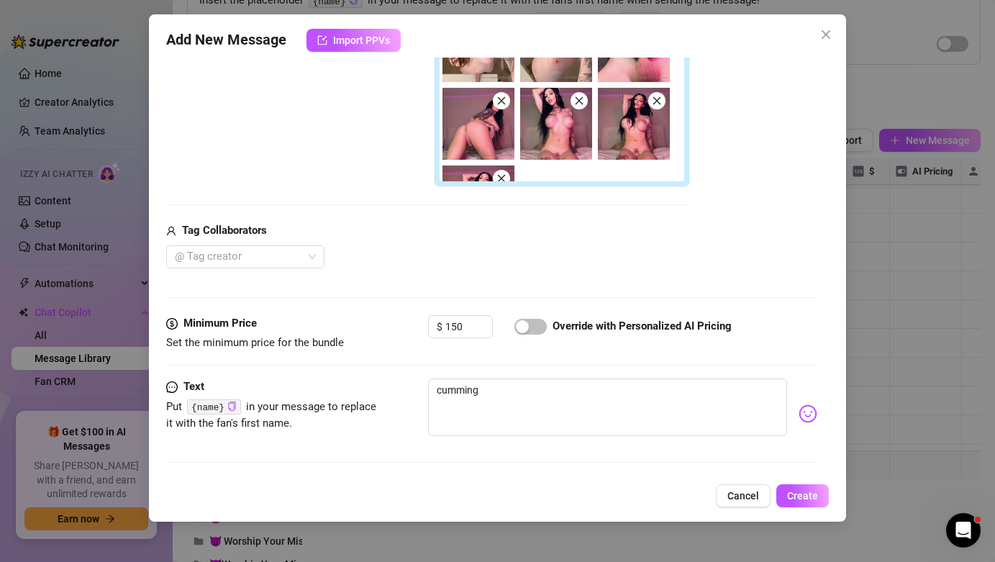
scroll to position [434, 0]
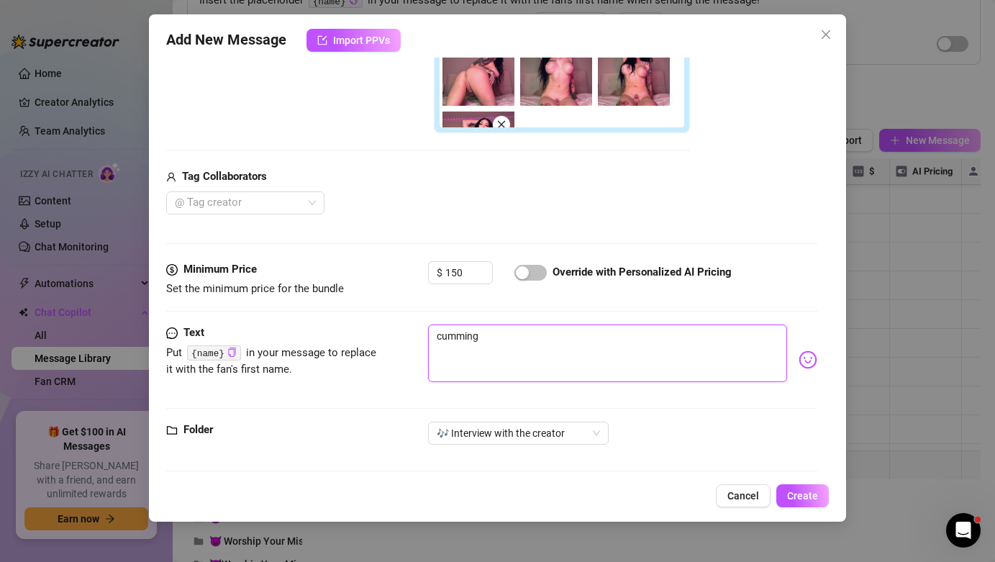
click at [573, 351] on textarea "cumming" at bounding box center [607, 353] width 358 height 58
paste textarea "I’m at the edge — and I want you there, holding strong. When I finally release,…"
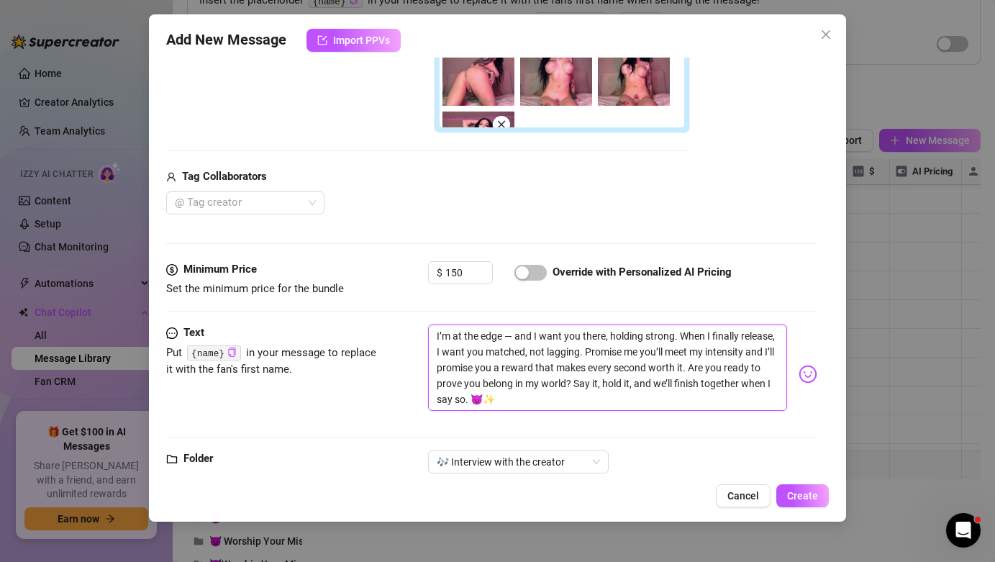
scroll to position [0, 0]
drag, startPoint x: 666, startPoint y: 398, endPoint x: 652, endPoint y: 398, distance: 13.7
click at [652, 398] on textarea "I’m at the edge — and I want you there, holding strong. When I finally release,…" at bounding box center [607, 367] width 358 height 86
paste textarea "💦"
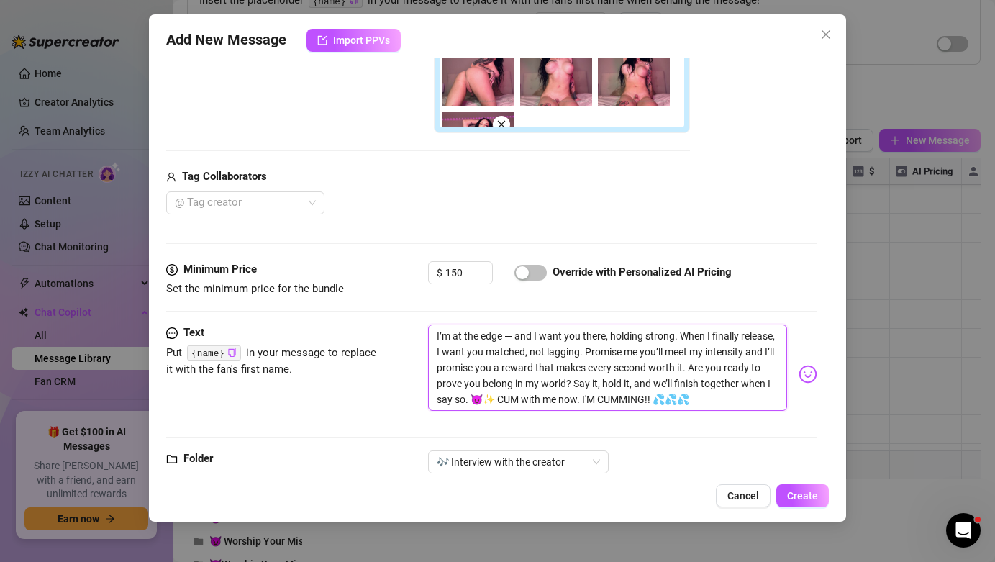
paste textarea "💦"
click at [800, 493] on span "Create" at bounding box center [802, 496] width 31 height 12
